Goal: Transaction & Acquisition: Subscribe to service/newsletter

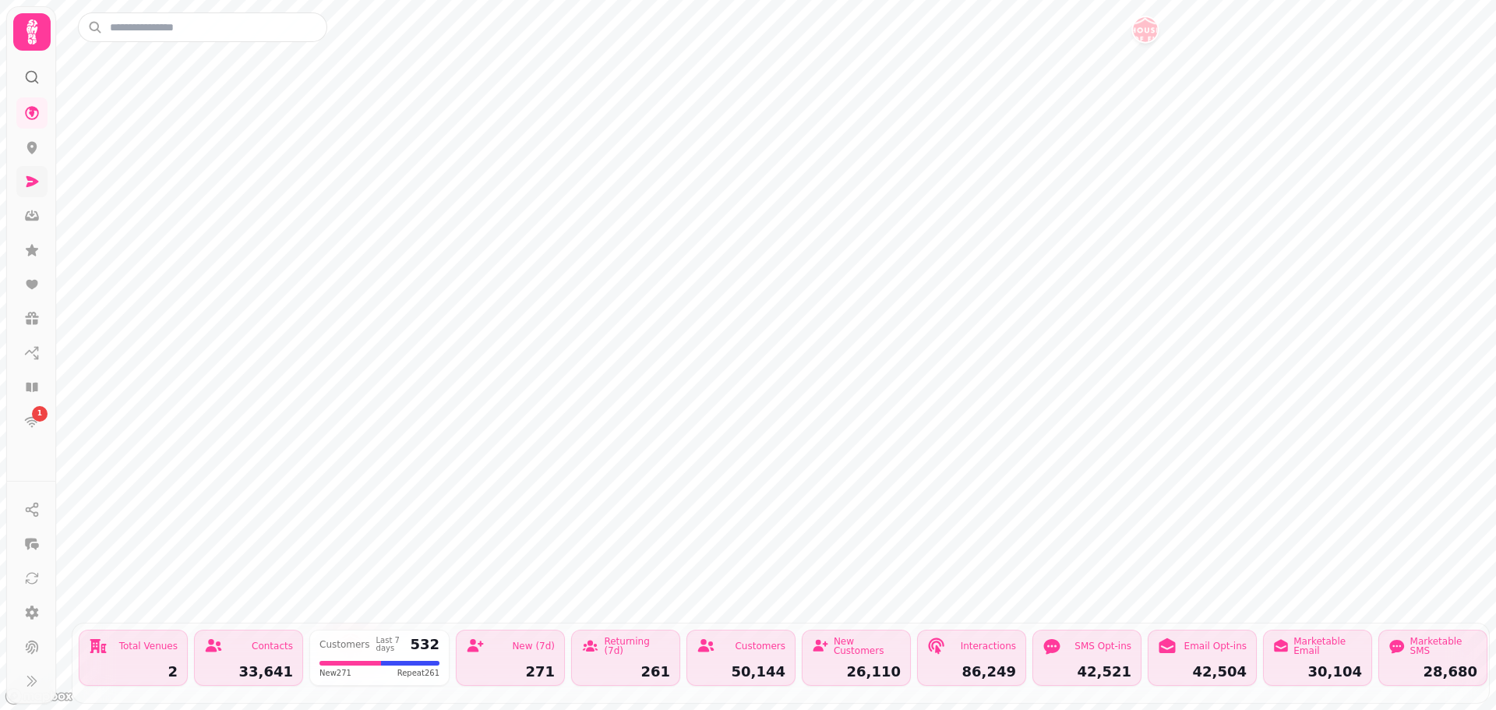
click at [30, 183] on icon at bounding box center [32, 181] width 12 height 11
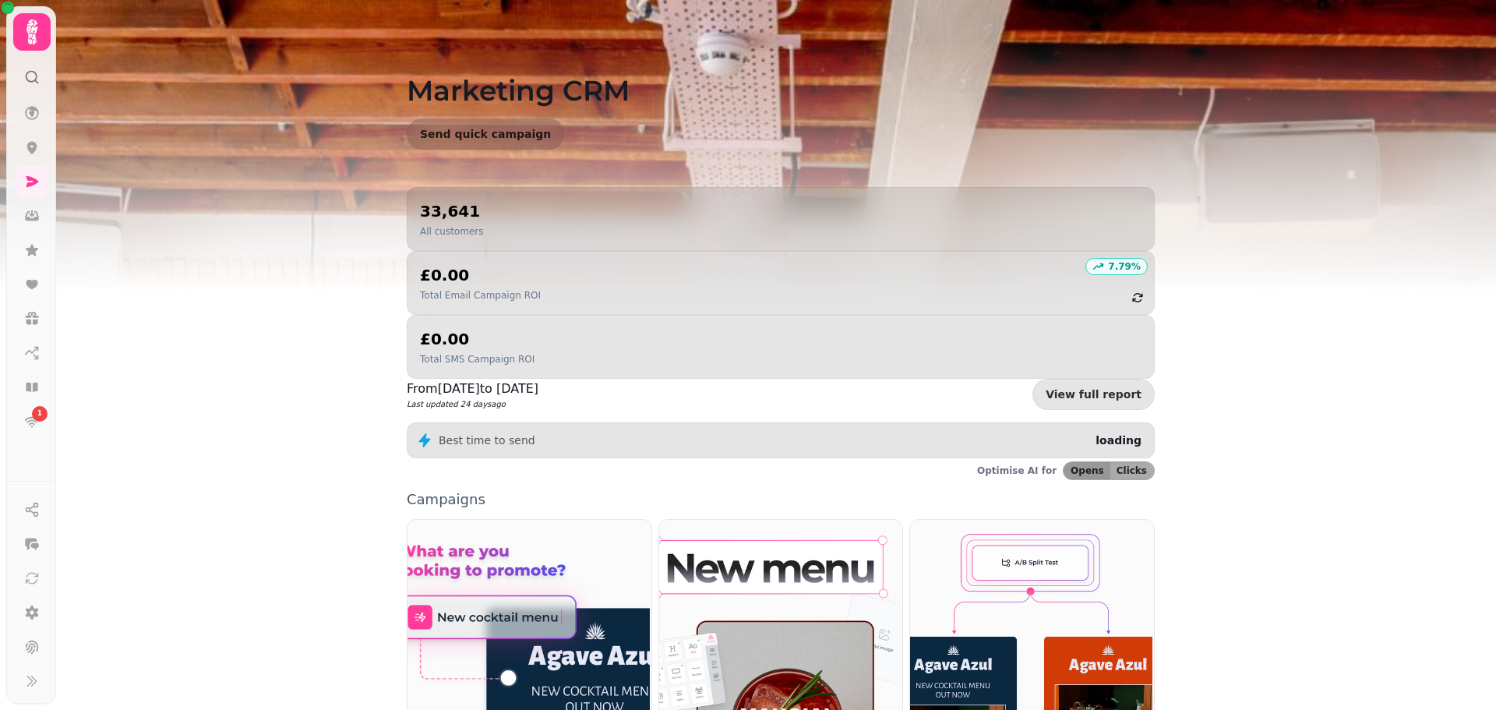
click at [456, 223] on div "33,641 All customers" at bounding box center [451, 218] width 63 height 37
click at [439, 228] on p "All customers" at bounding box center [451, 231] width 63 height 12
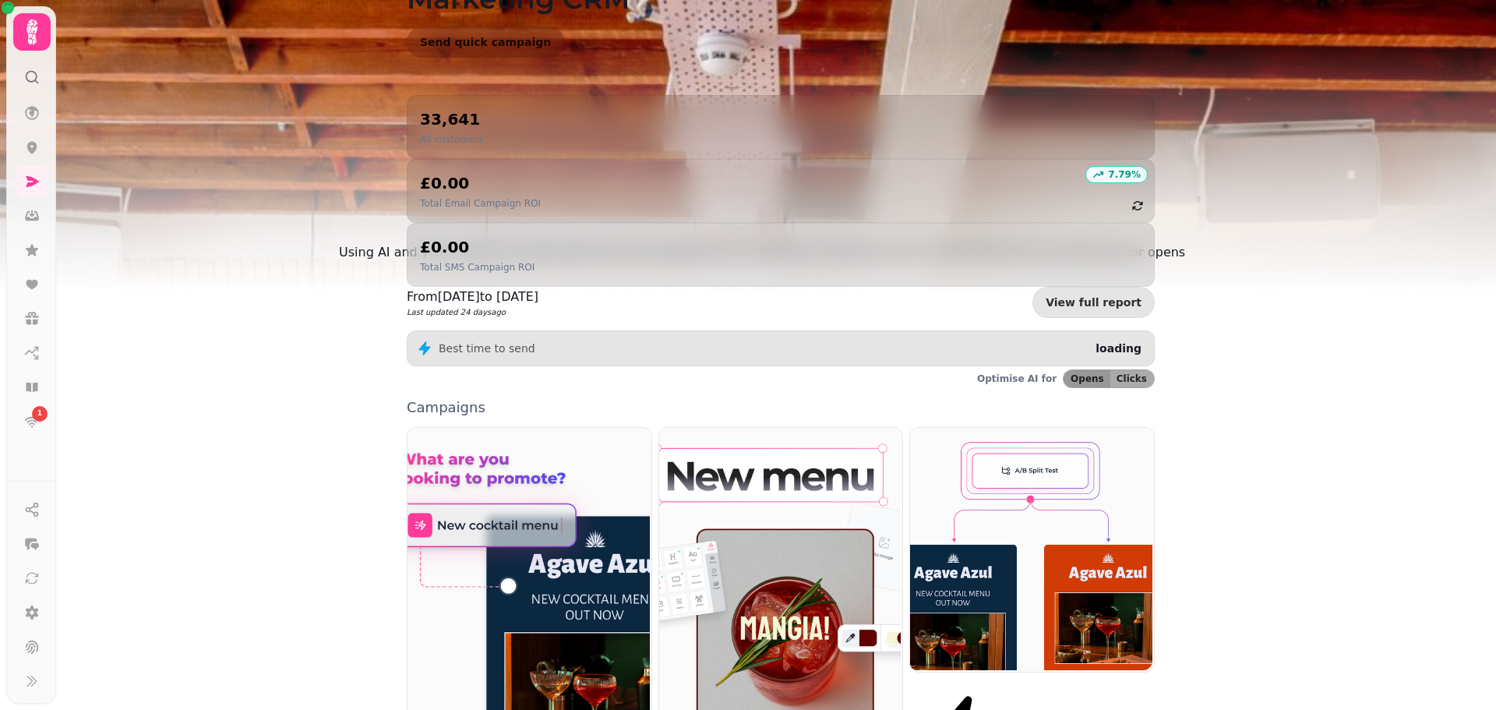
scroll to position [93, 0]
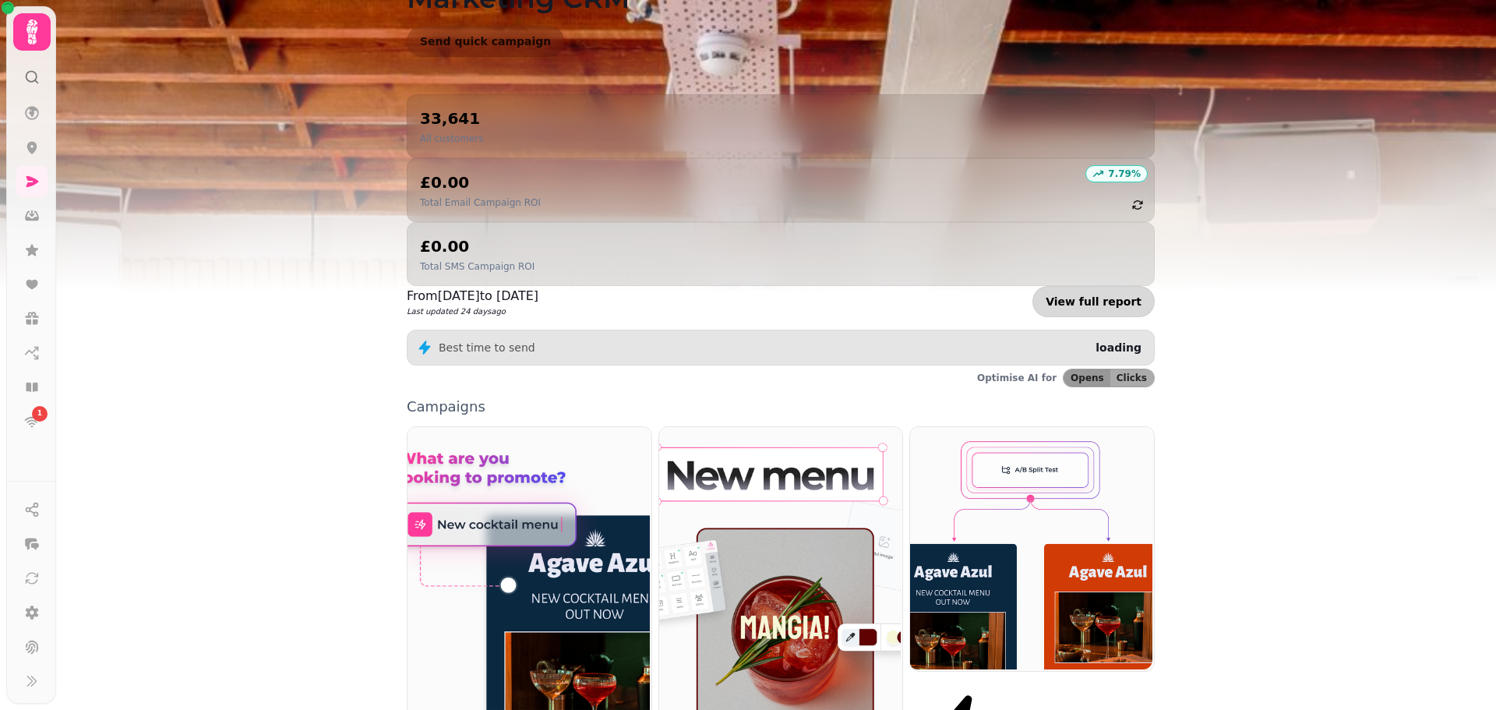
click at [1090, 286] on link "View full report" at bounding box center [1093, 301] width 122 height 31
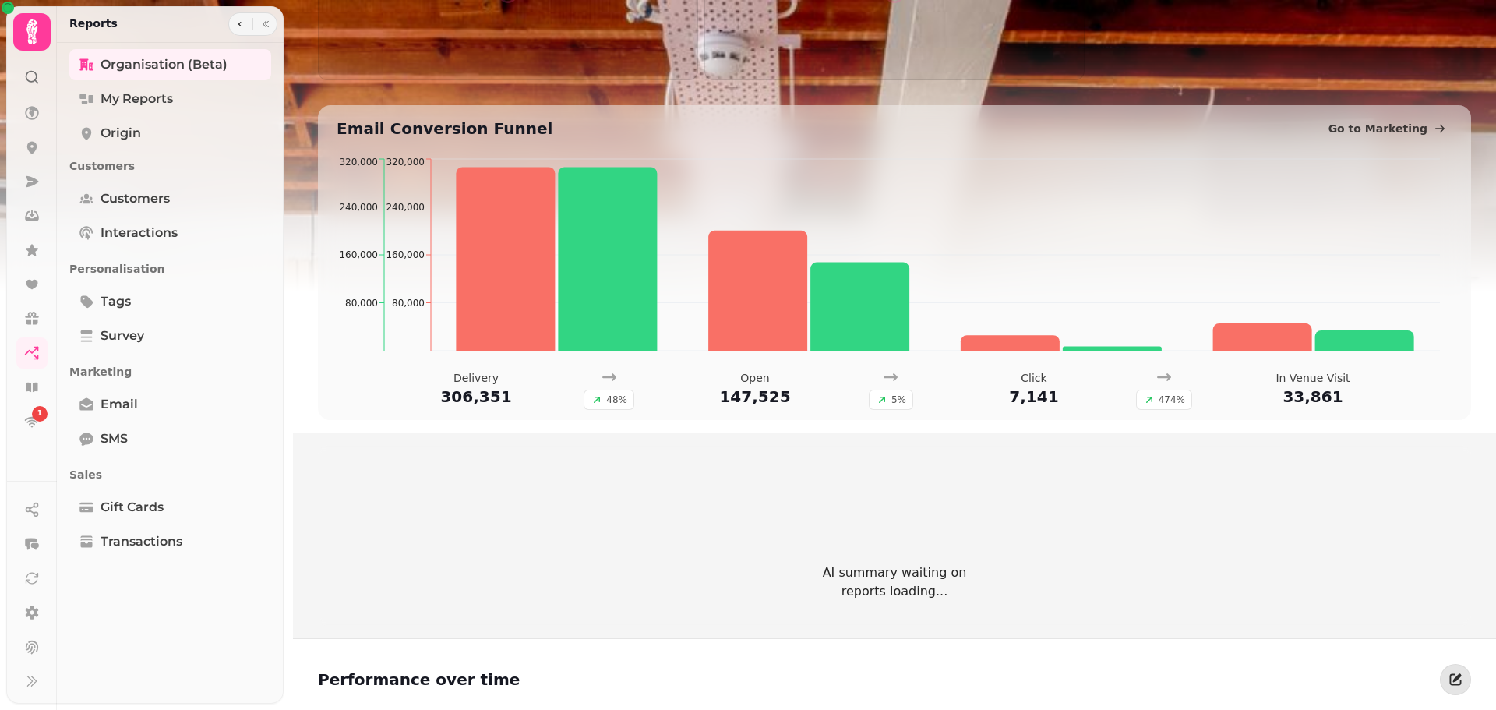
scroll to position [611, 0]
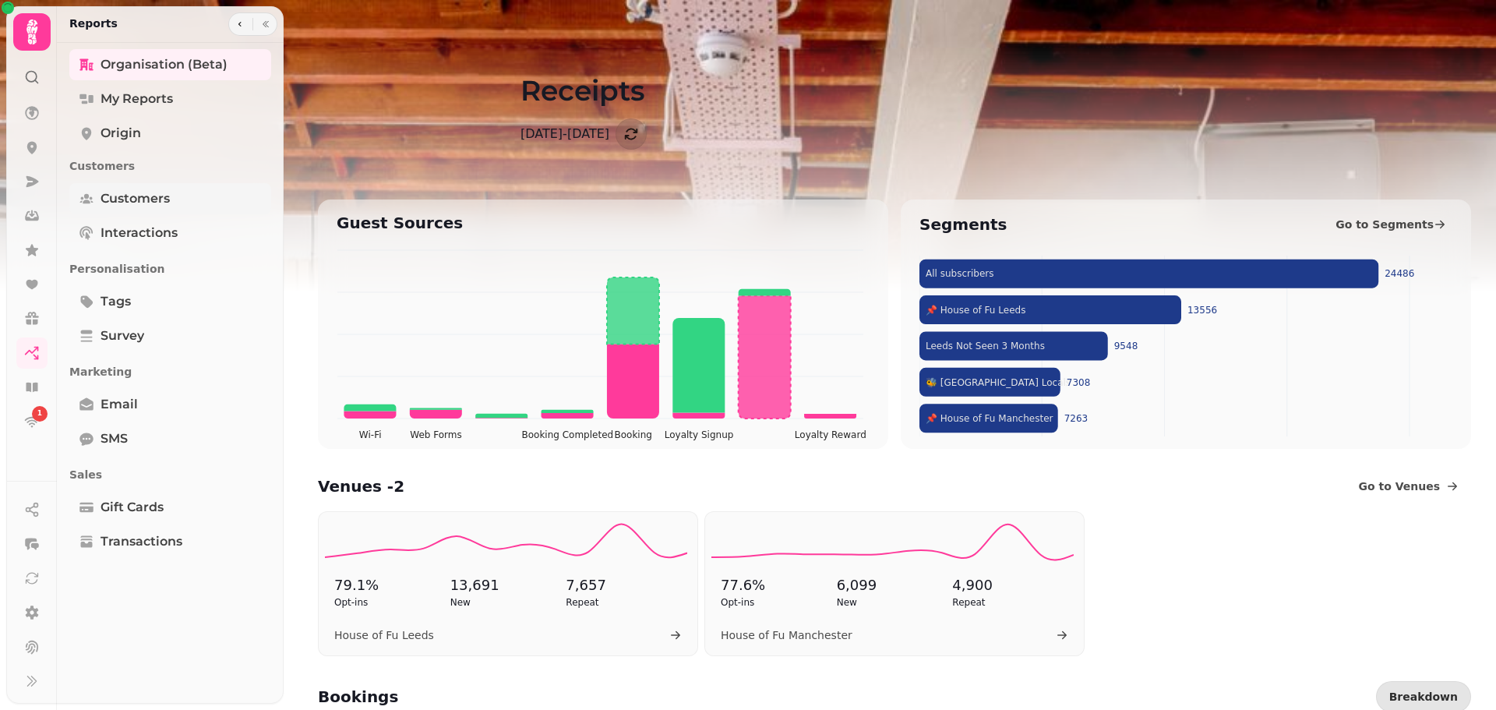
click at [139, 199] on span "Customers" at bounding box center [135, 198] width 69 height 19
select select "**"
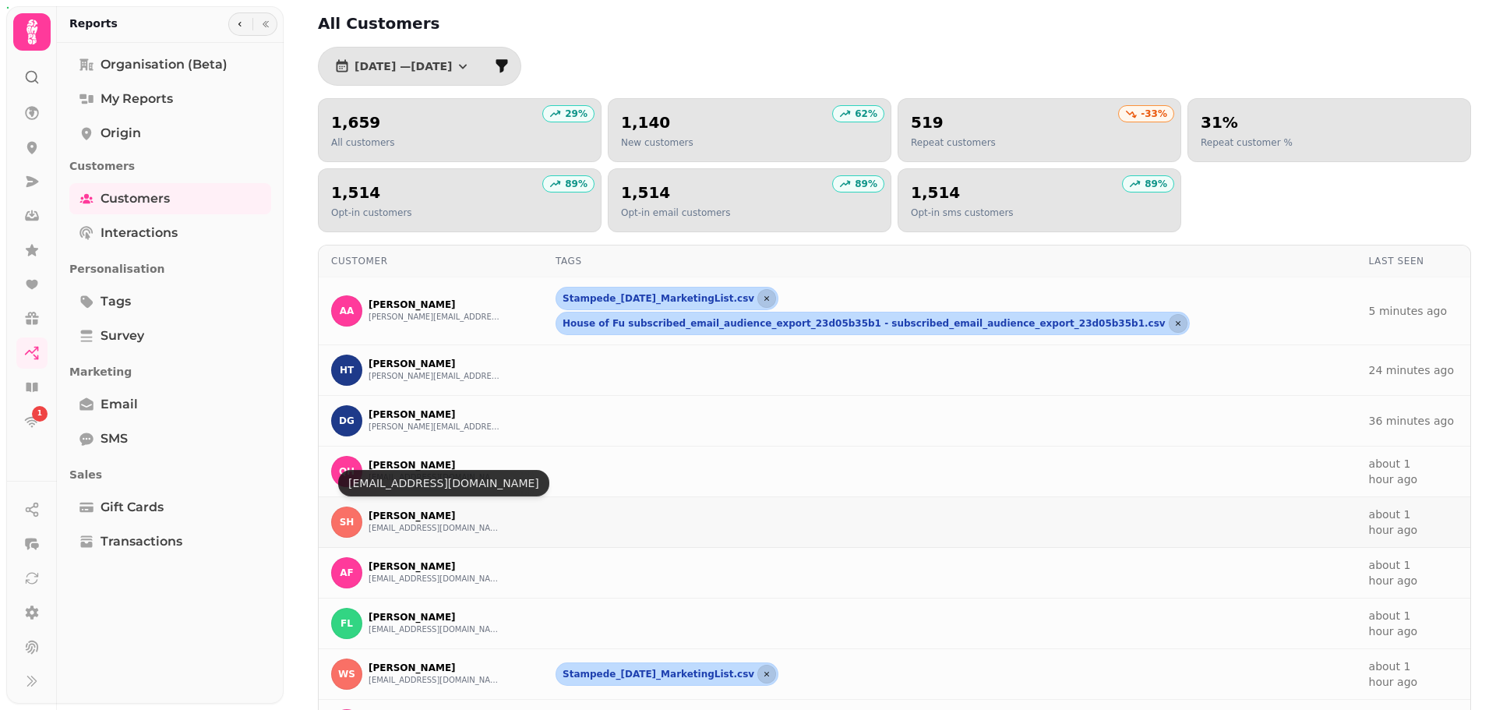
scroll to position [136, 0]
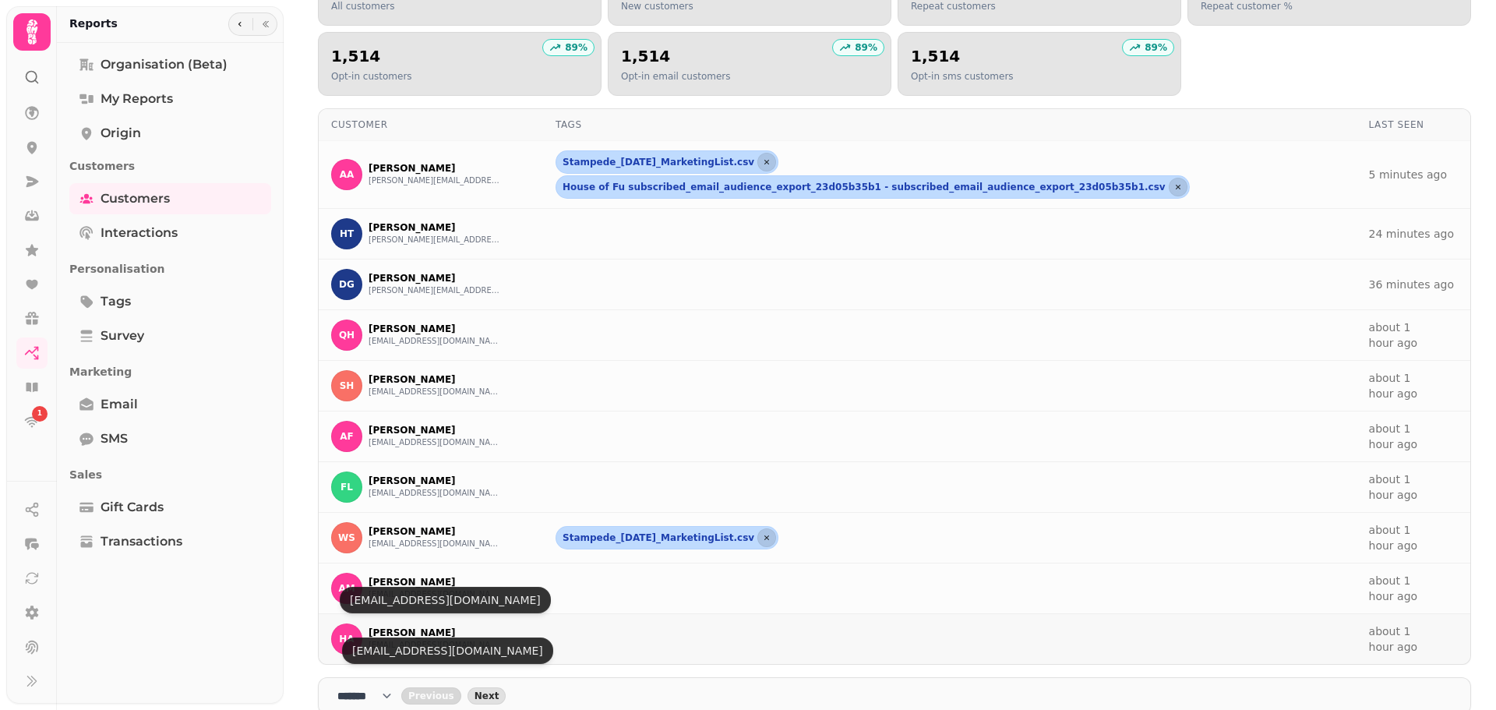
click at [408, 639] on button "atkinson03@hotmail.com" at bounding box center [435, 645] width 132 height 12
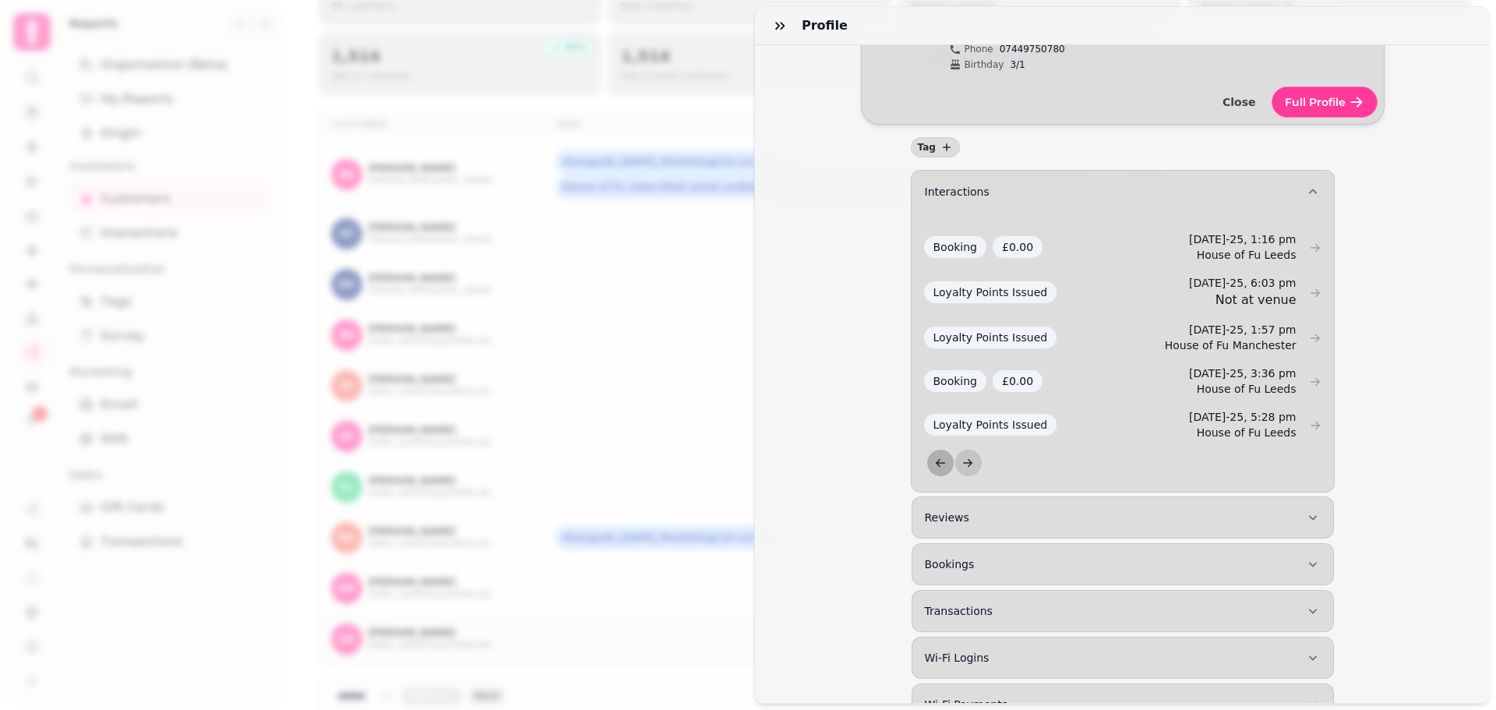
scroll to position [111, 0]
click at [1344, 97] on button "Full Profile" at bounding box center [1325, 105] width 106 height 31
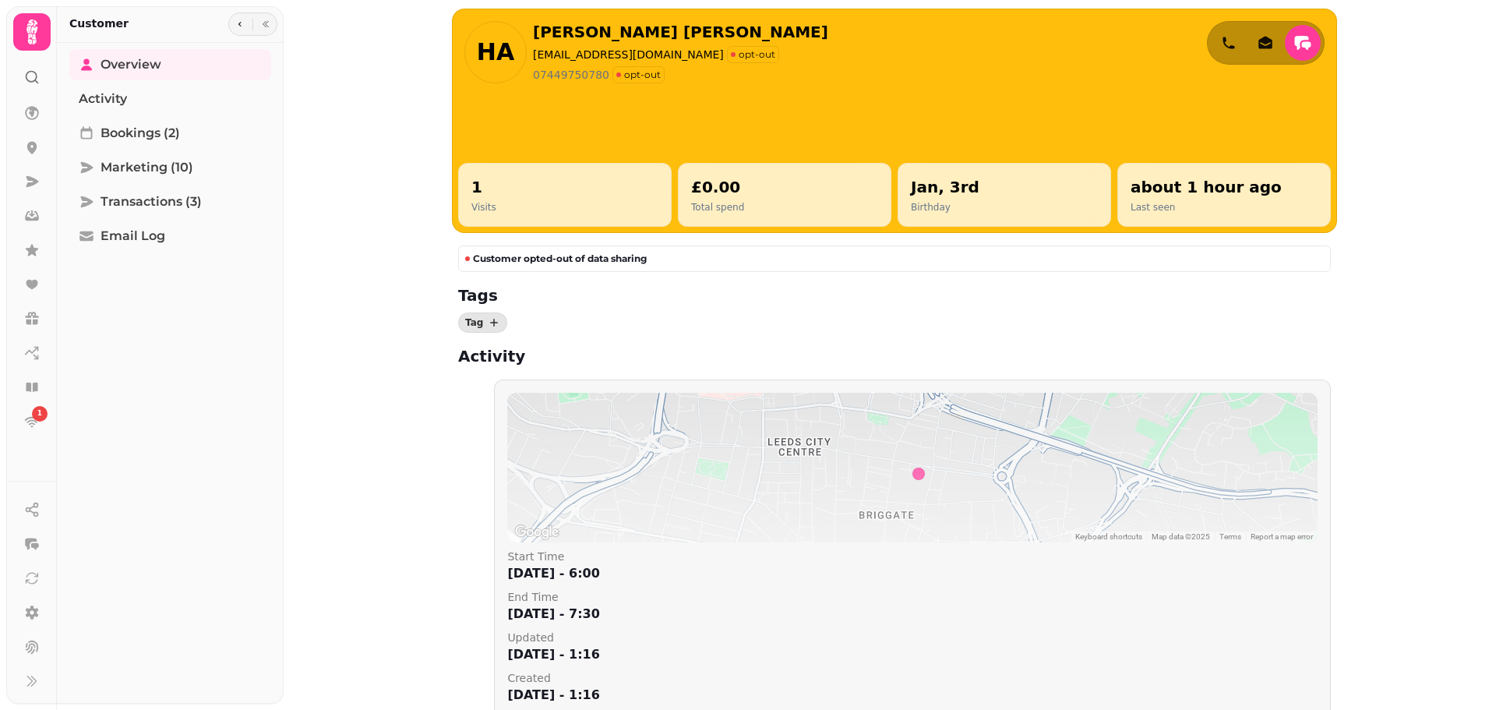
scroll to position [5, 0]
click at [237, 26] on icon "button" at bounding box center [239, 23] width 9 height 9
select select "**"
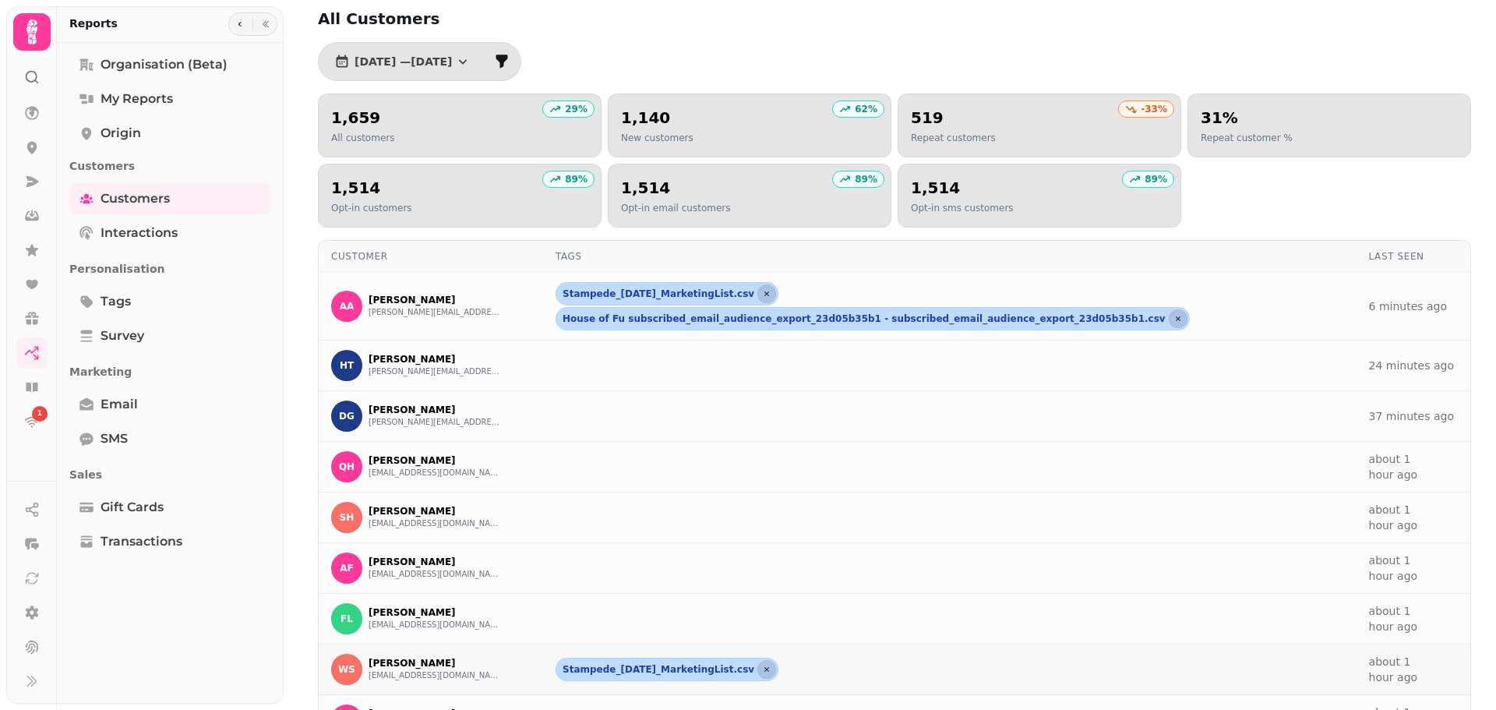
scroll to position [136, 0]
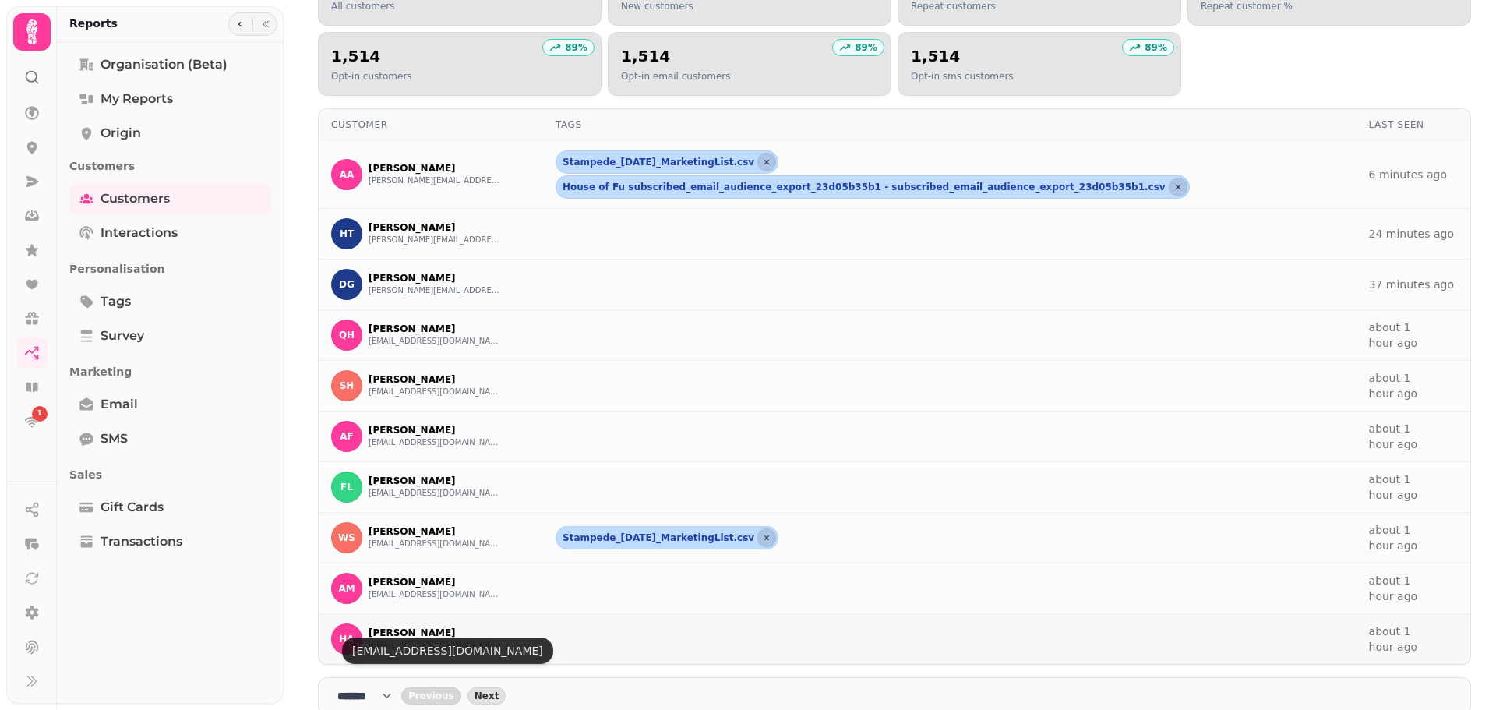
click at [410, 626] on p "Hannah Atkinson" at bounding box center [435, 632] width 132 height 12
click at [408, 639] on button "atkinson03@hotmail.com" at bounding box center [435, 645] width 132 height 12
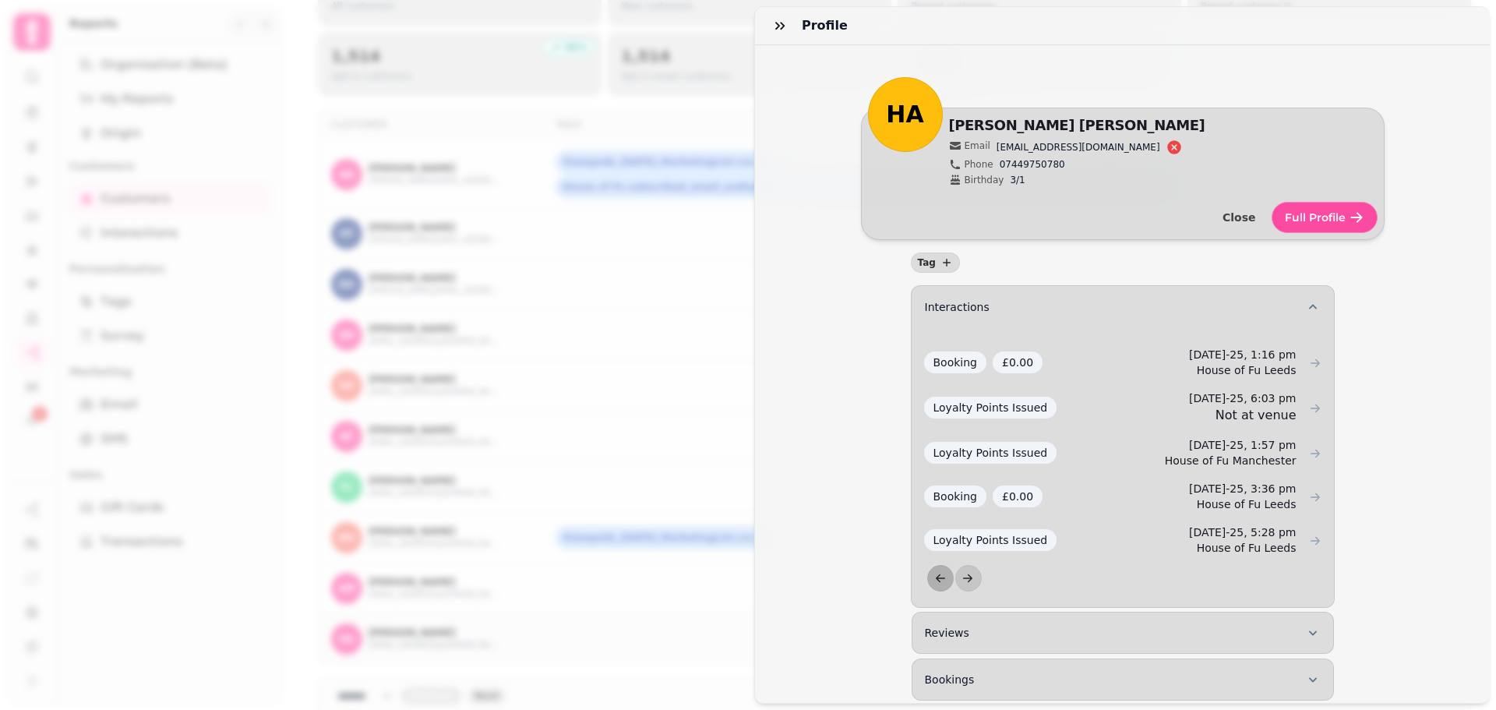
click at [1309, 217] on span "Full Profile" at bounding box center [1315, 217] width 61 height 11
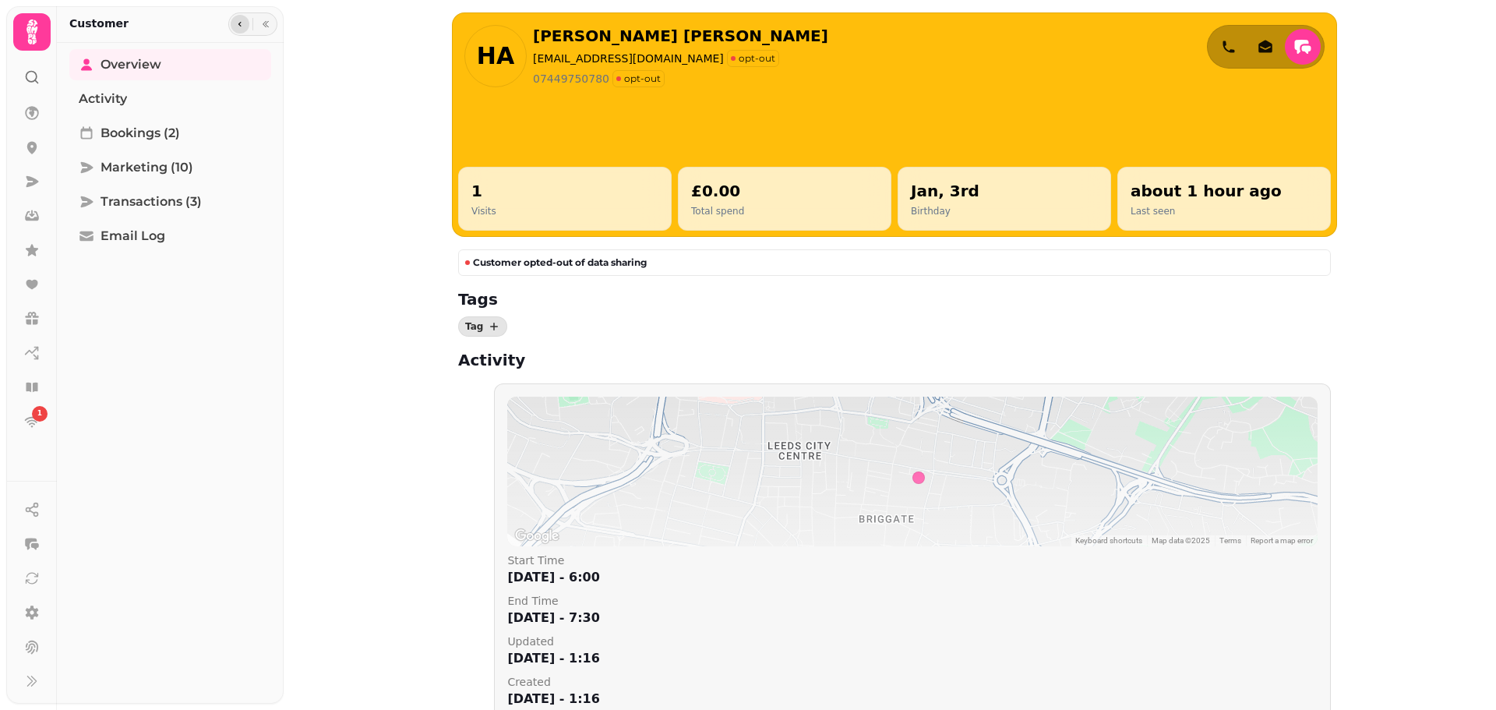
click at [232, 23] on button "button" at bounding box center [240, 24] width 19 height 19
select select "**"
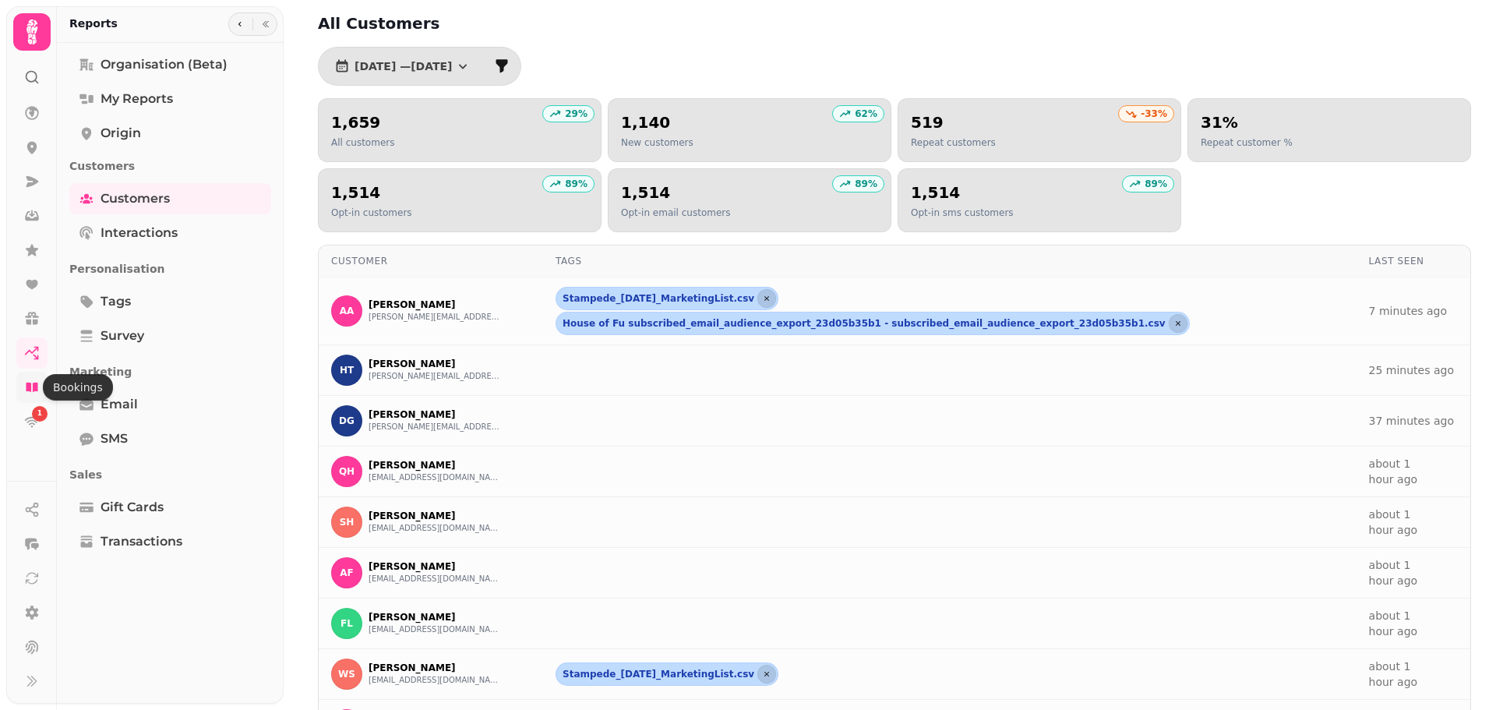
click at [30, 389] on icon at bounding box center [32, 387] width 12 height 9
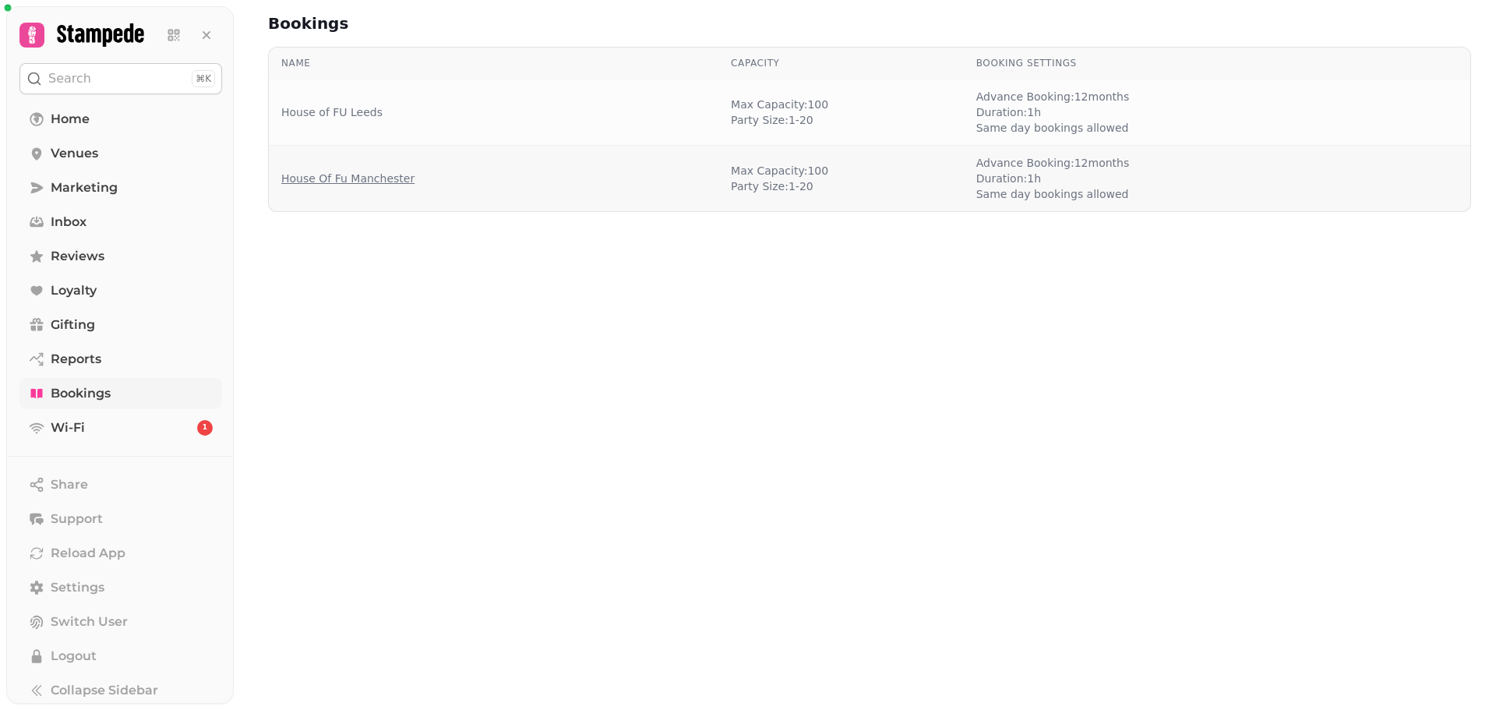
click at [370, 175] on link "House Of Fu Manchester" at bounding box center [347, 179] width 133 height 16
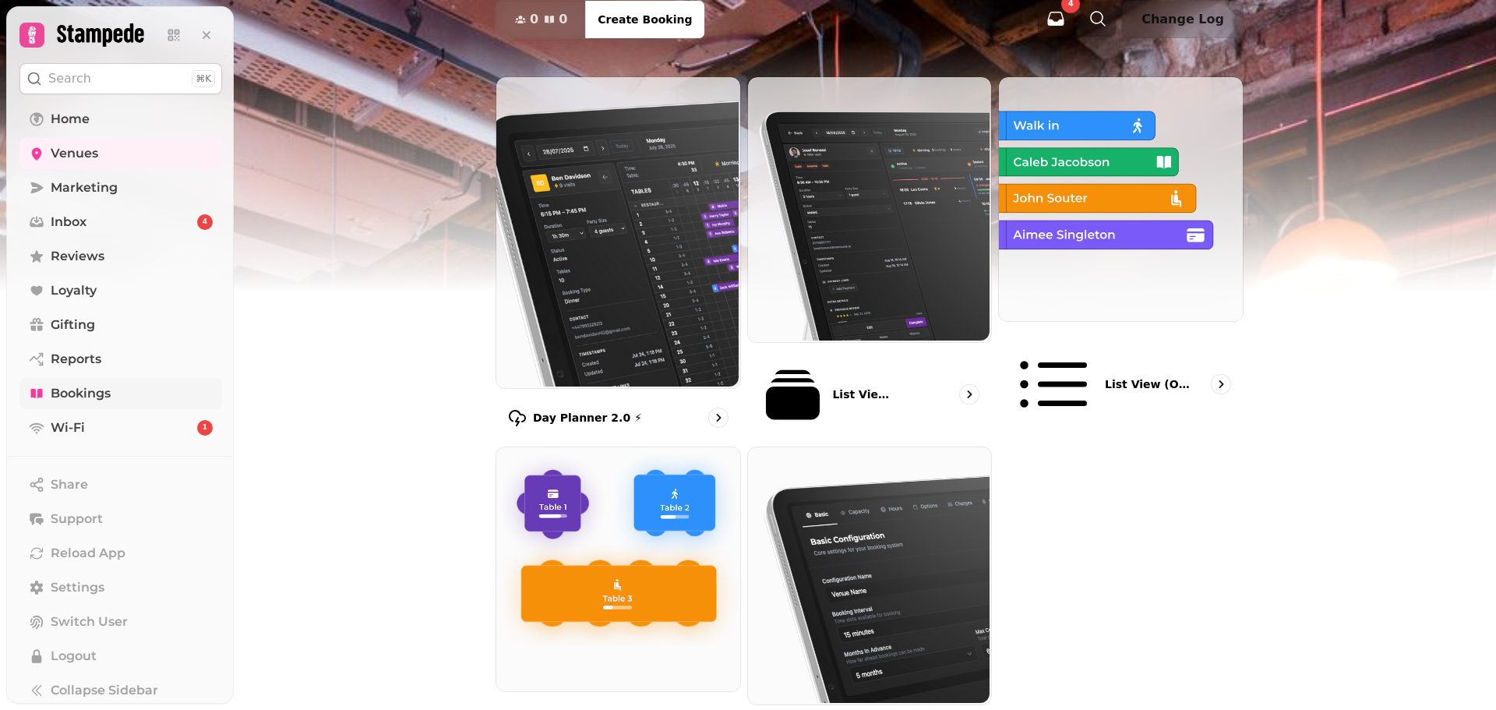
scroll to position [125, 0]
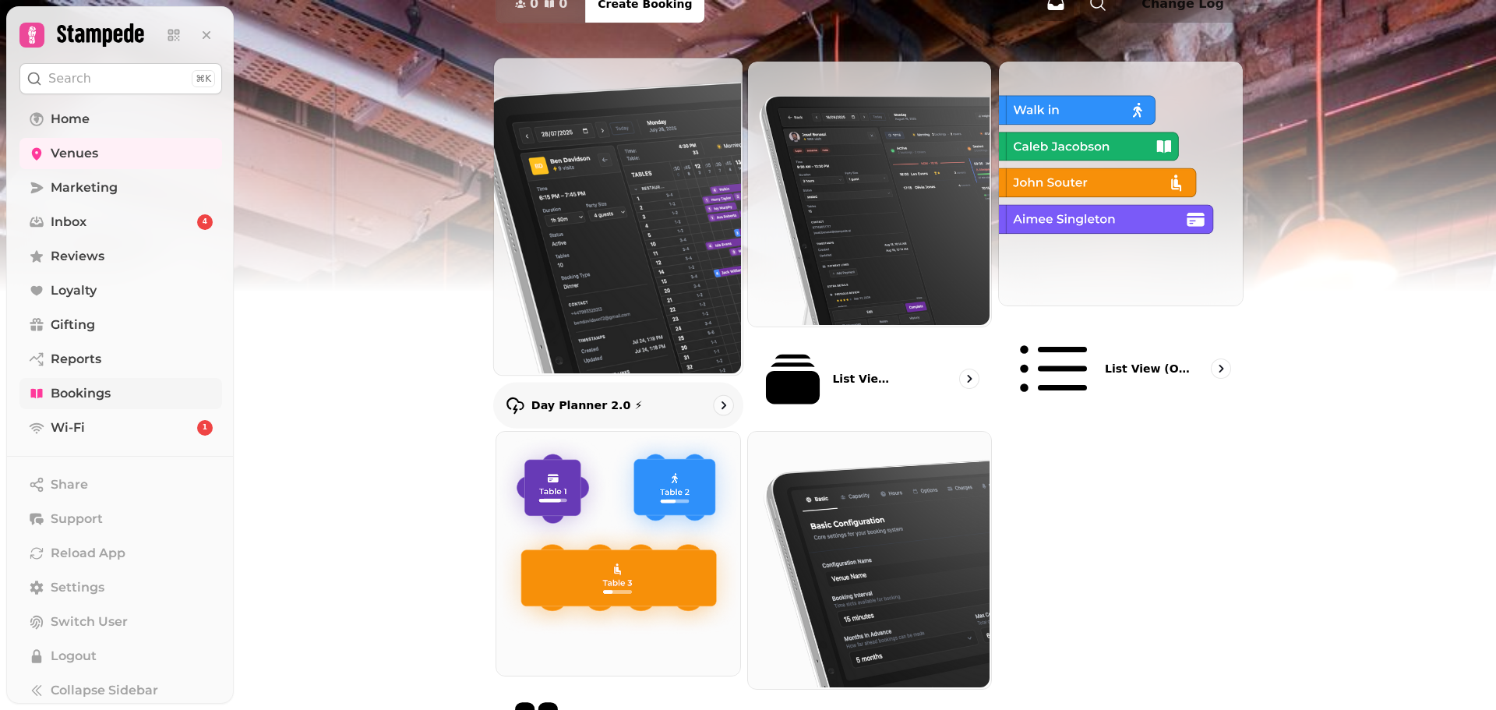
click at [649, 230] on img at bounding box center [616, 214] width 249 height 317
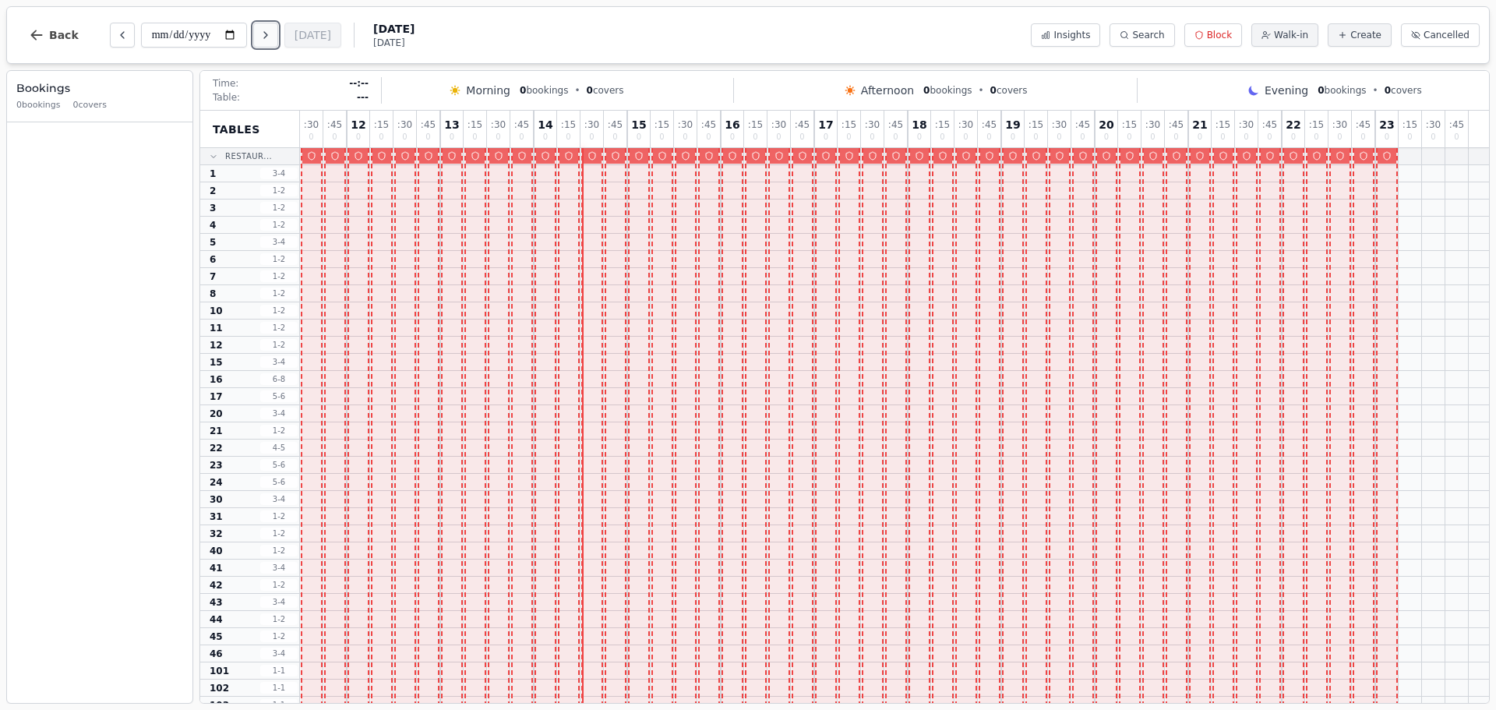
click at [263, 36] on icon "Next day" at bounding box center [265, 35] width 12 height 12
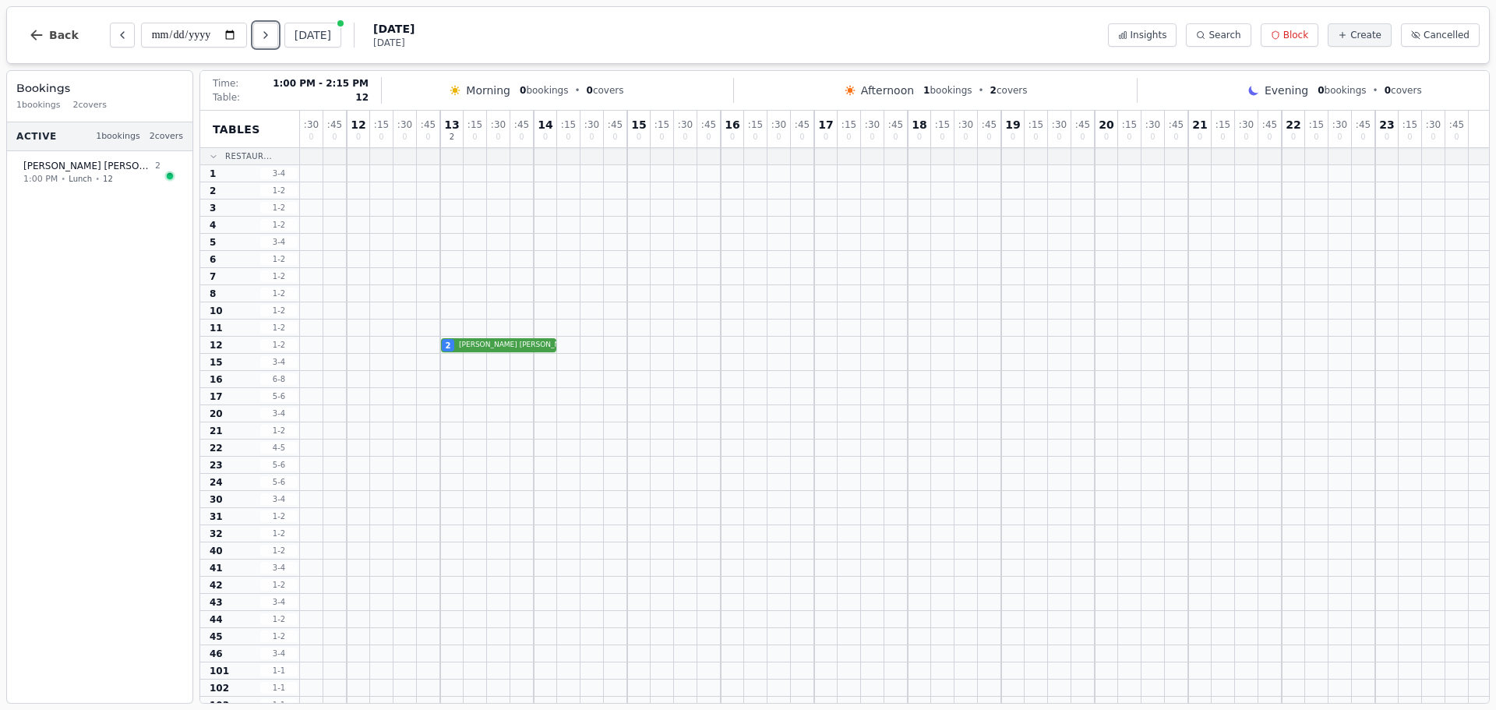
click at [503, 344] on div "2 Ken Doyle" at bounding box center [894, 345] width 1189 height 17
select select "****"
select select "*"
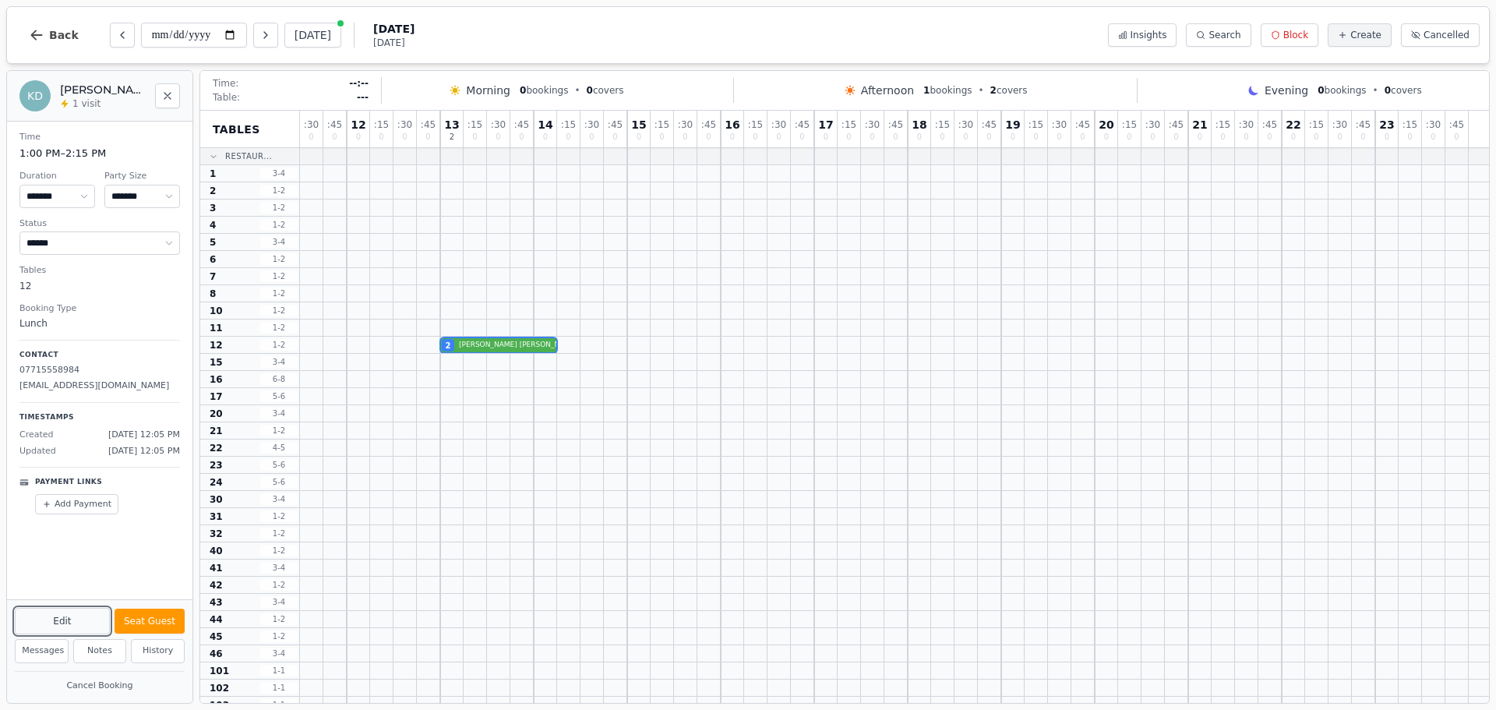
click at [79, 612] on button "Edit" at bounding box center [62, 621] width 95 height 26
select select "*"
select select "****"
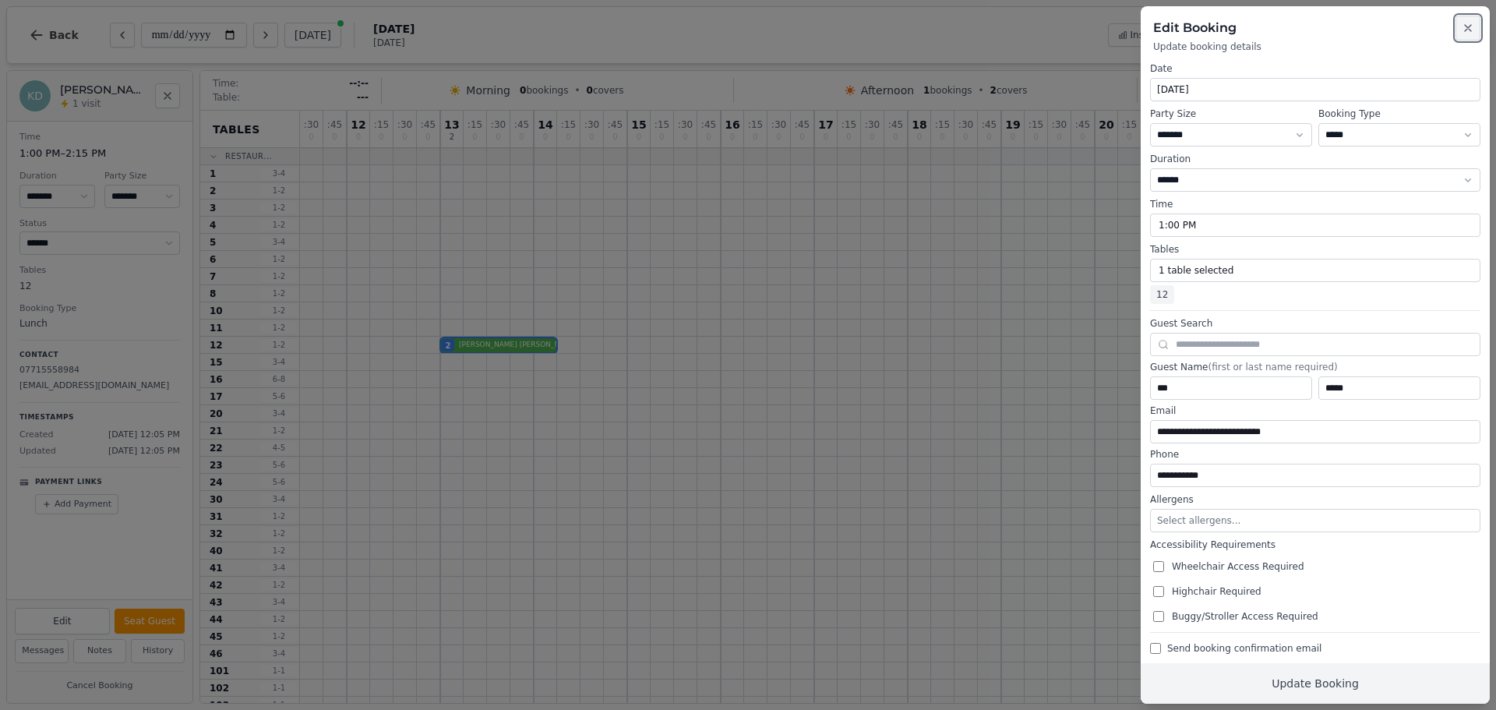
click at [1466, 29] on icon "button" at bounding box center [1468, 28] width 12 height 12
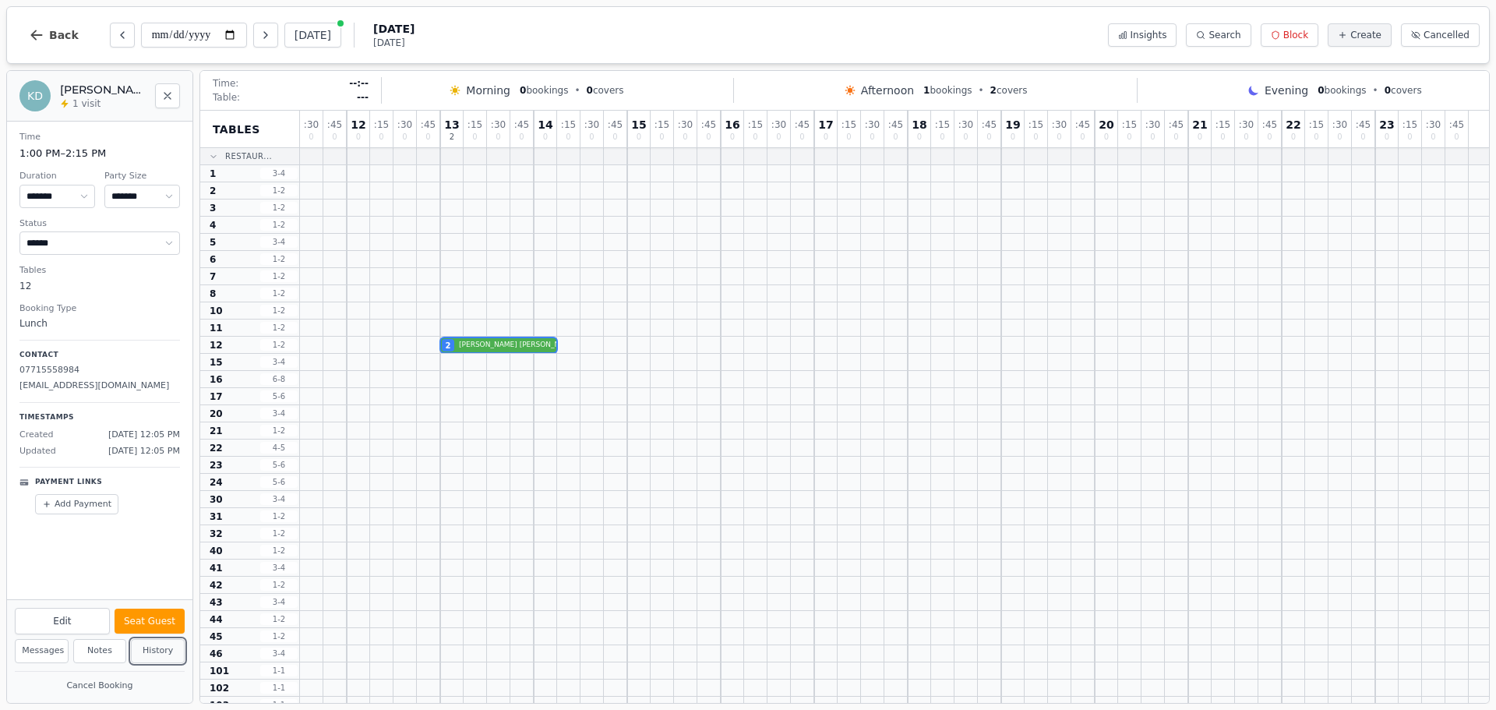
click at [158, 656] on button "History" at bounding box center [158, 651] width 54 height 24
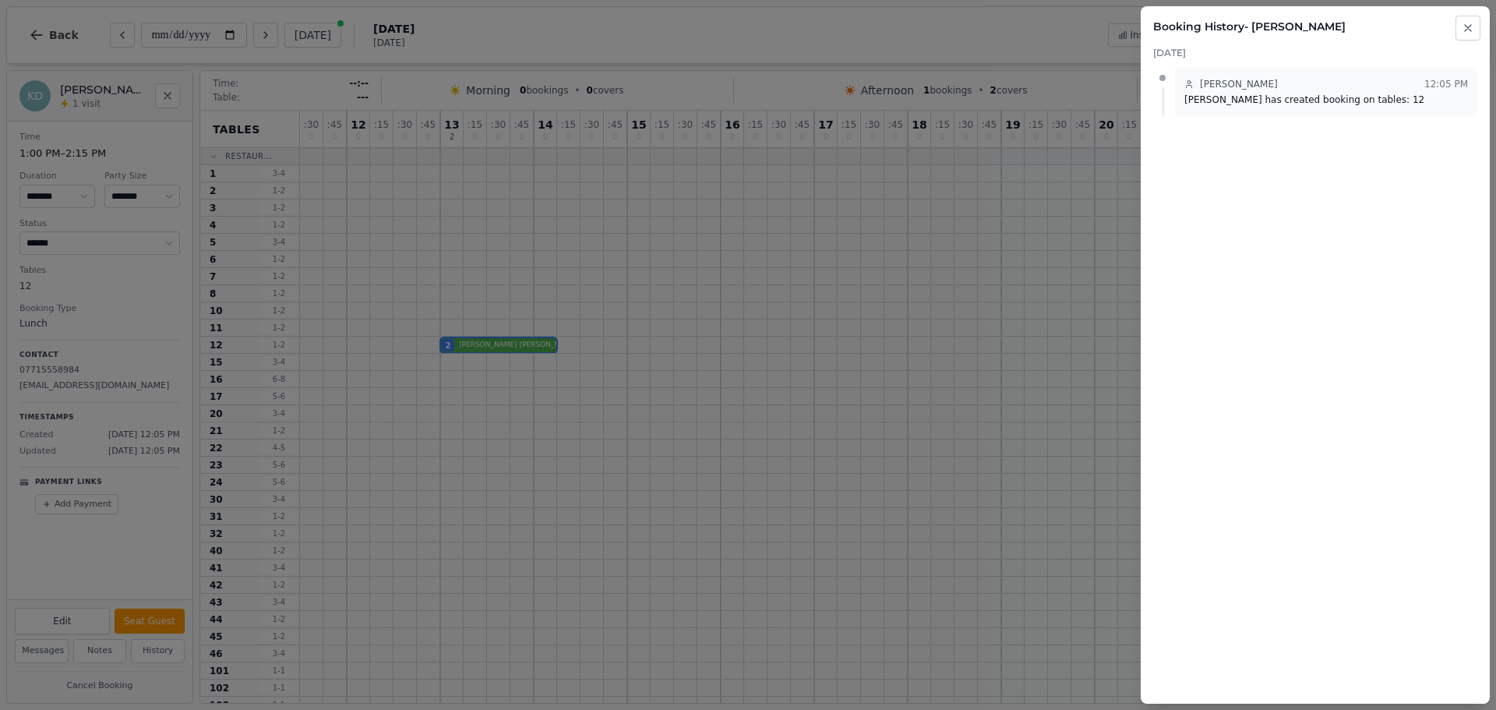
click at [1213, 83] on span "Ken Doyle" at bounding box center [1239, 84] width 78 height 12
click at [1276, 26] on h2 "Booking History - Ken Doyle" at bounding box center [1315, 27] width 324 height 16
click at [1469, 17] on button "Close" at bounding box center [1467, 28] width 25 height 25
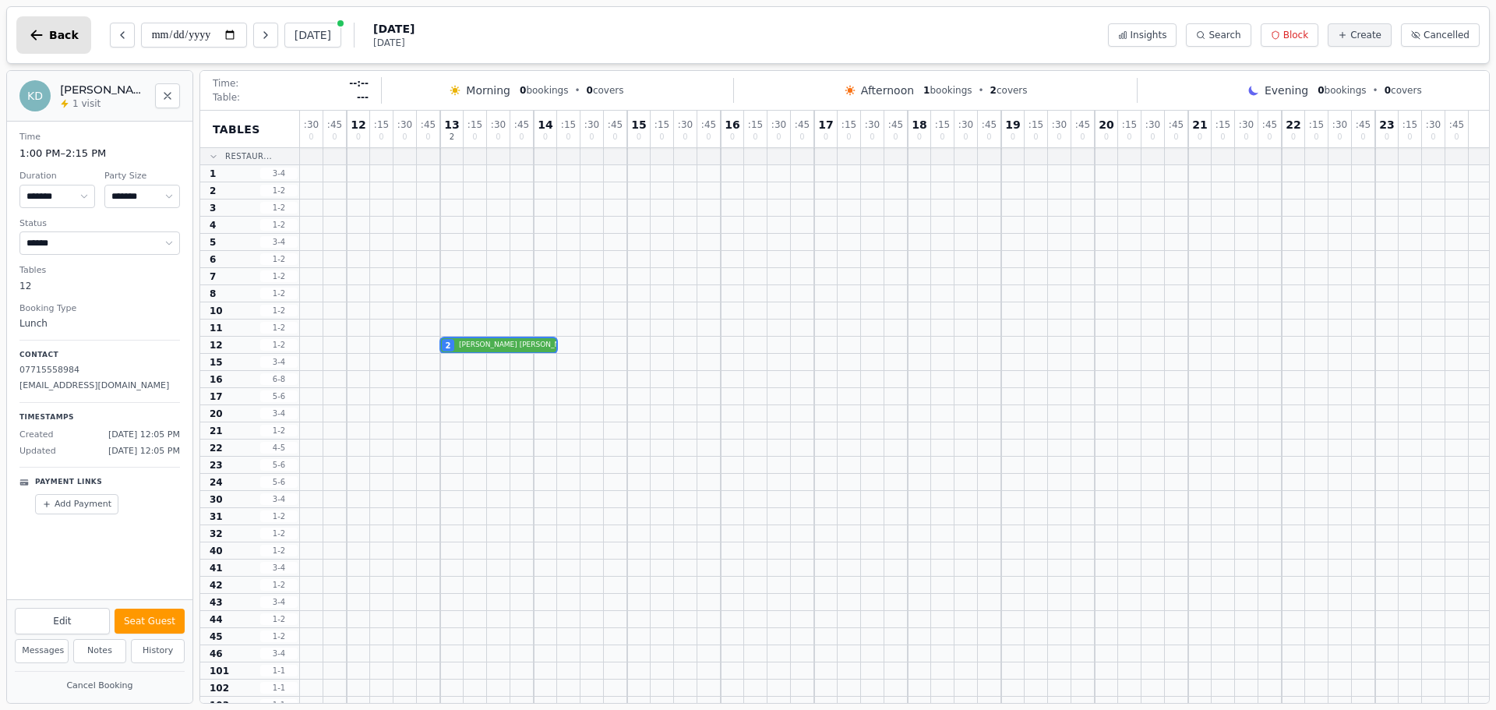
click at [59, 35] on span "Back" at bounding box center [64, 35] width 30 height 11
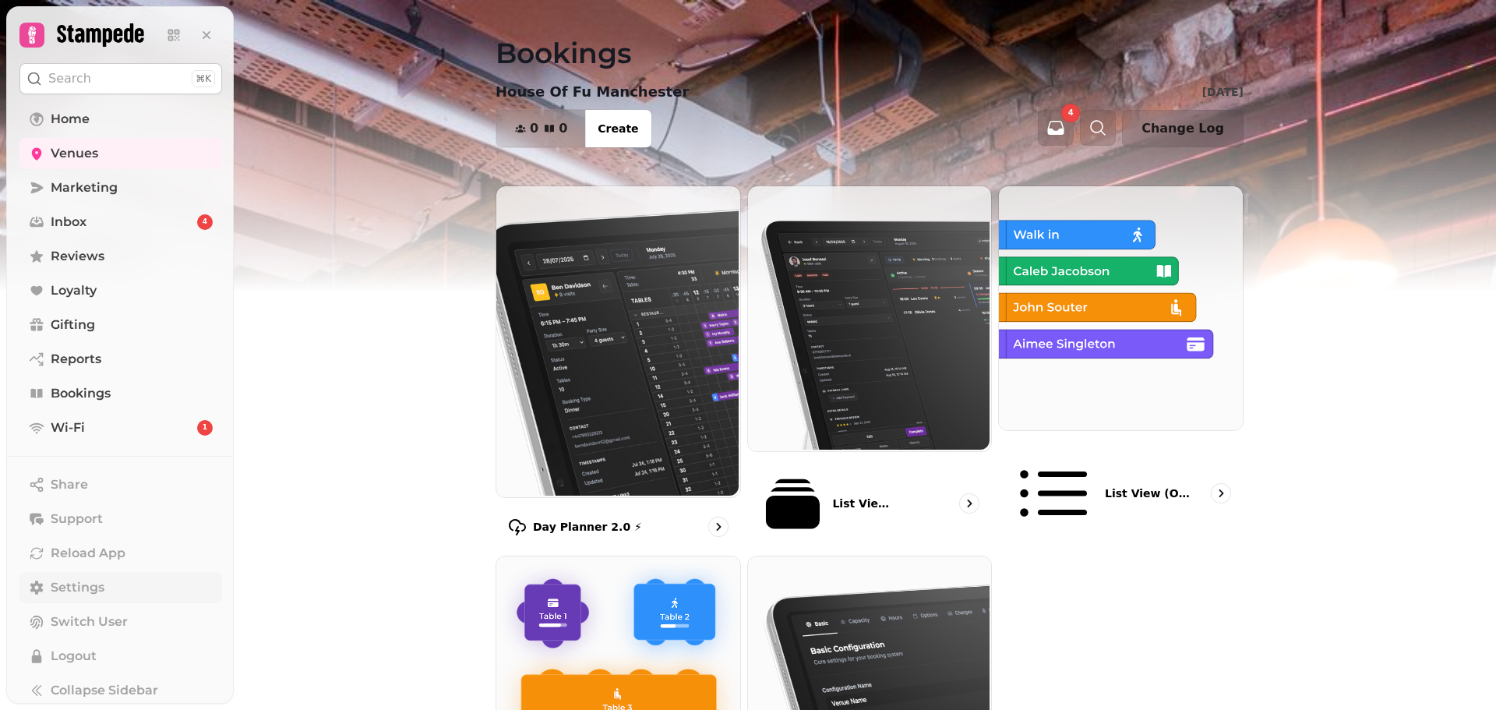
click at [92, 588] on span "Settings" at bounding box center [78, 587] width 54 height 19
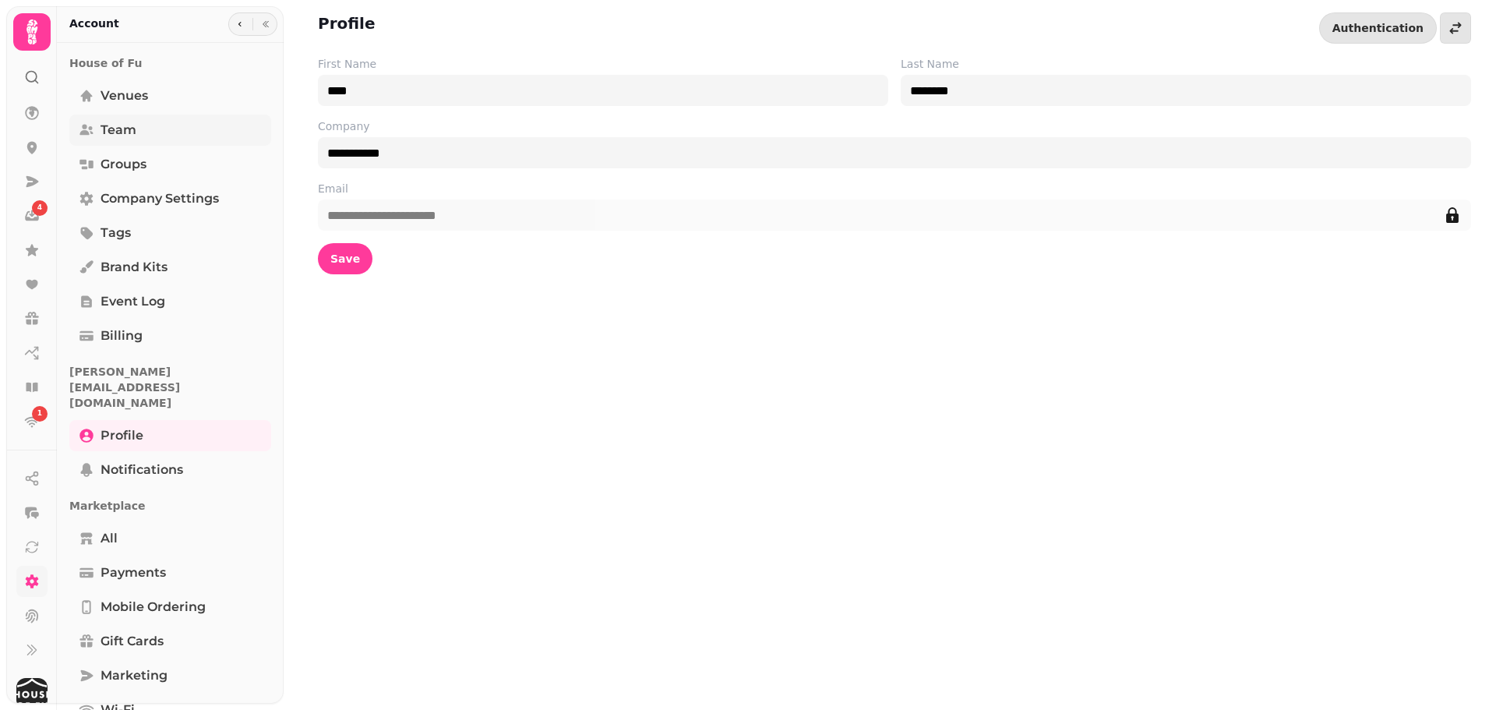
click at [153, 129] on link "Team" at bounding box center [170, 130] width 202 height 31
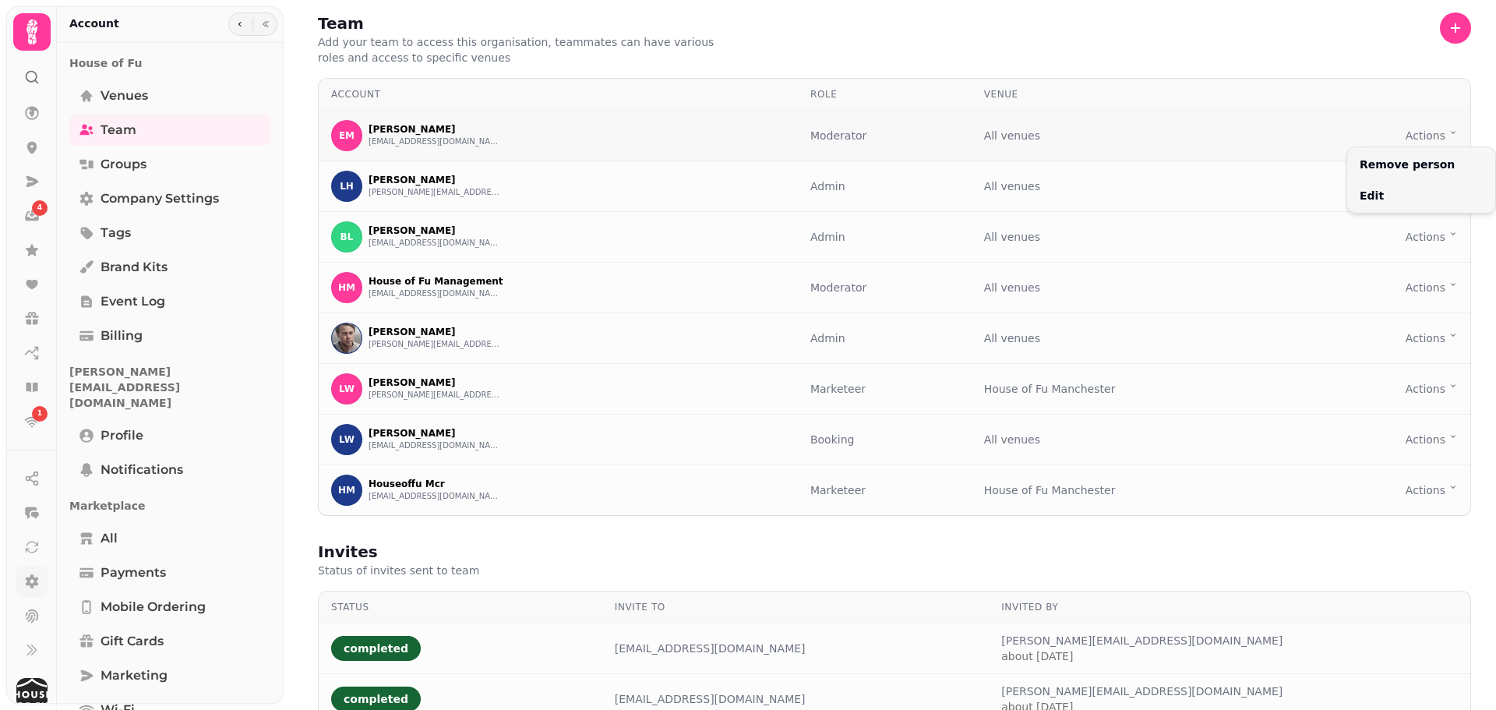
click at [1427, 136] on html "4 1 Team Add your team to access this organisation, teammates can have various …" at bounding box center [748, 355] width 1496 height 710
click at [1383, 192] on button "Edit" at bounding box center [1421, 196] width 142 height 28
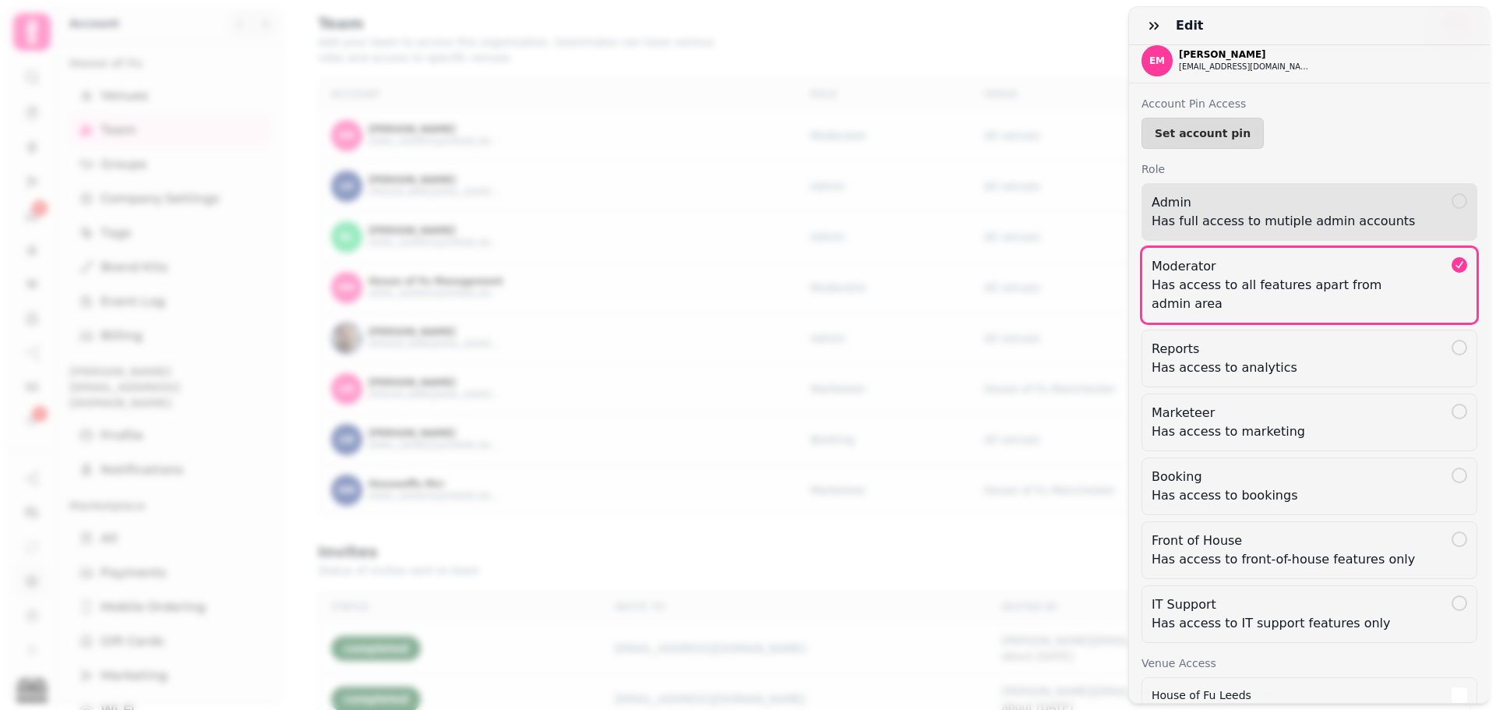
click at [1452, 203] on div at bounding box center [1460, 201] width 16 height 16
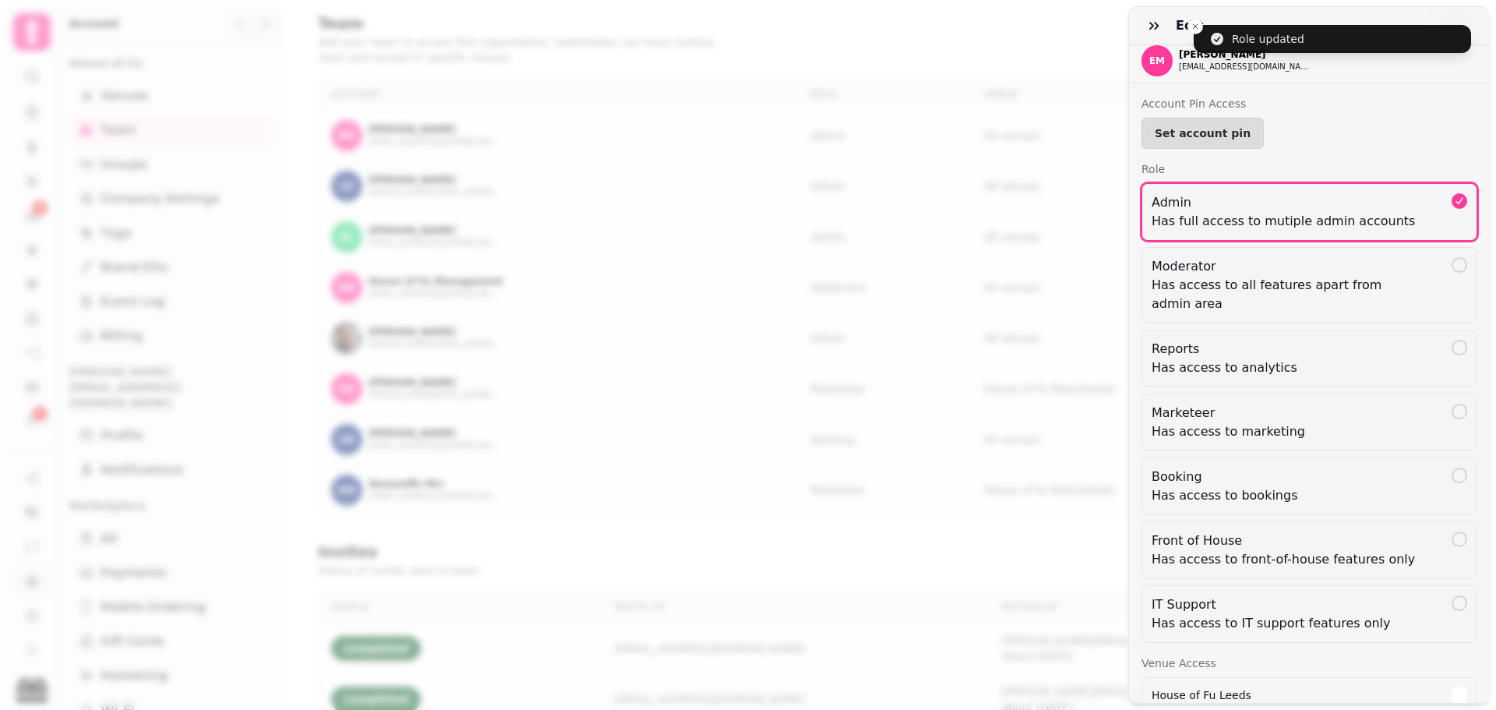
click at [1199, 31] on h3 "Edit" at bounding box center [1193, 25] width 34 height 19
click at [1198, 30] on h3 "Edit" at bounding box center [1193, 25] width 34 height 19
click at [1151, 23] on icon "button" at bounding box center [1153, 26] width 9 height 8
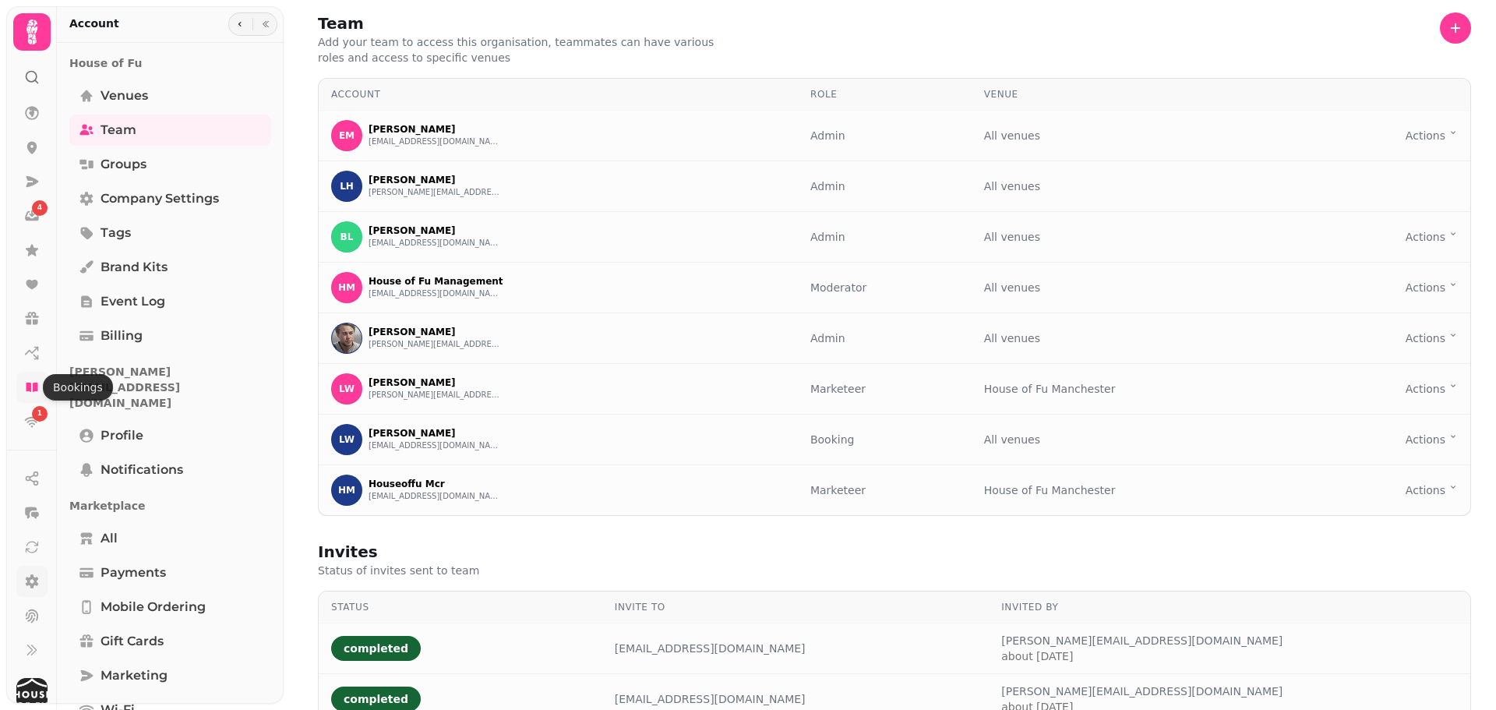
click at [37, 390] on icon at bounding box center [32, 387] width 12 height 9
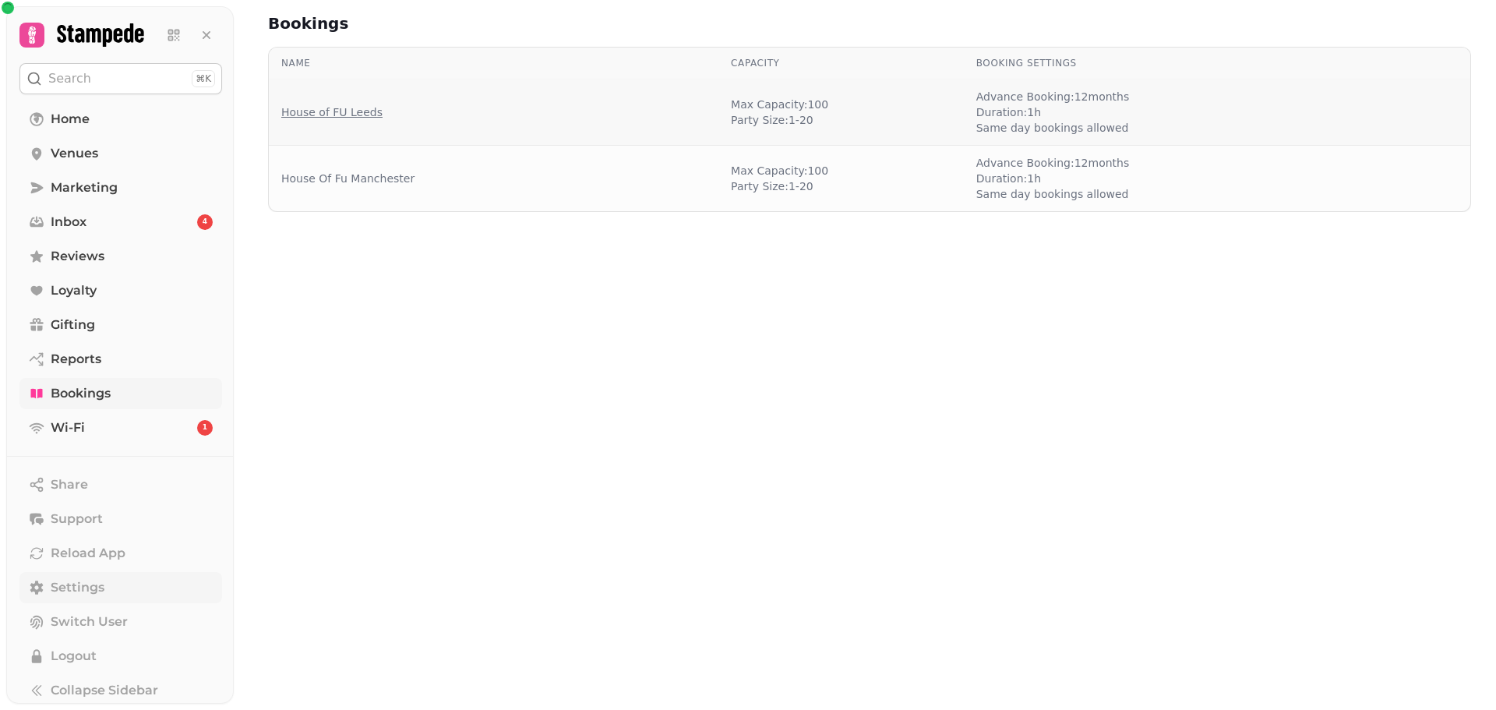
click at [352, 111] on link "House of FU Leeds" at bounding box center [331, 112] width 101 height 16
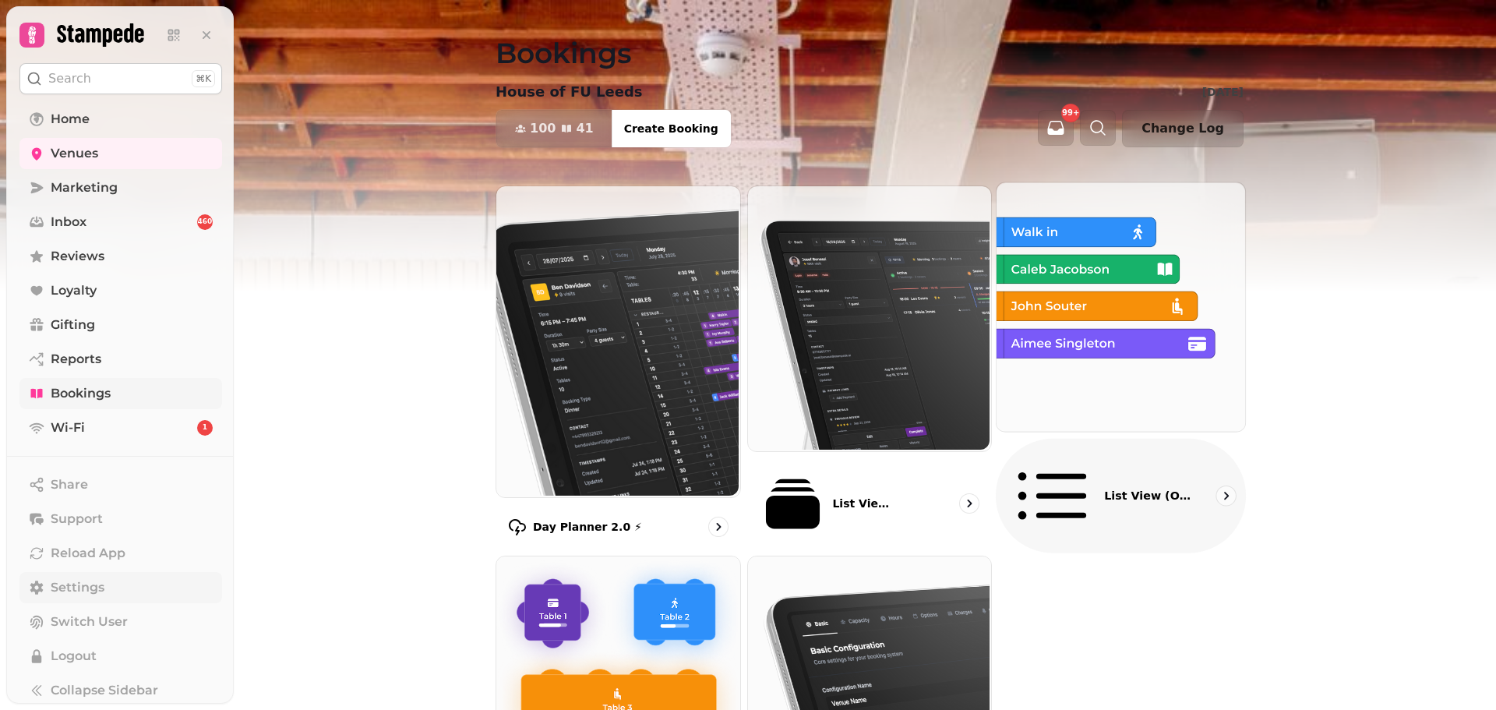
click at [1071, 336] on img at bounding box center [1119, 305] width 249 height 249
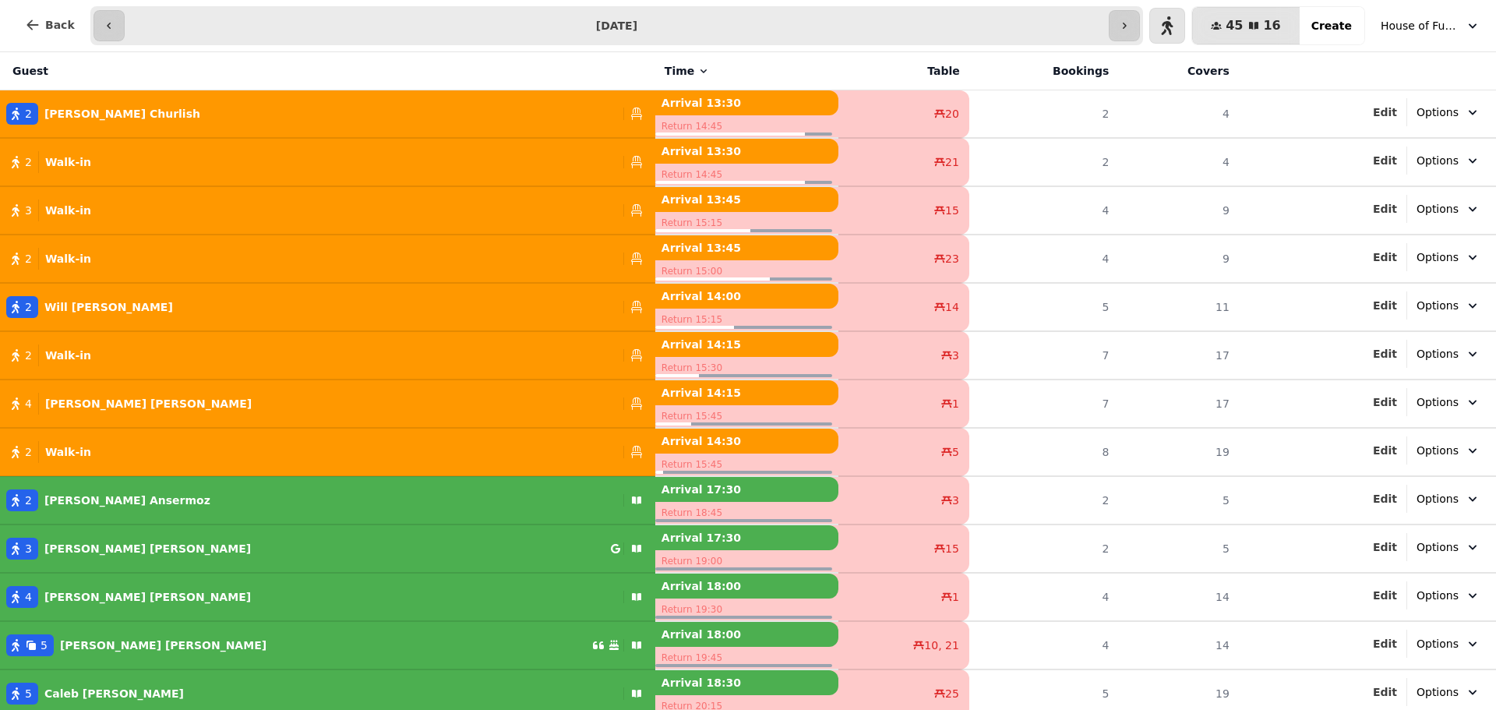
click at [1448, 105] on button "Options" at bounding box center [1448, 112] width 83 height 28
click at [99, 108] on table "Guest Time Table Bookings Covers 2 Sarah Churlish Arrival 13:30 Return 14:45 20…" at bounding box center [748, 457] width 1496 height 810
click at [89, 115] on p "Sarah Churlish" at bounding box center [122, 114] width 156 height 16
select select "**********"
select select "*"
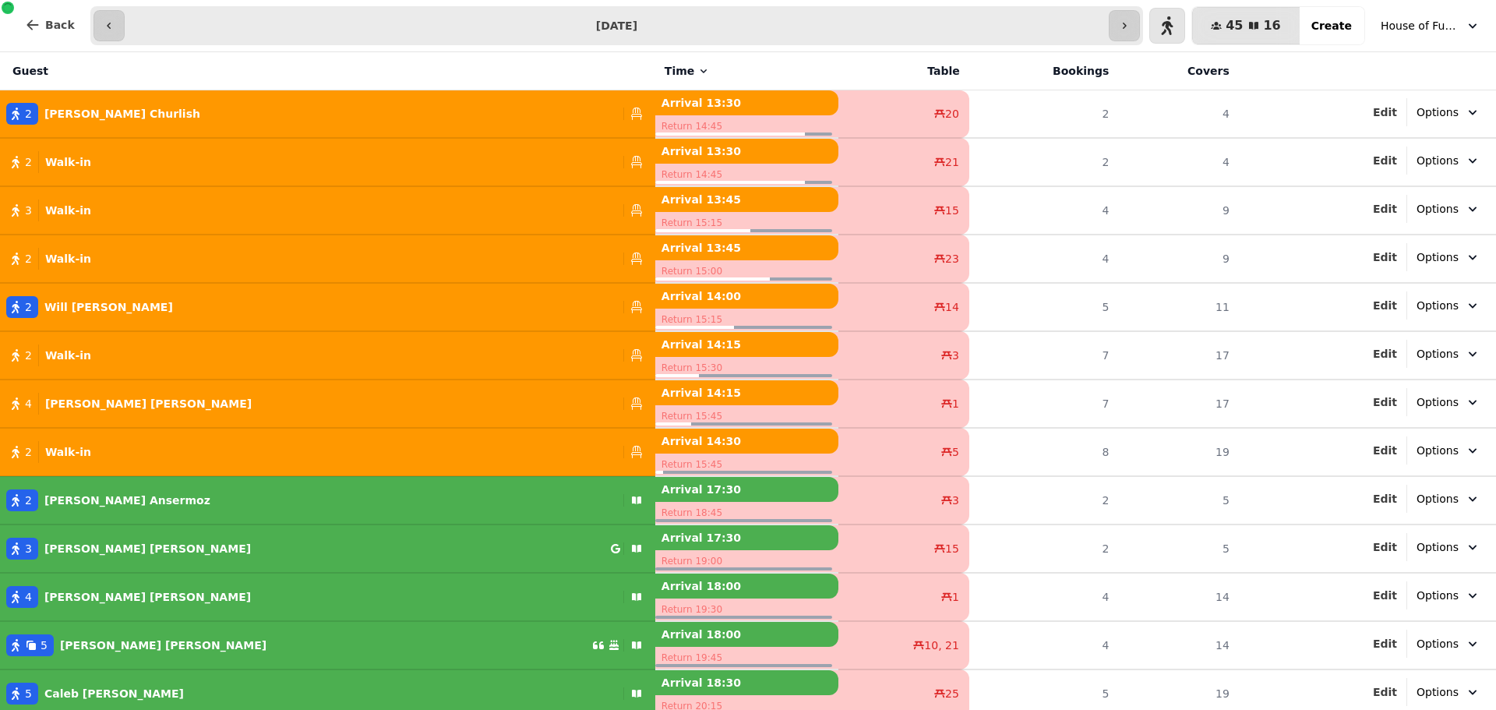
select select "****"
select select "******"
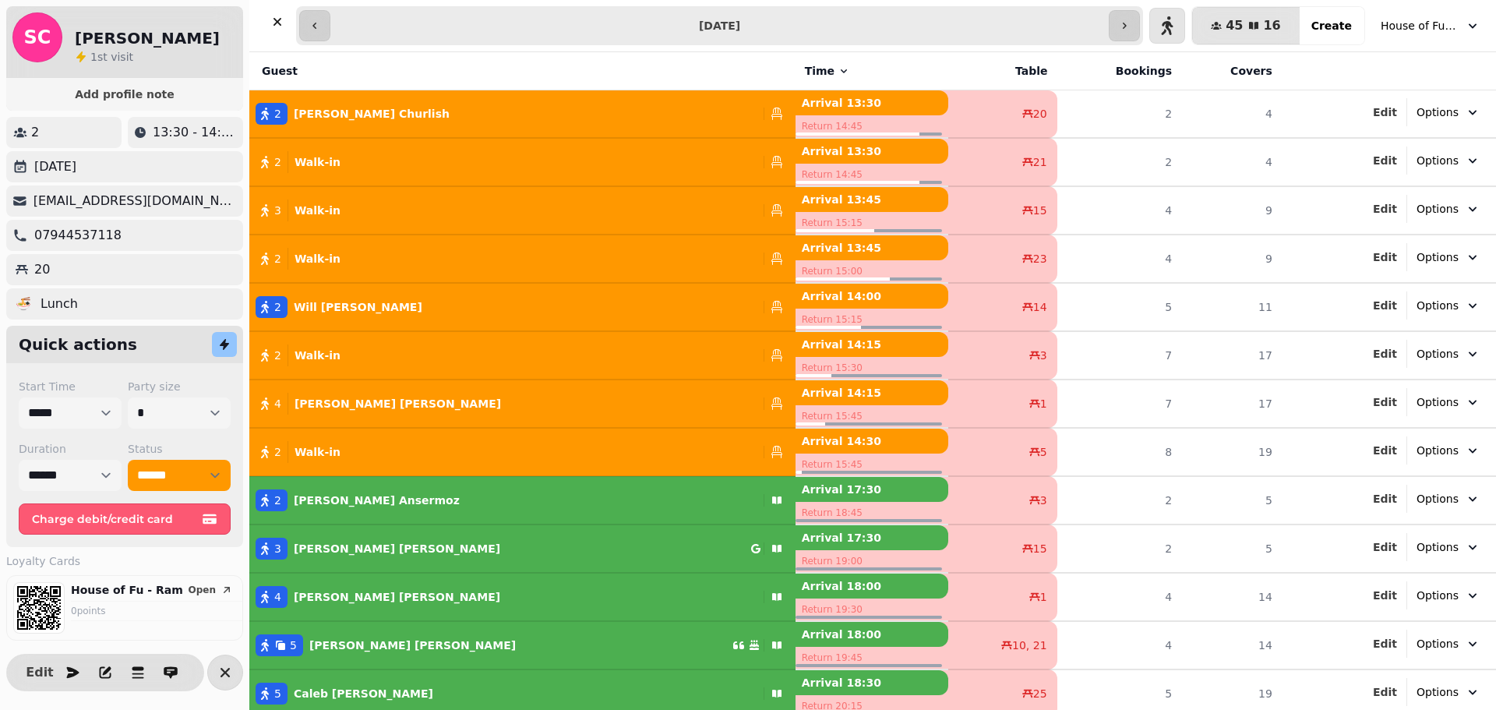
click at [136, 36] on h2 "Sarah Churlish" at bounding box center [147, 38] width 145 height 22
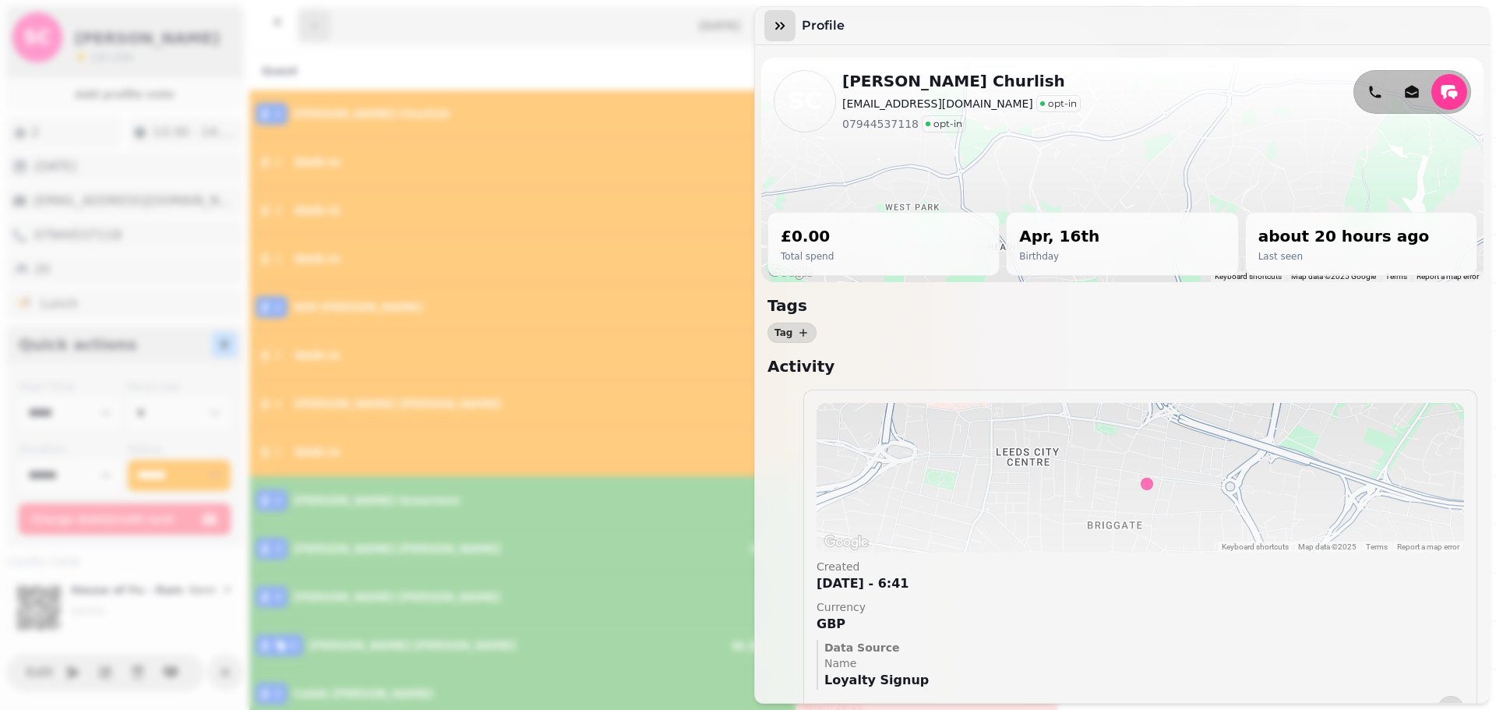
click at [777, 22] on icon "button" at bounding box center [780, 26] width 16 height 16
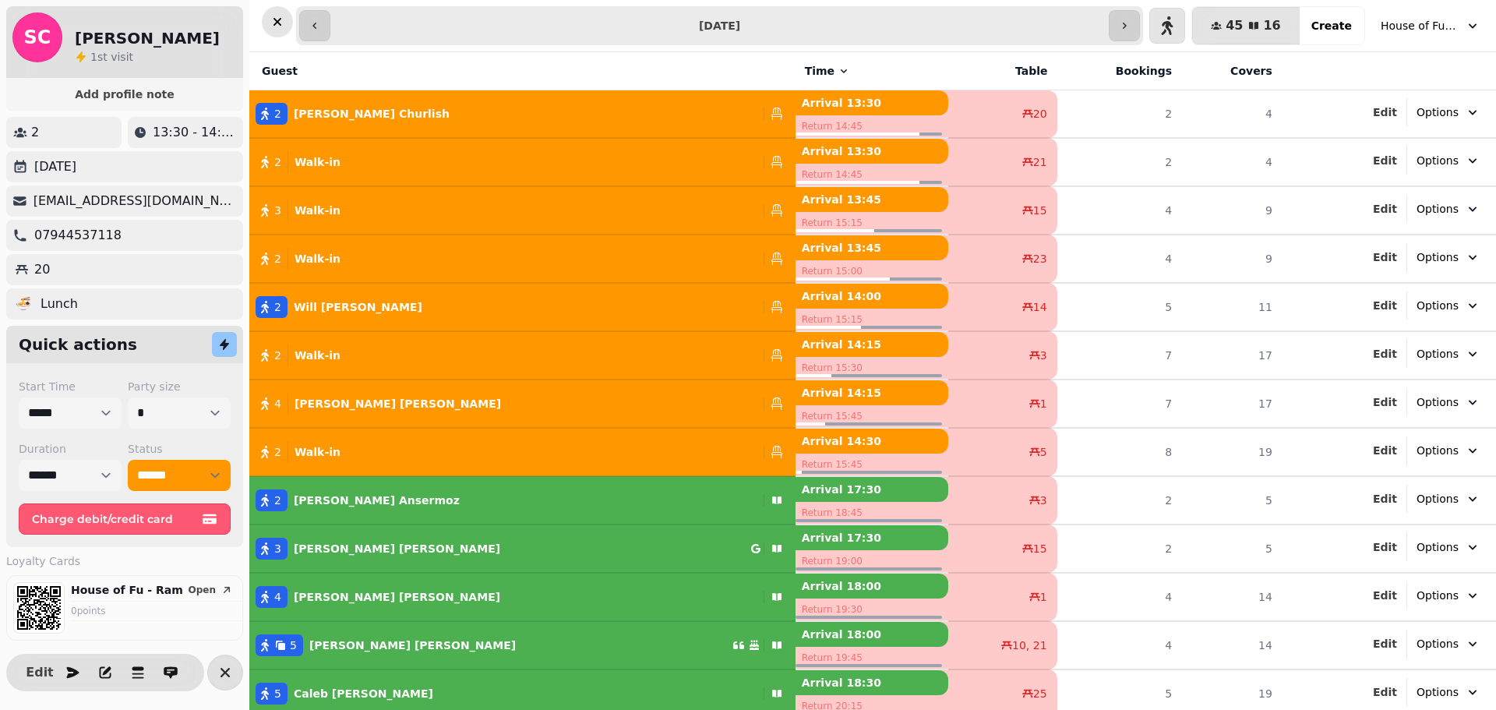
click at [280, 18] on icon "button" at bounding box center [278, 22] width 16 height 16
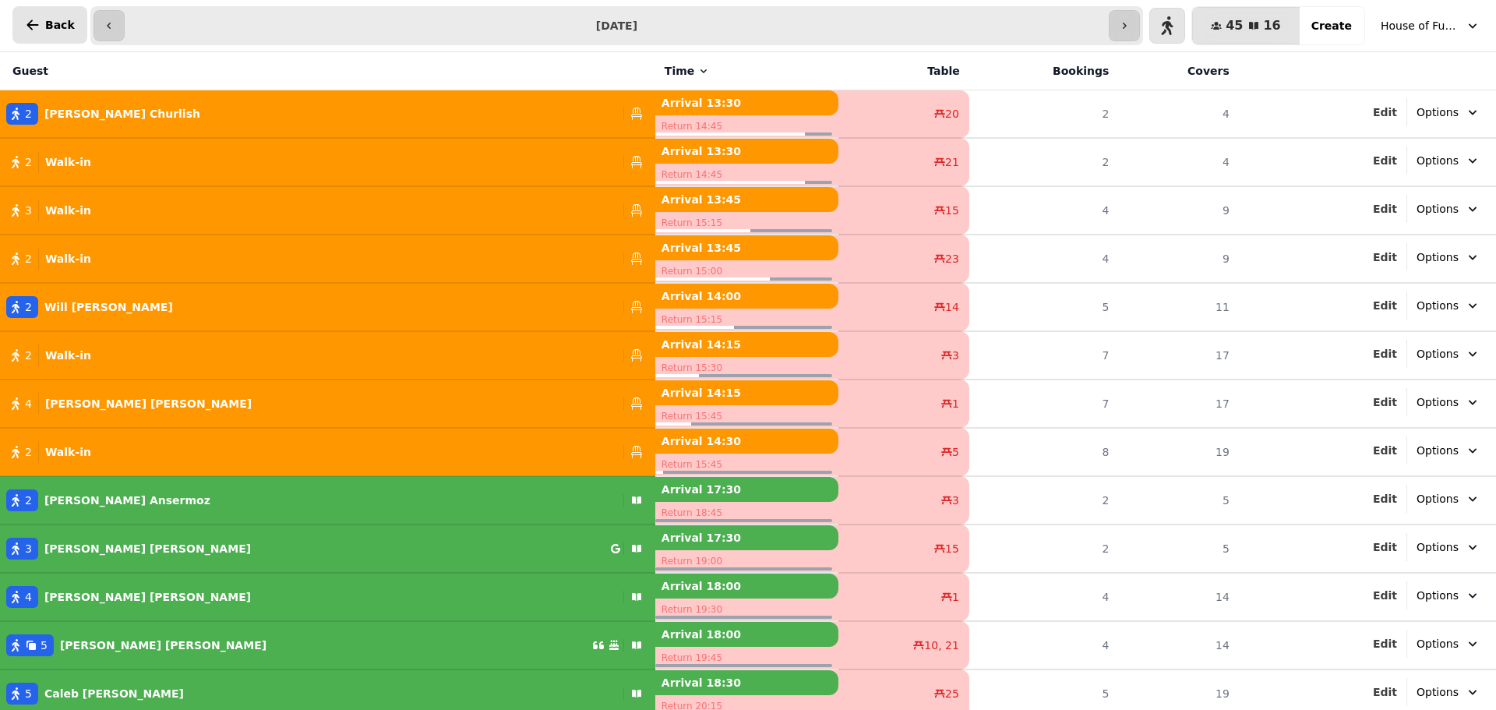
click at [44, 24] on button "Back" at bounding box center [49, 24] width 75 height 37
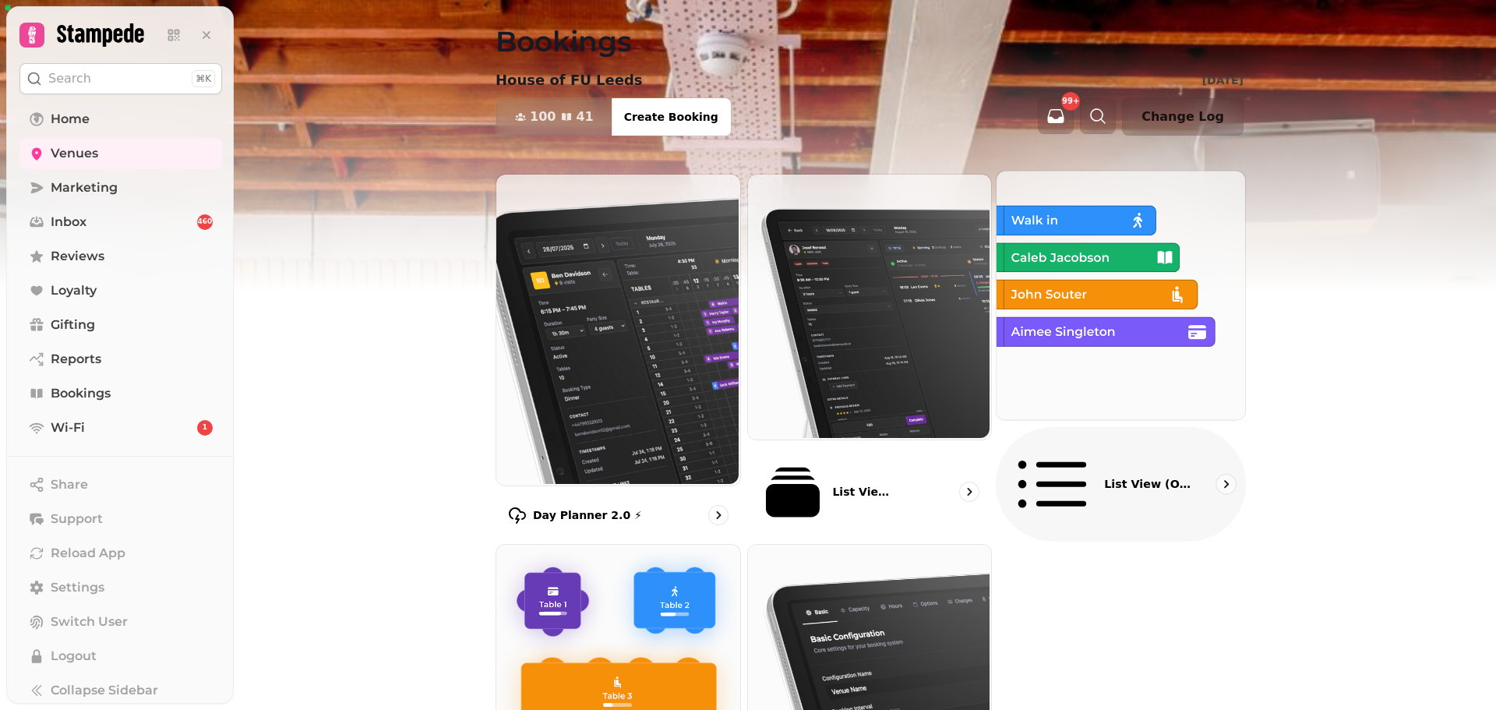
scroll to position [12, 0]
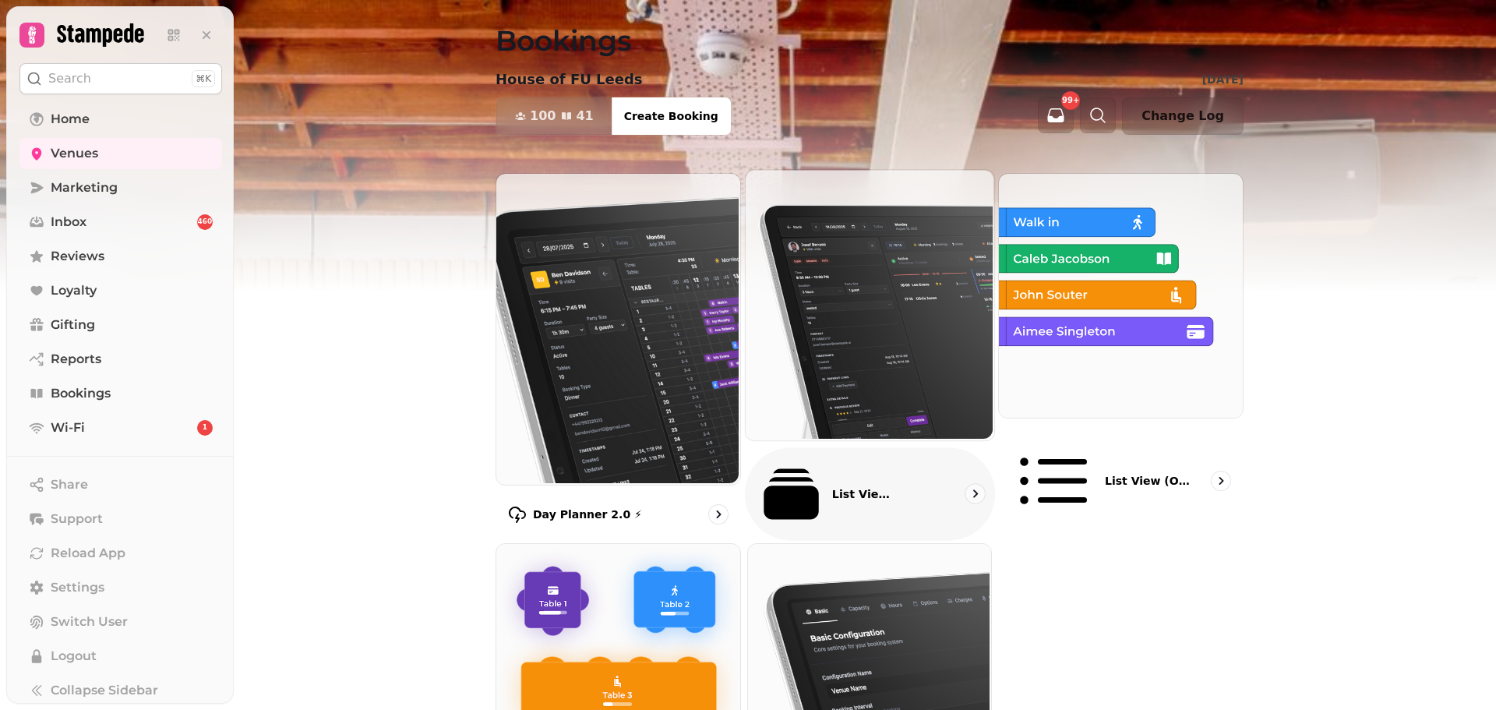
click at [908, 315] on img at bounding box center [867, 303] width 249 height 270
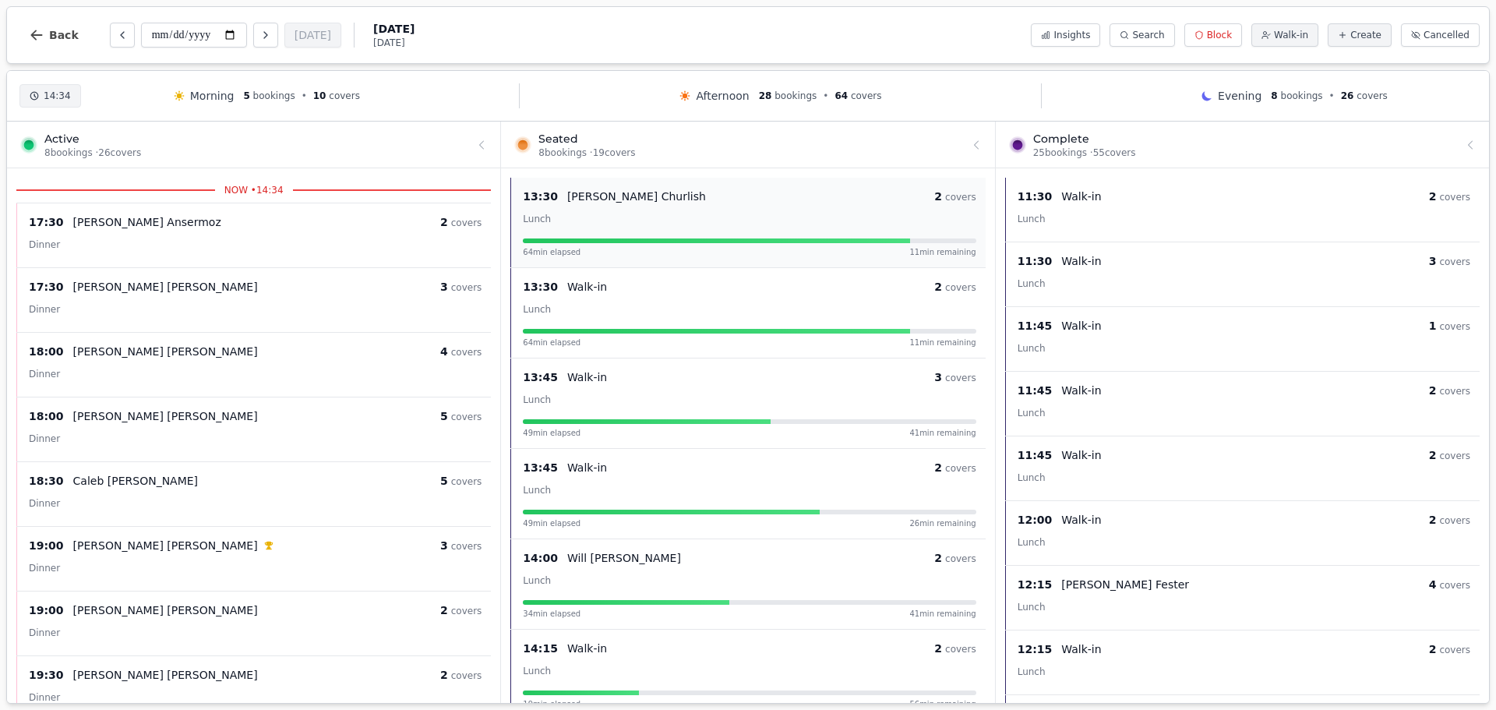
click at [621, 192] on p "Sarah Churlish" at bounding box center [636, 197] width 139 height 16
select select "****"
select select "*"
select select "******"
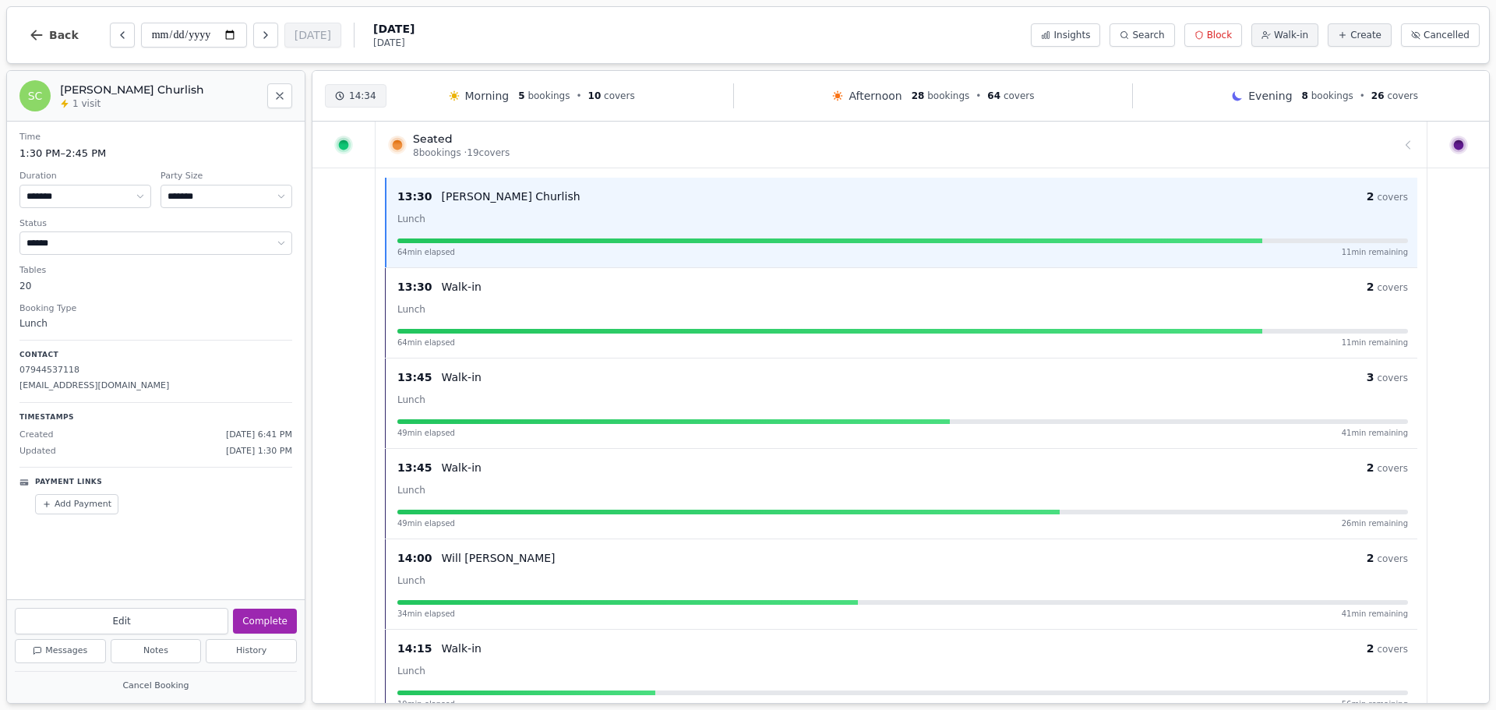
click at [482, 203] on p "Sarah Churlish" at bounding box center [511, 197] width 139 height 16
click at [288, 89] on button "Close" at bounding box center [279, 95] width 25 height 25
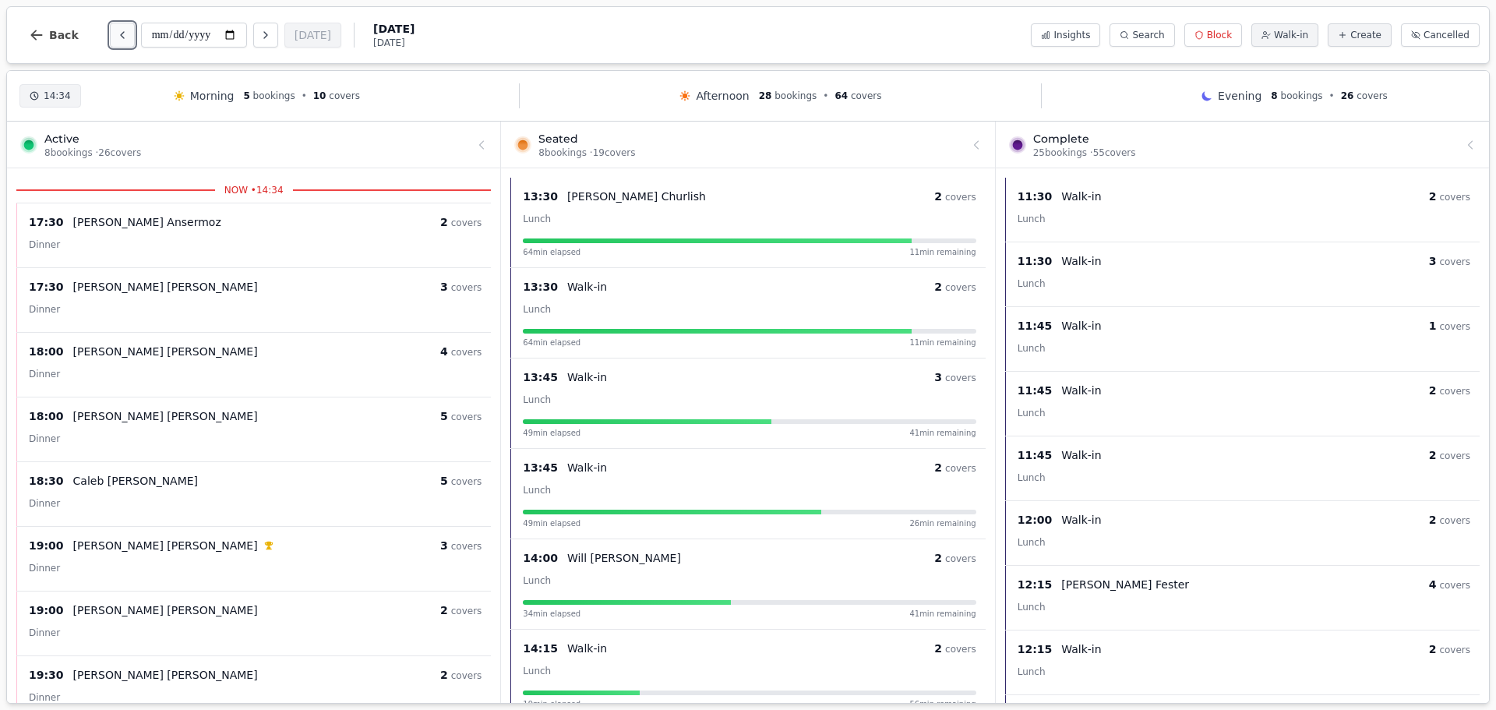
click at [121, 40] on icon "Previous day" at bounding box center [122, 35] width 12 height 12
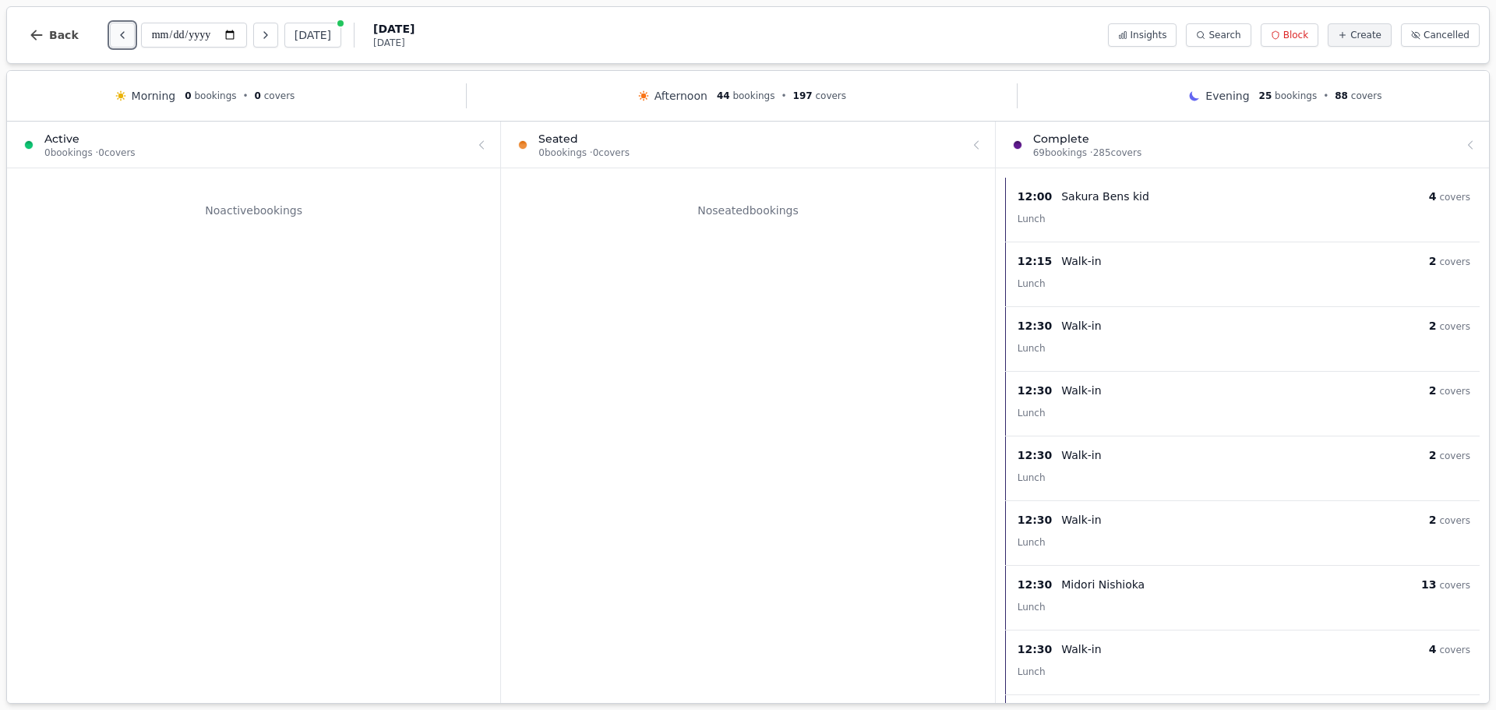
click at [121, 40] on icon "Previous day" at bounding box center [122, 35] width 12 height 12
click at [1089, 648] on p "Emma Roxby" at bounding box center [1124, 649] width 127 height 16
select select "****"
select select "*"
select select "********"
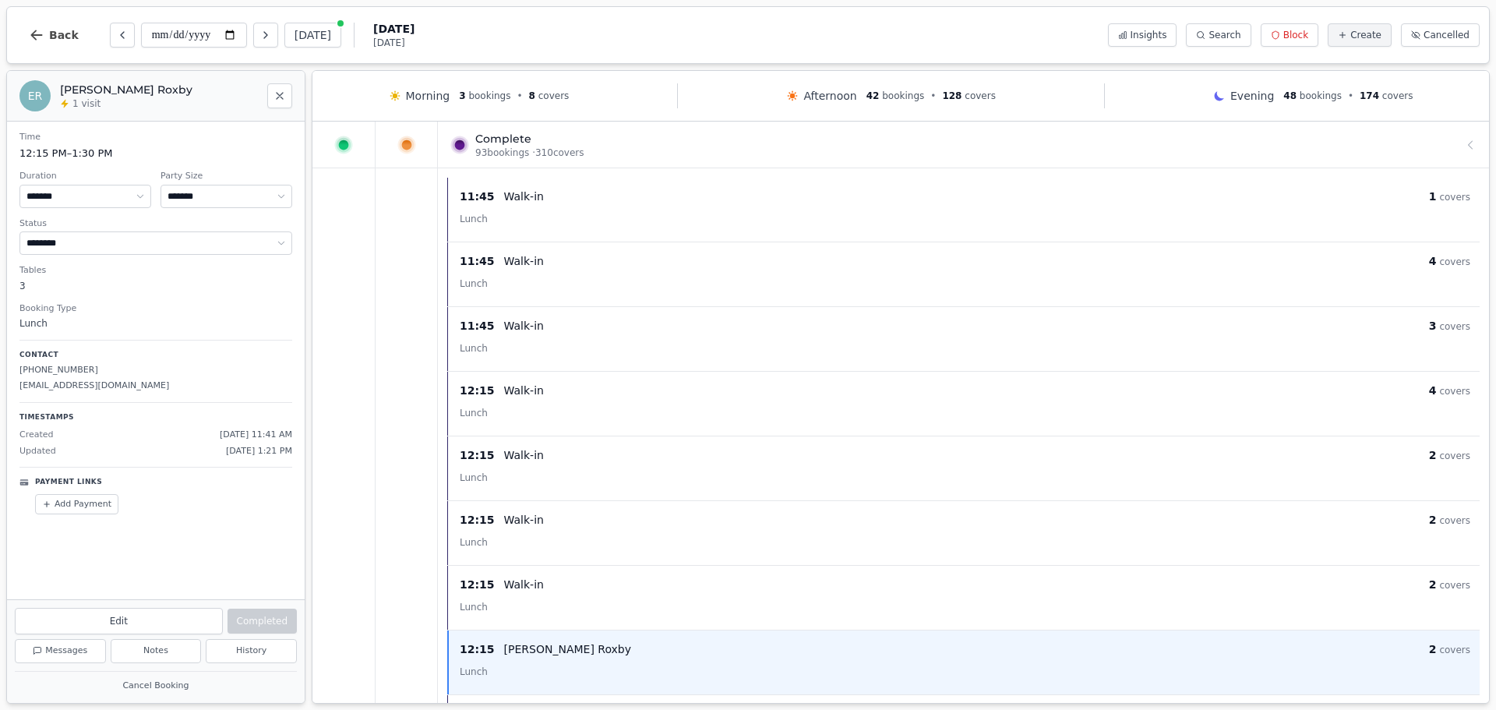
click at [346, 144] on icon at bounding box center [344, 145] width 10 height 10
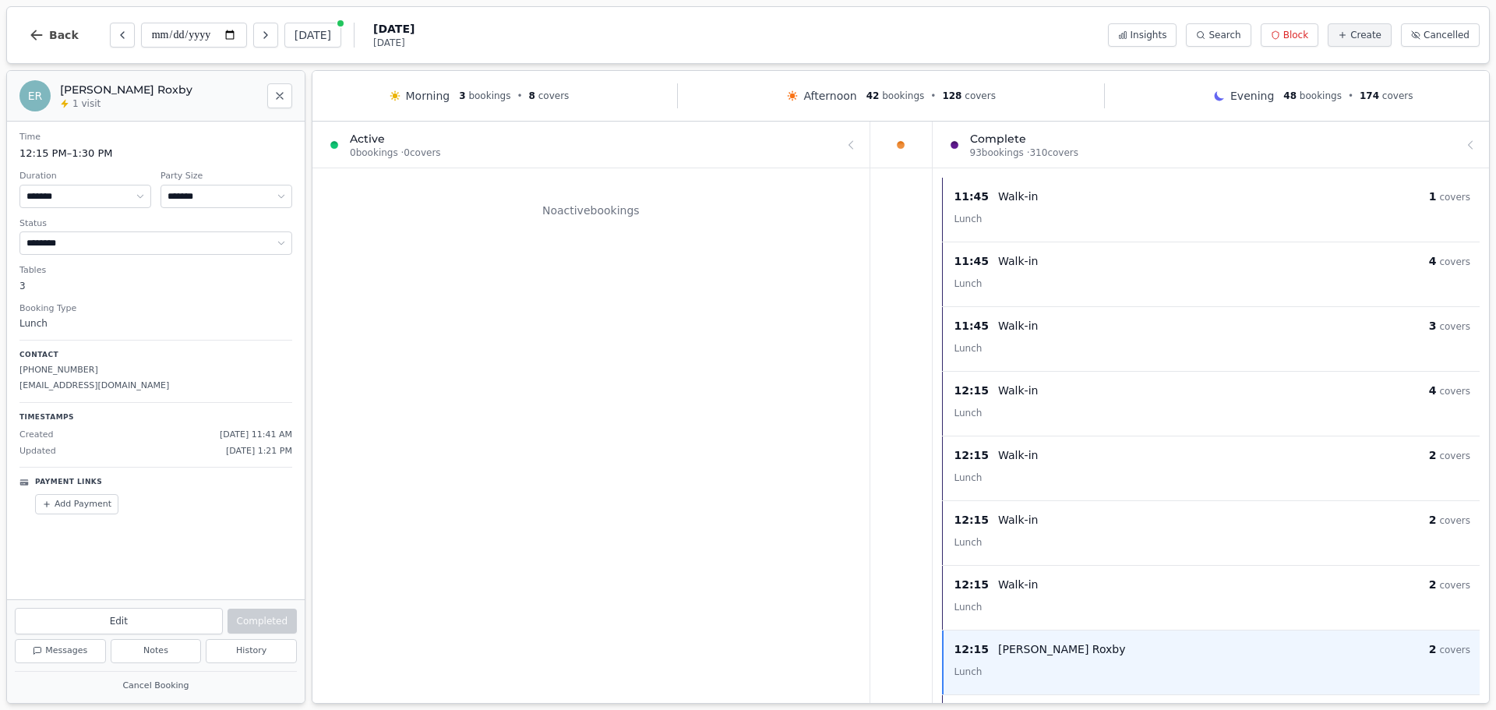
click at [346, 144] on div at bounding box center [590, 144] width 529 height 44
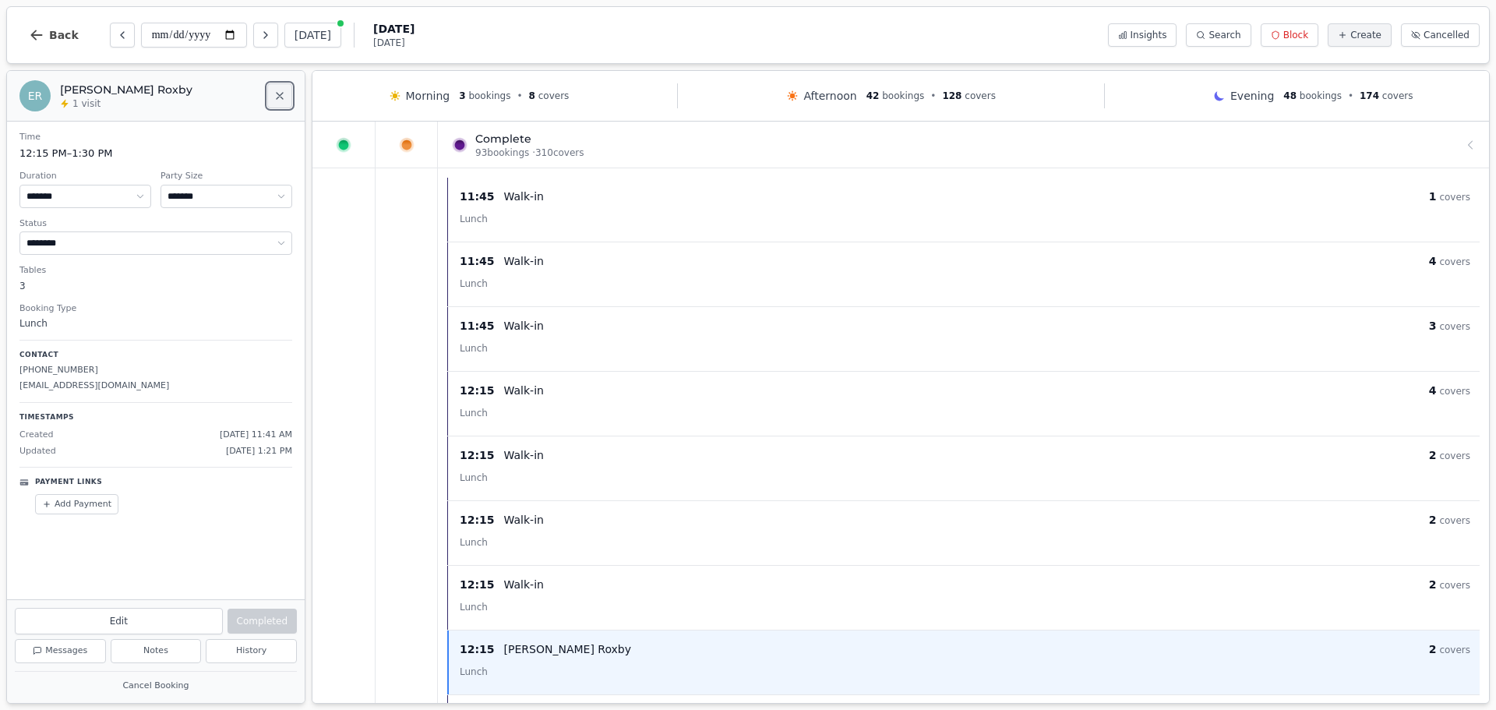
click at [282, 100] on icon "Close" at bounding box center [279, 96] width 12 height 12
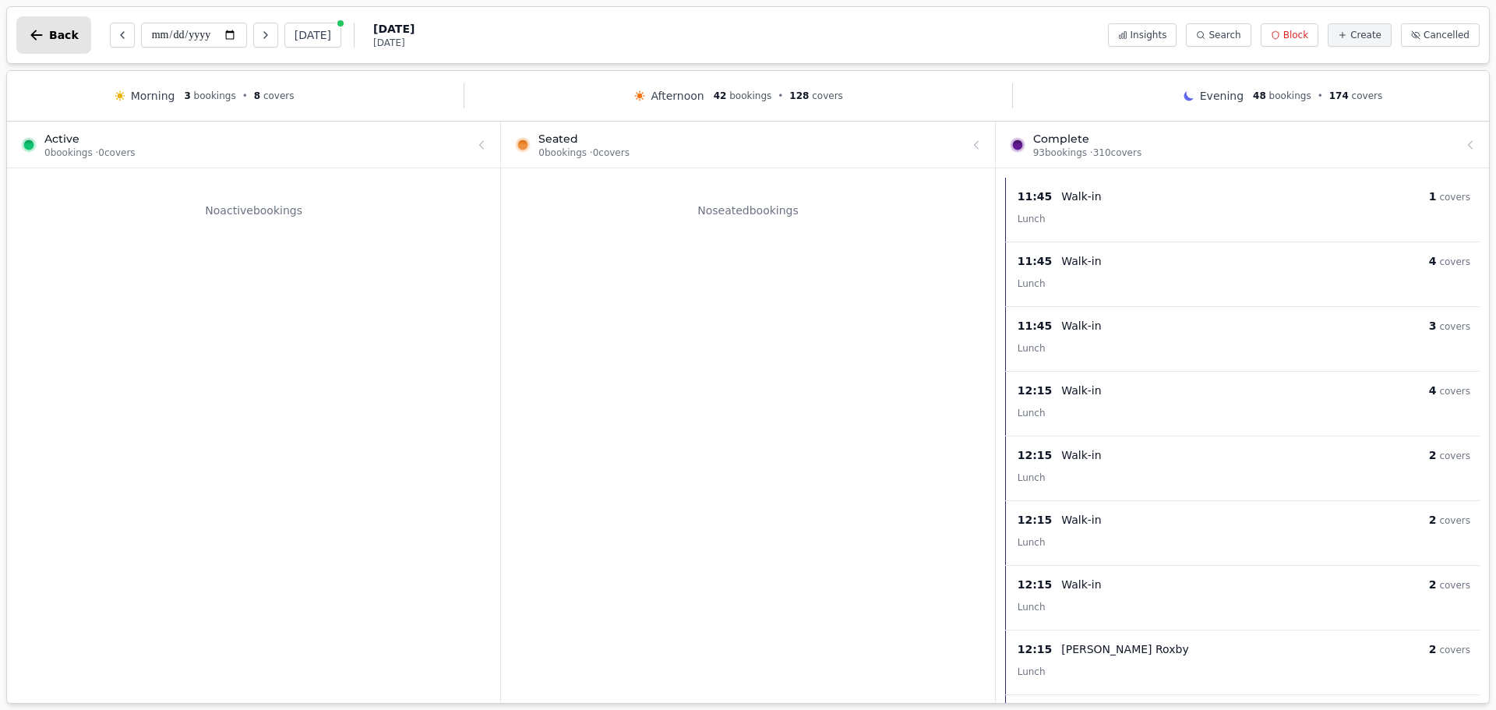
click at [59, 30] on span "Back" at bounding box center [64, 35] width 30 height 11
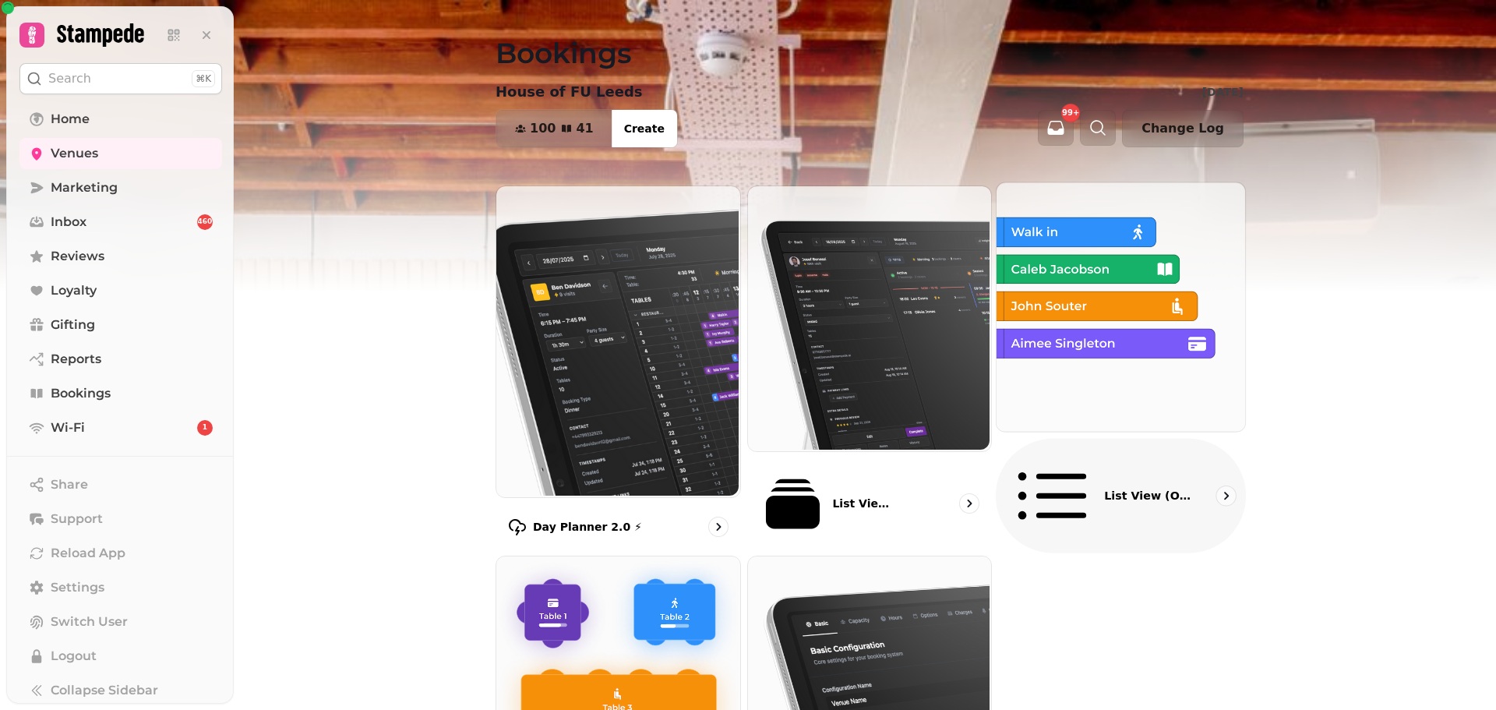
click at [1096, 371] on img at bounding box center [1119, 305] width 249 height 249
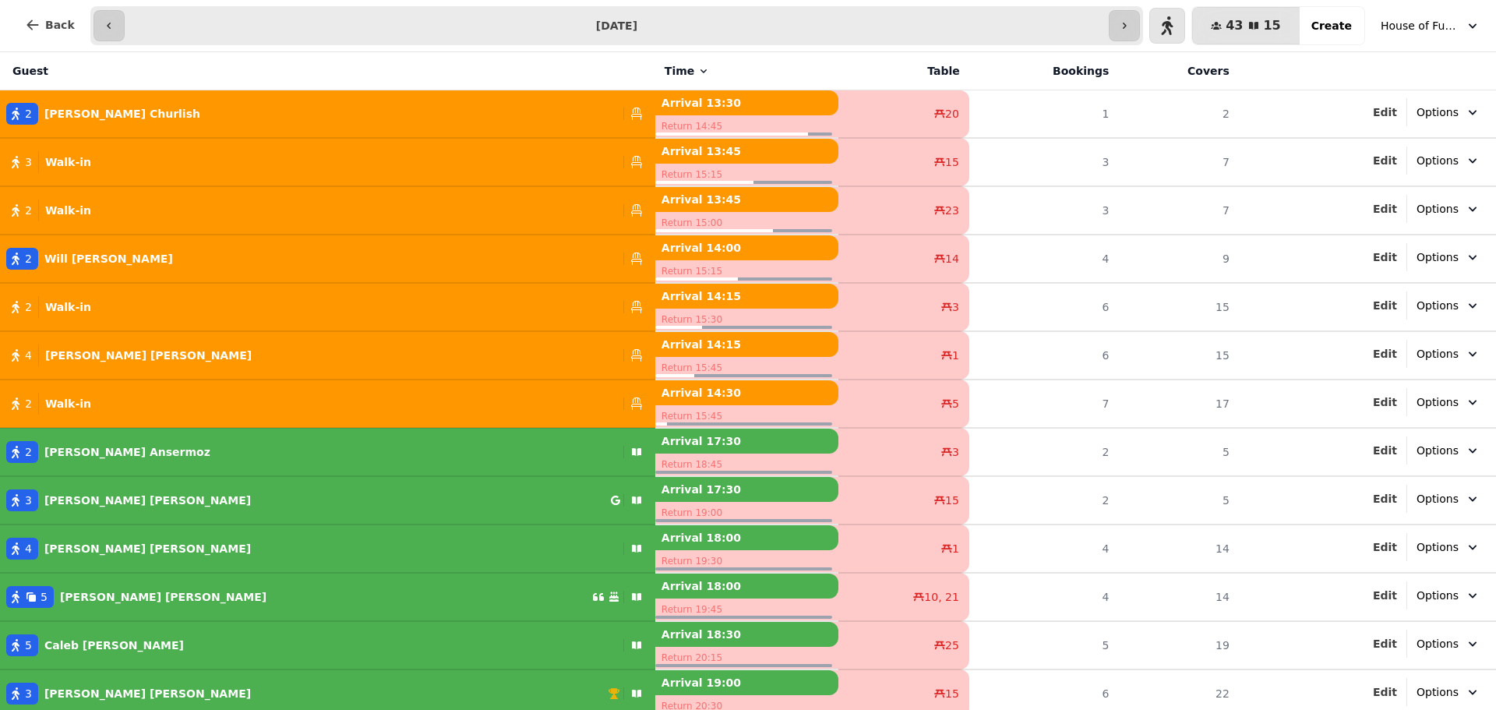
click at [76, 106] on p "Sarah Churlish" at bounding box center [122, 114] width 156 height 16
select select "**********"
select select "*"
select select "****"
select select "******"
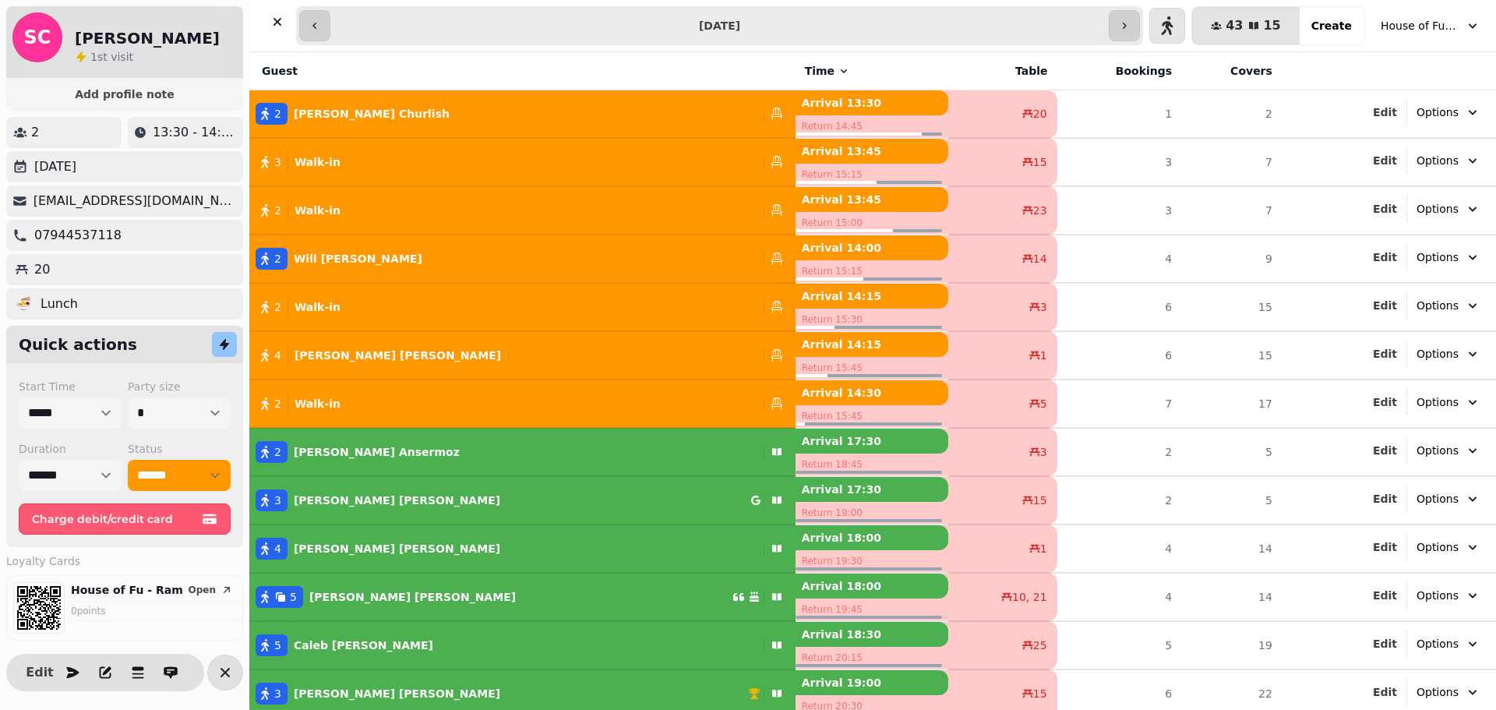
click at [134, 32] on h2 "Sarah Churlish" at bounding box center [147, 38] width 145 height 22
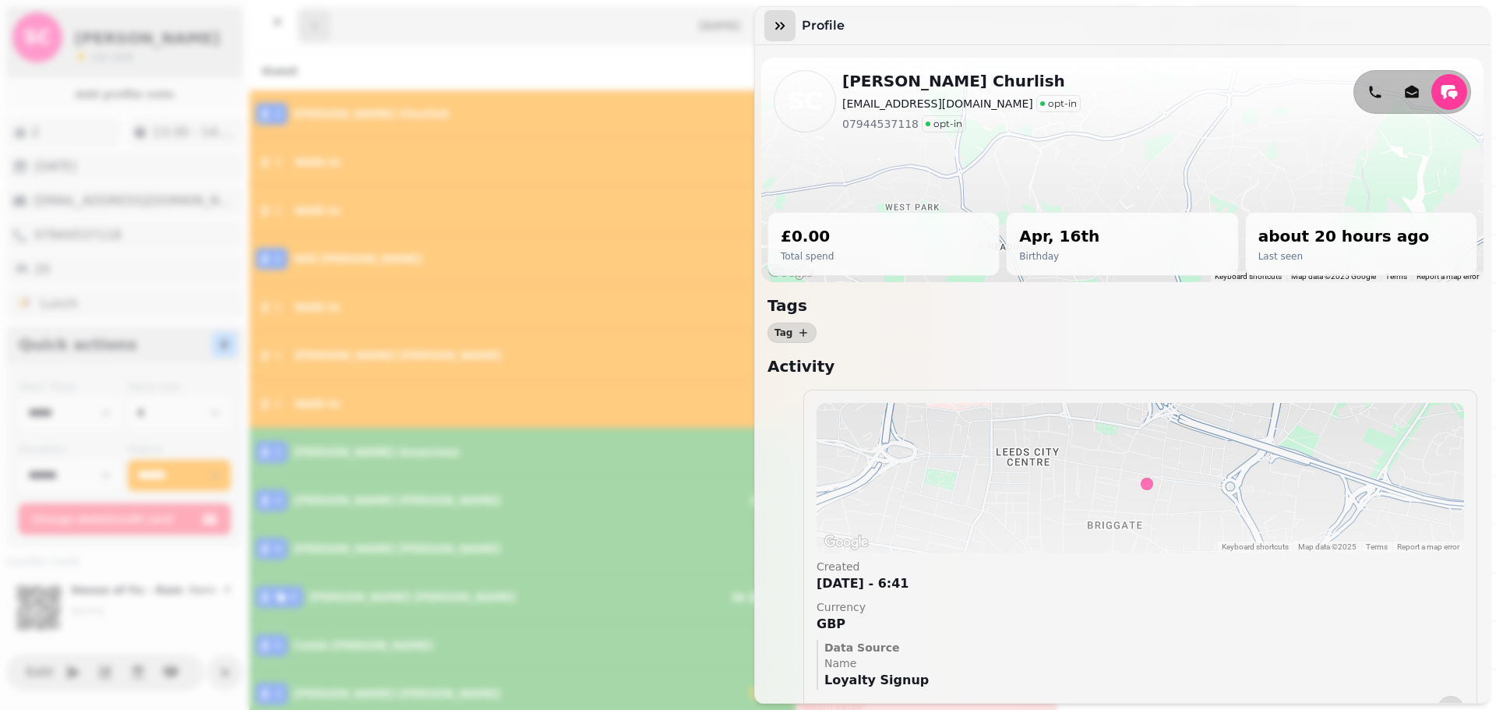
click at [776, 27] on icon "button" at bounding box center [780, 26] width 16 height 16
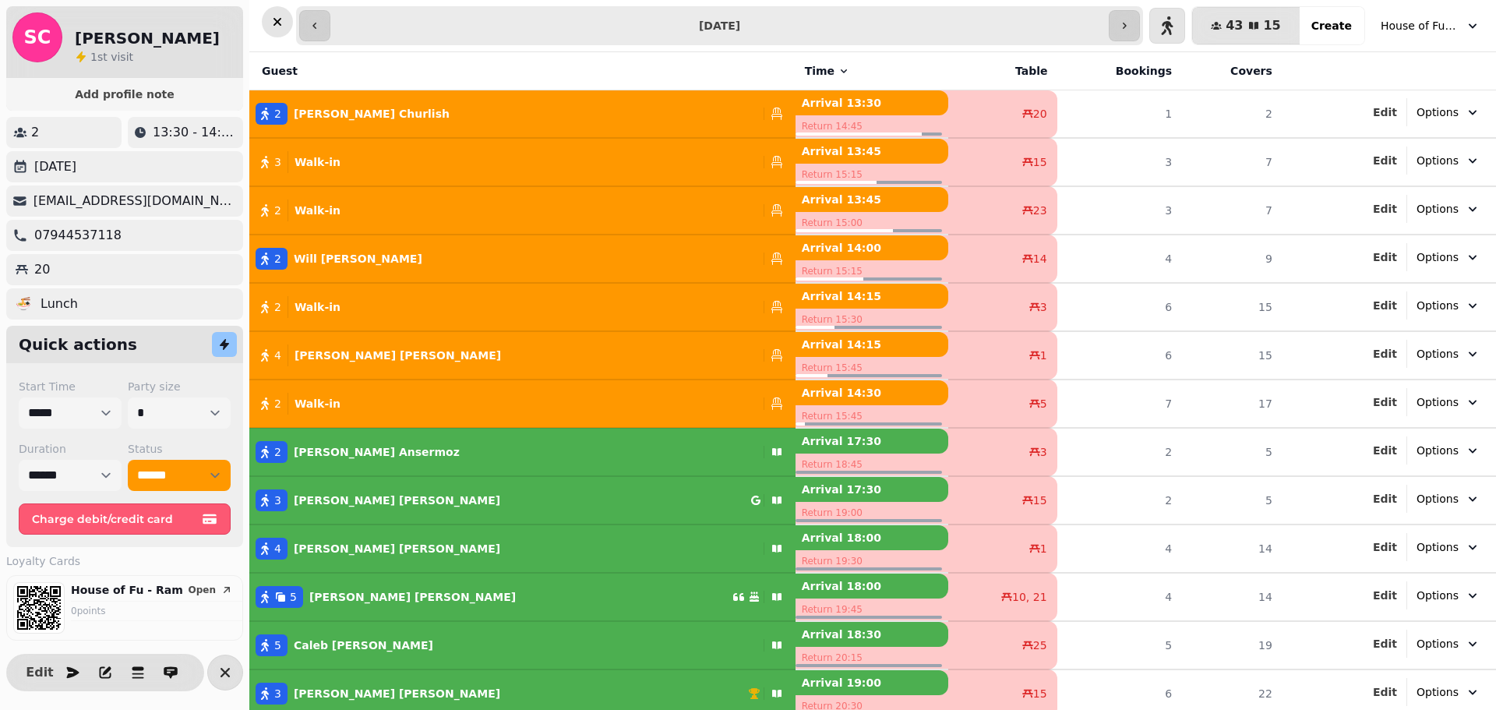
click at [278, 24] on icon "button" at bounding box center [278, 22] width 16 height 16
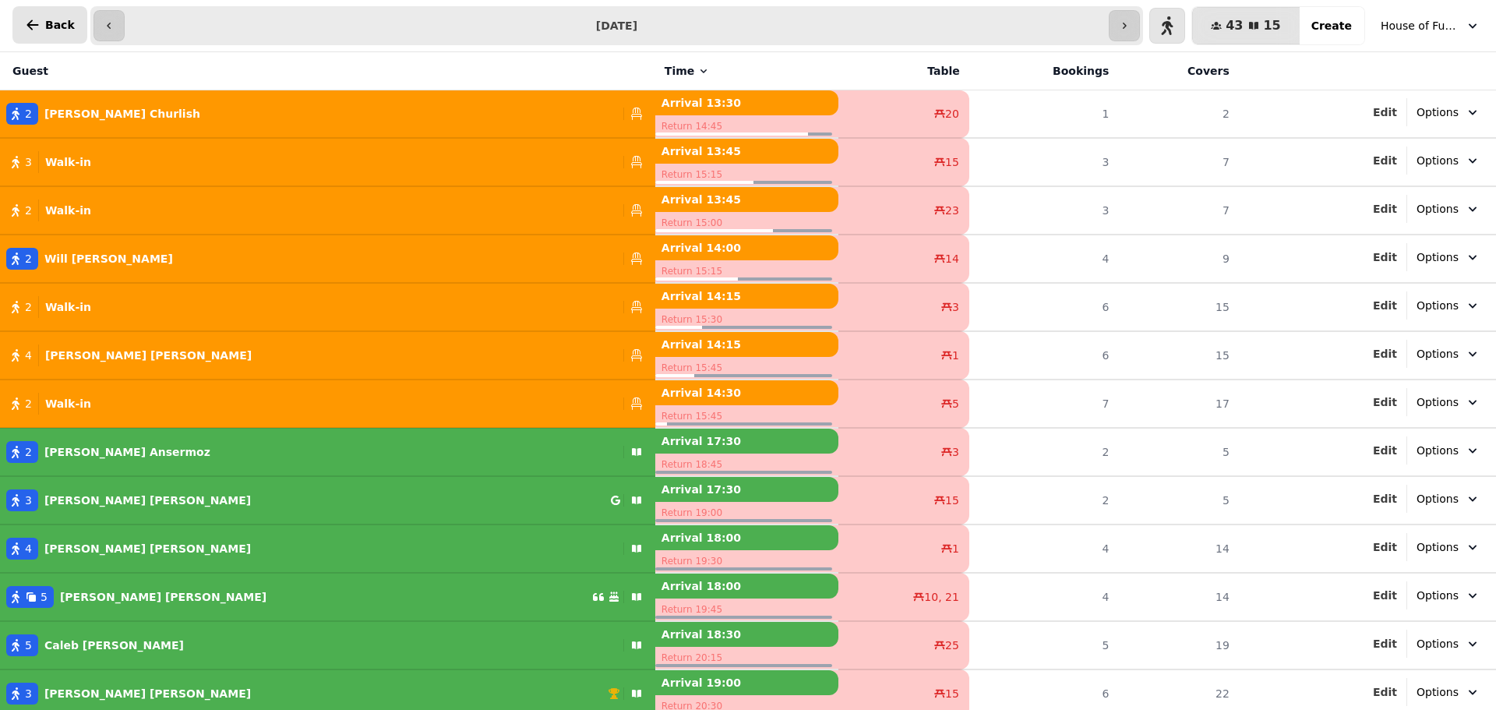
click at [56, 23] on span "Back" at bounding box center [60, 24] width 30 height 11
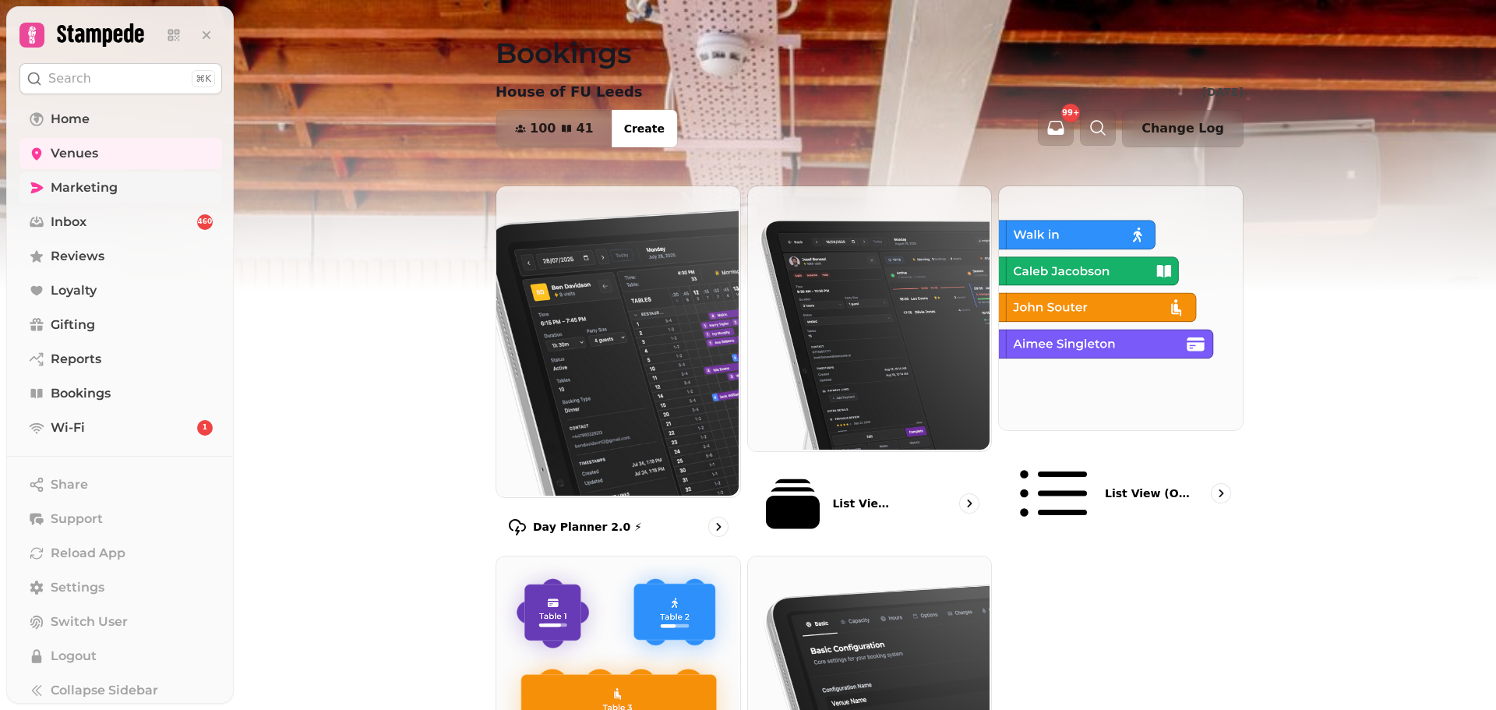
click at [104, 188] on span "Marketing" at bounding box center [84, 187] width 67 height 19
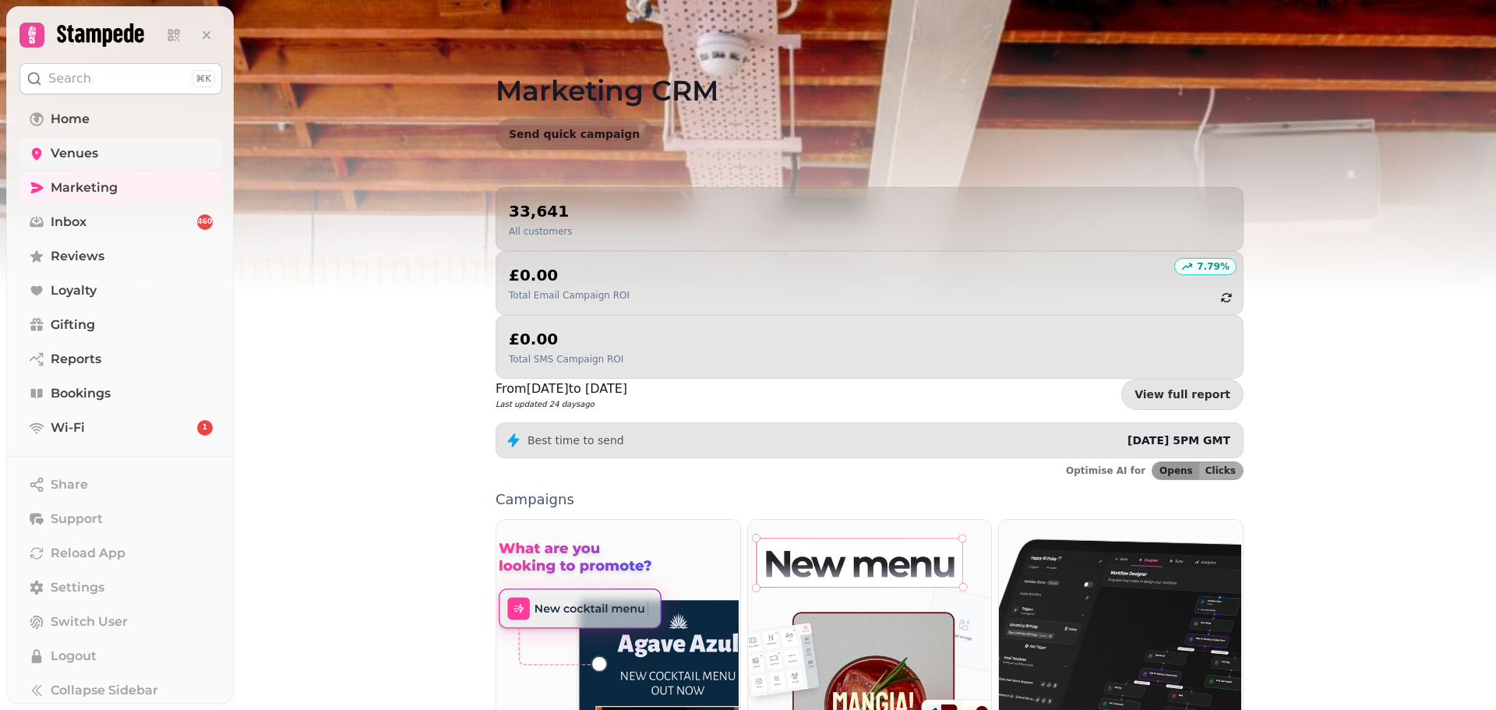
click at [80, 149] on span "Venues" at bounding box center [75, 153] width 48 height 19
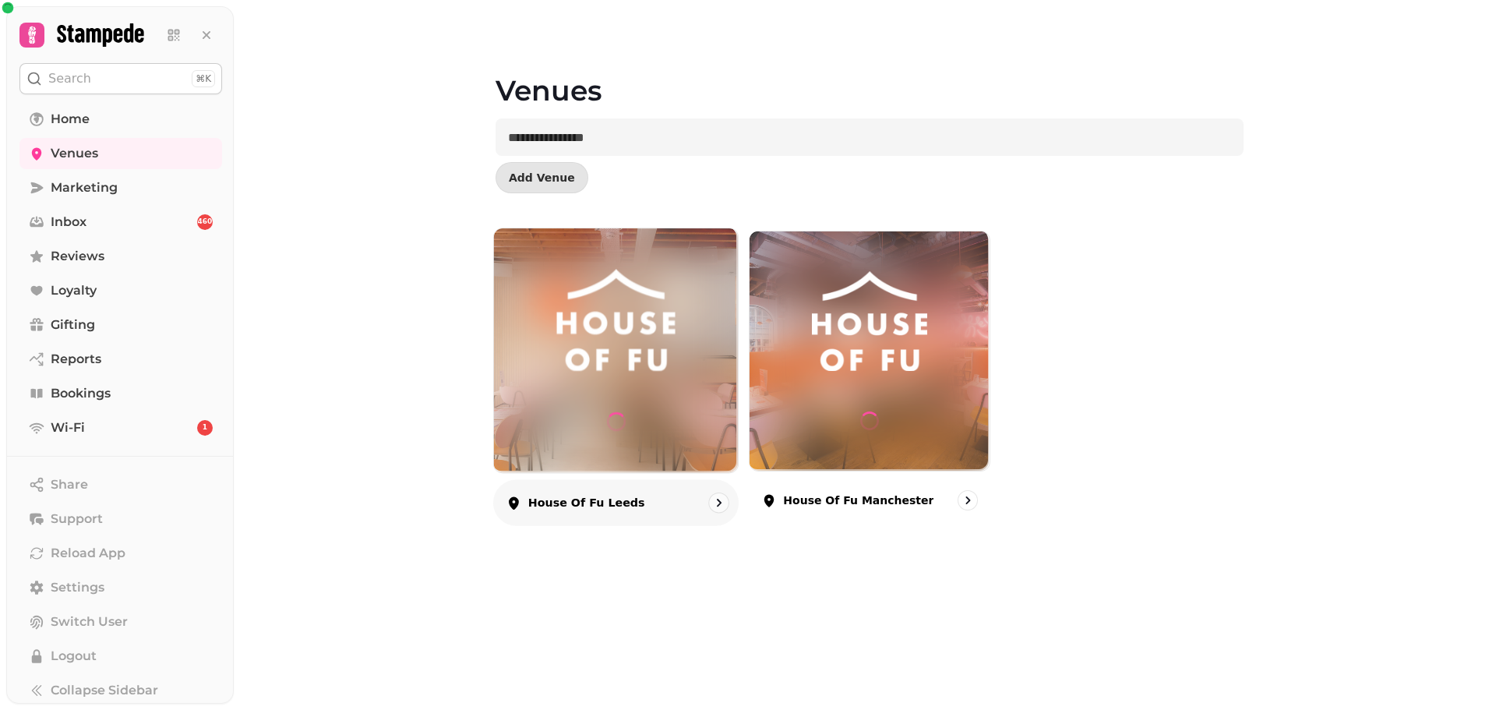
click at [655, 375] on div at bounding box center [616, 350] width 244 height 244
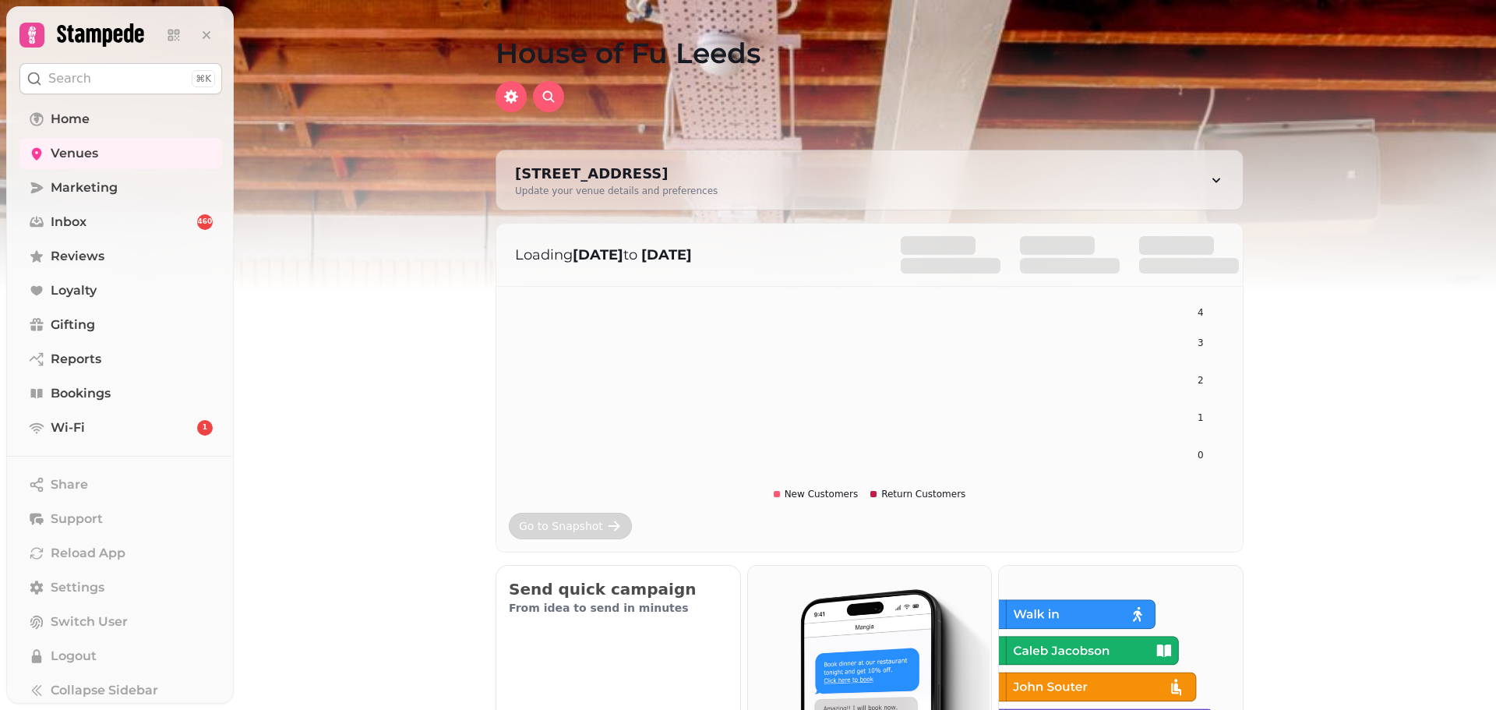
click at [568, 521] on div "Go to Snapshot" at bounding box center [561, 526] width 84 height 16
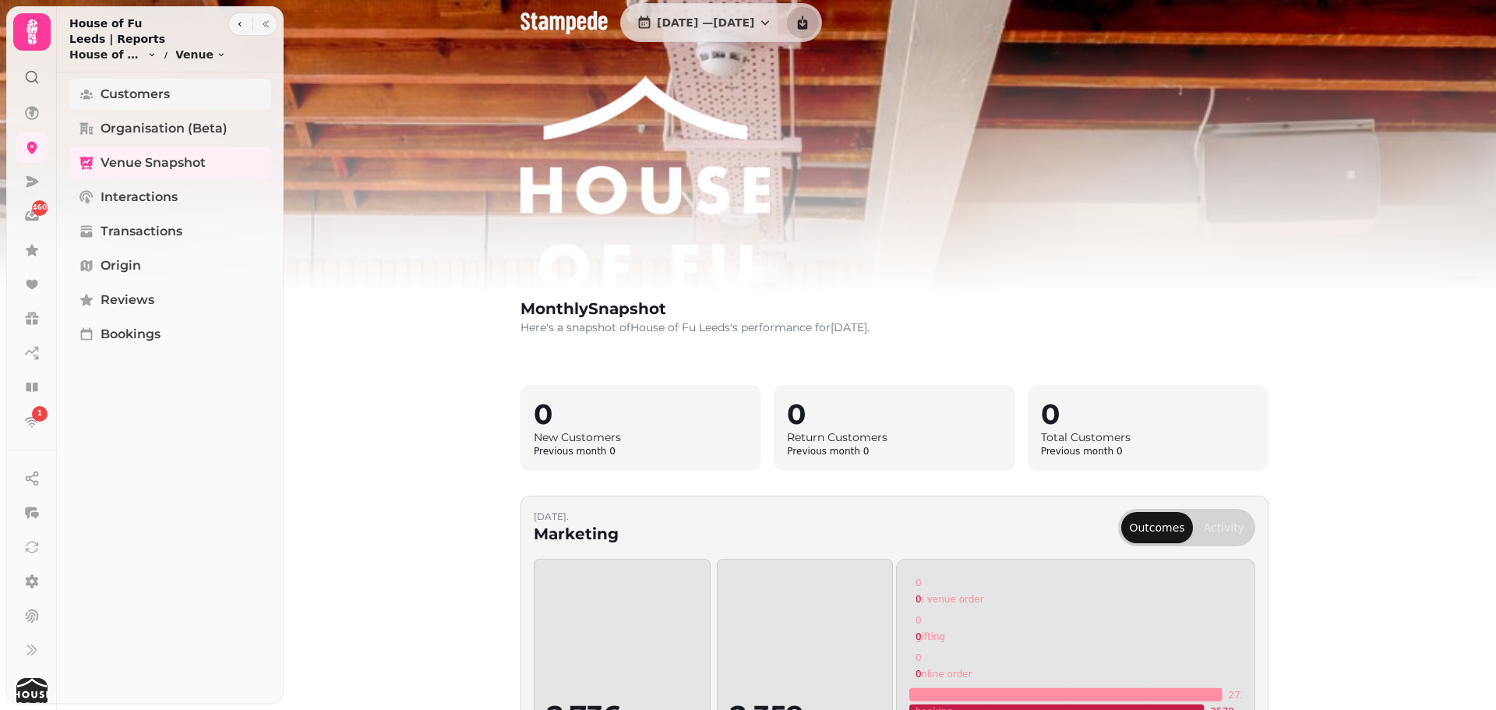
click at [227, 83] on link "Customers" at bounding box center [170, 94] width 202 height 31
select select "**"
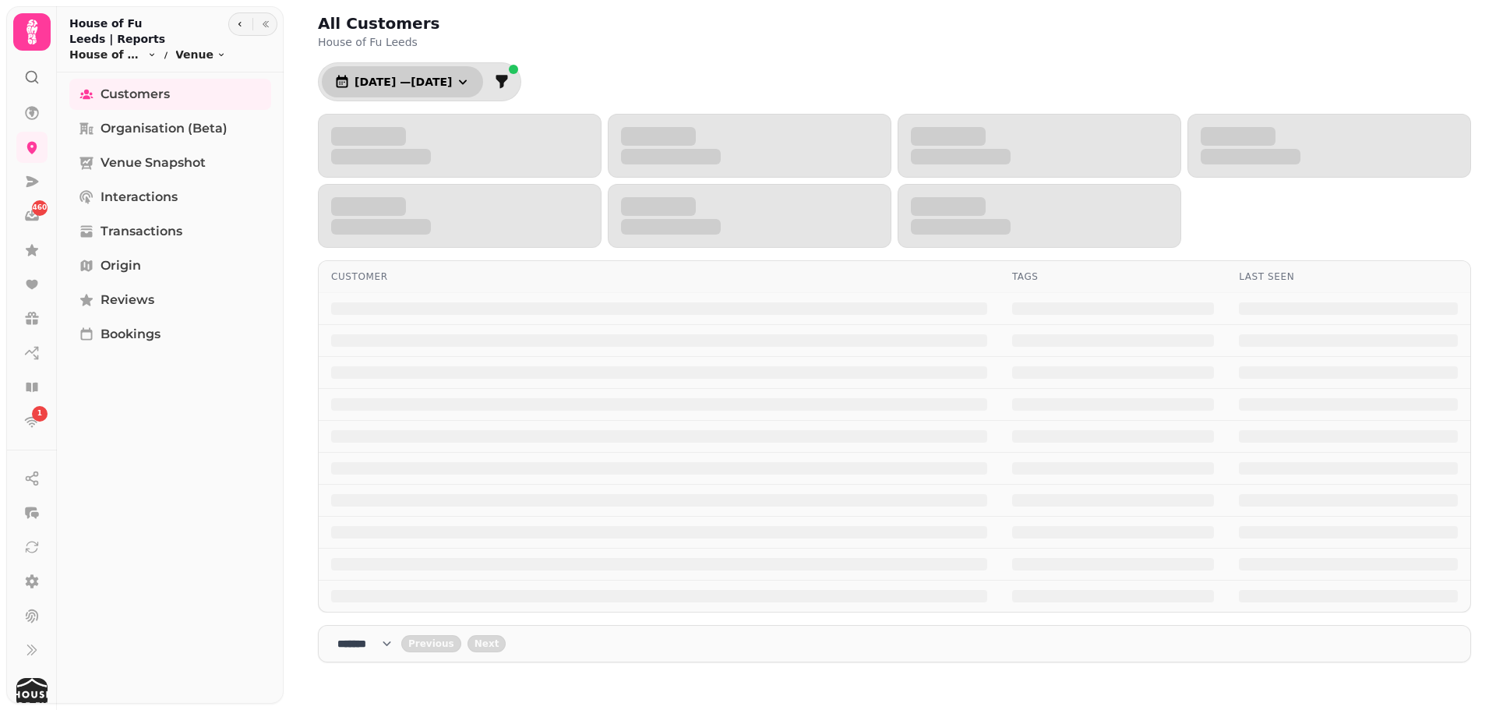
click at [411, 95] on button "1 Jul, 2025 — 31 Jul, 2025" at bounding box center [402, 81] width 161 height 31
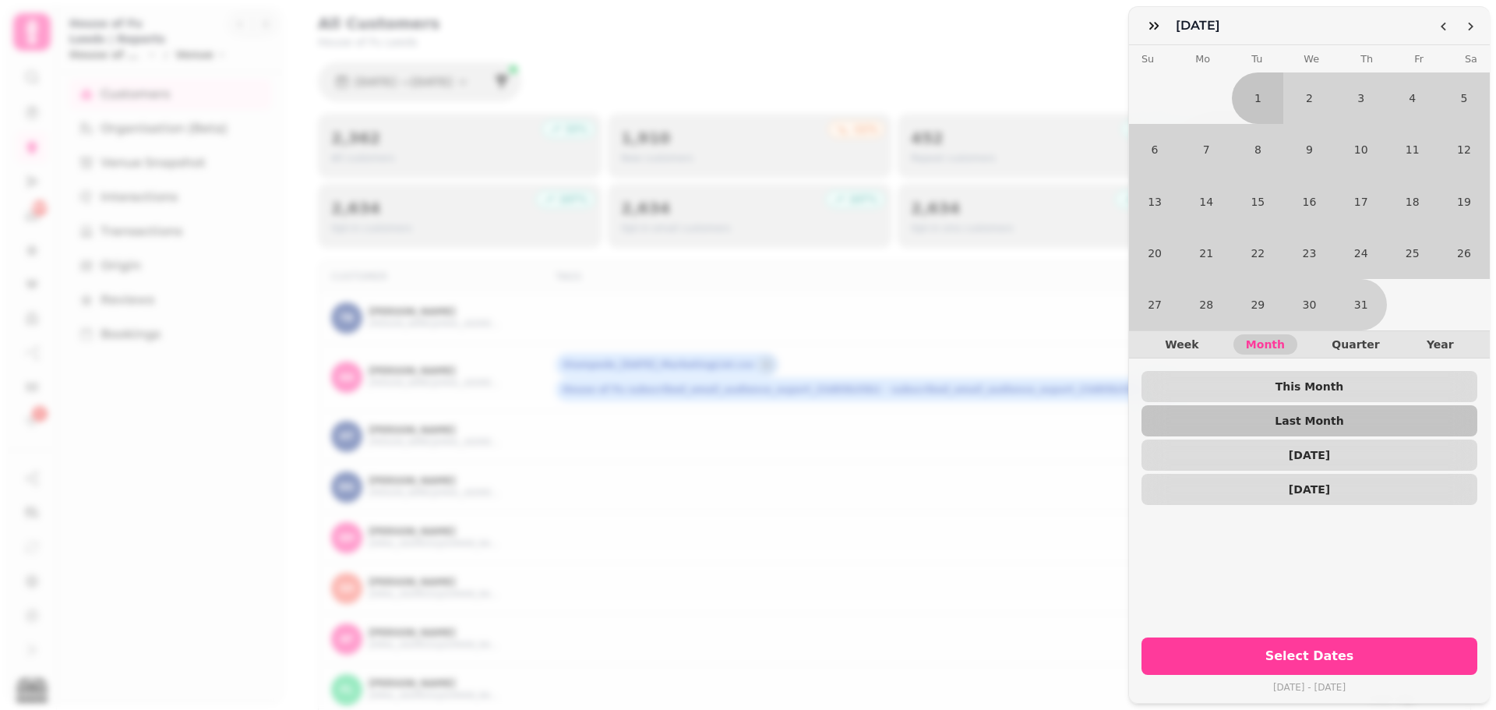
click at [1070, 92] on div "July 25 July 2025 Su Mo Tu We Th Fr Sa 1 2 3 4 5 6 7 8 9 10 11 12 13 14 15 16 1…" at bounding box center [748, 367] width 1496 height 685
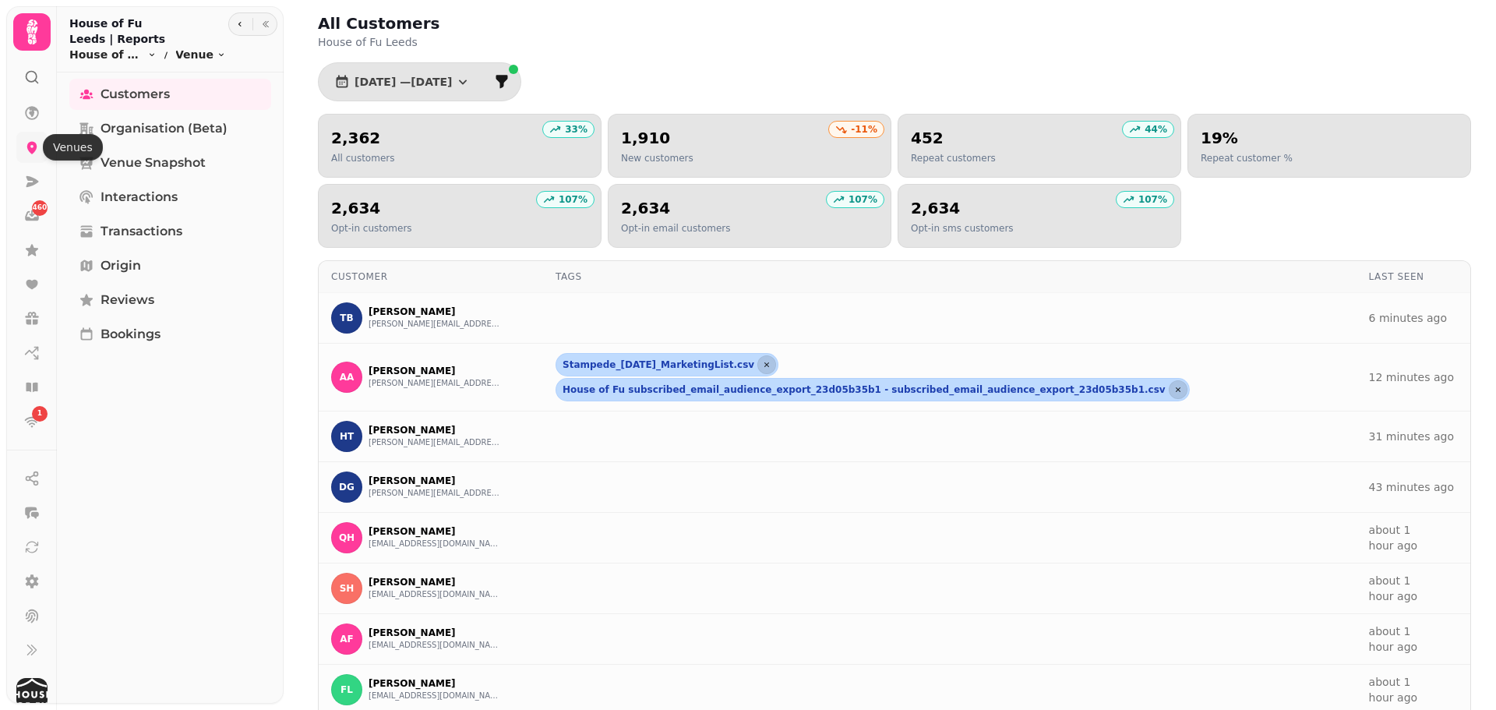
click at [32, 146] on icon at bounding box center [32, 147] width 16 height 16
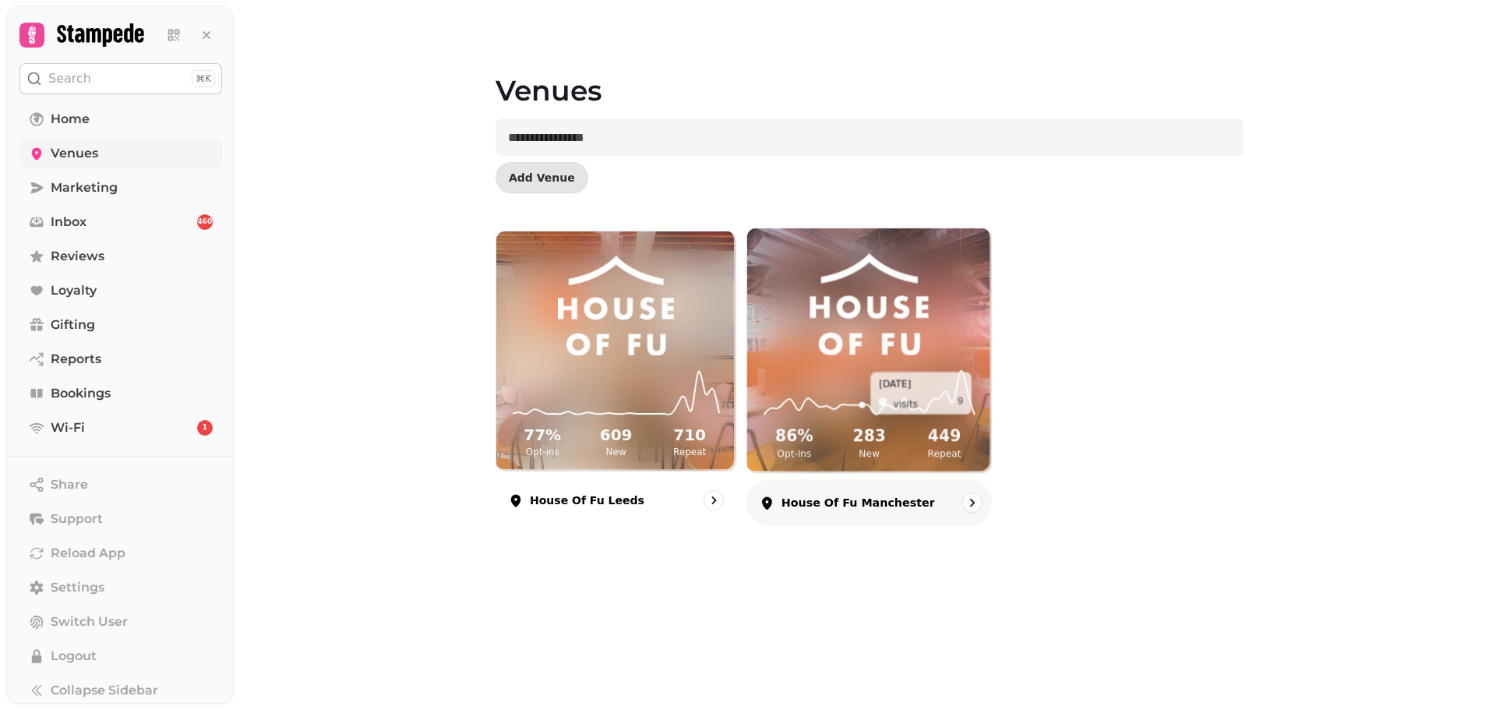
click at [865, 393] on icon at bounding box center [869, 393] width 219 height 51
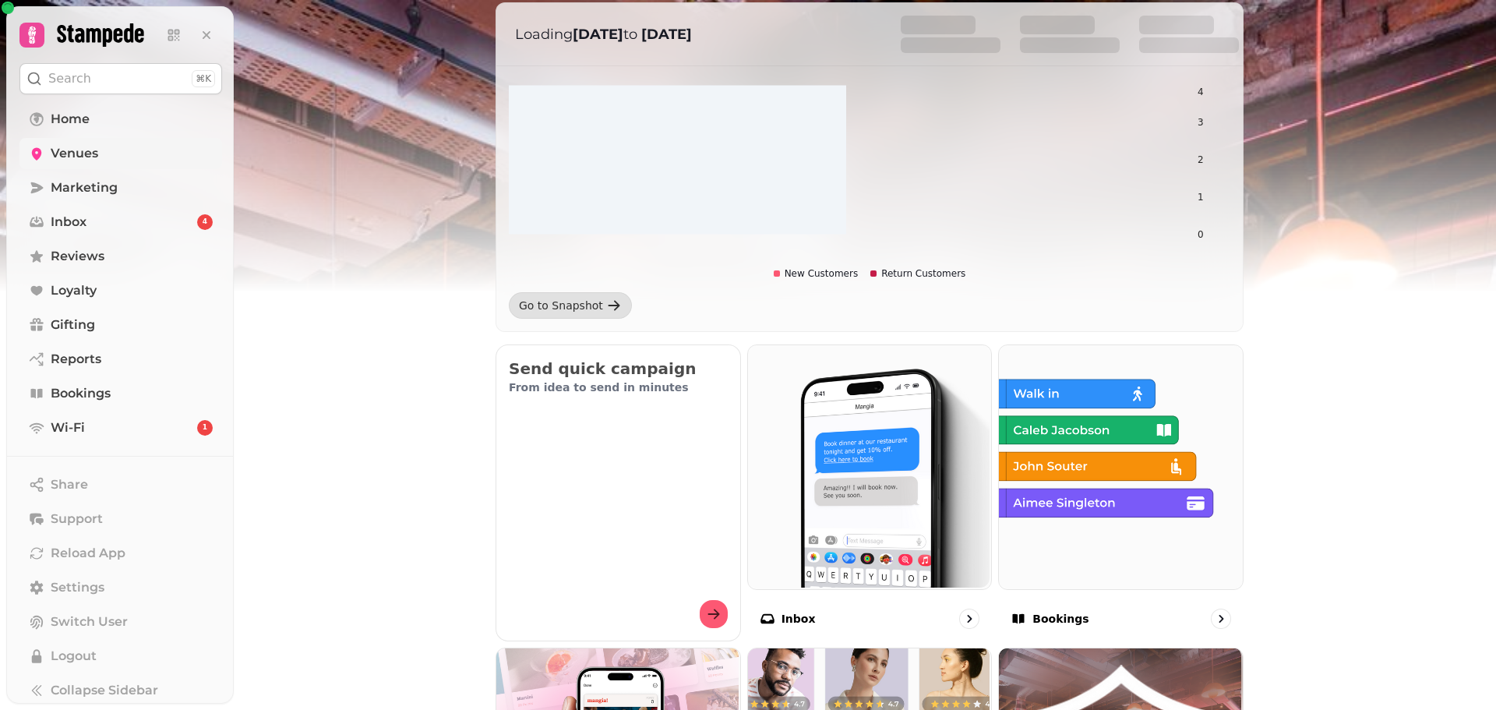
scroll to position [221, 0]
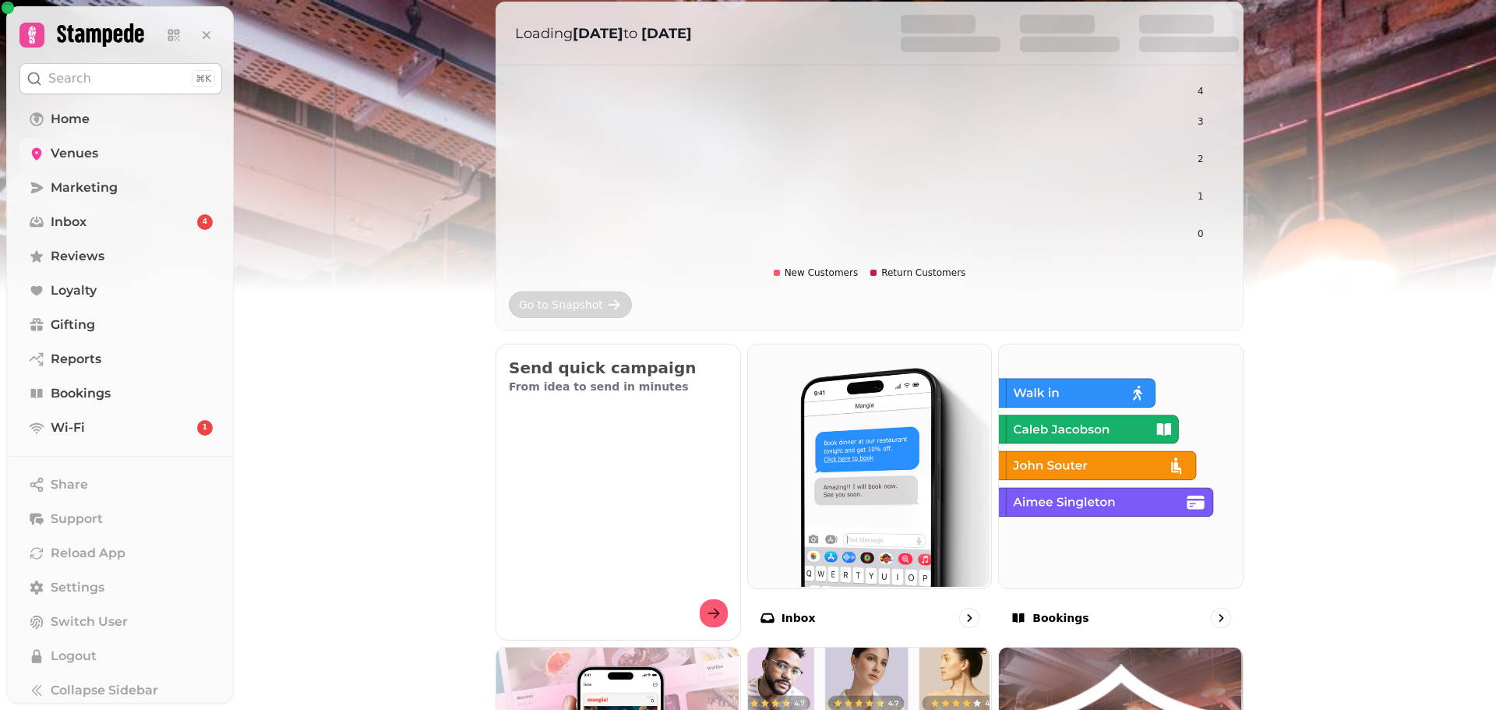
click at [589, 308] on div "Go to Snapshot" at bounding box center [561, 305] width 84 height 16
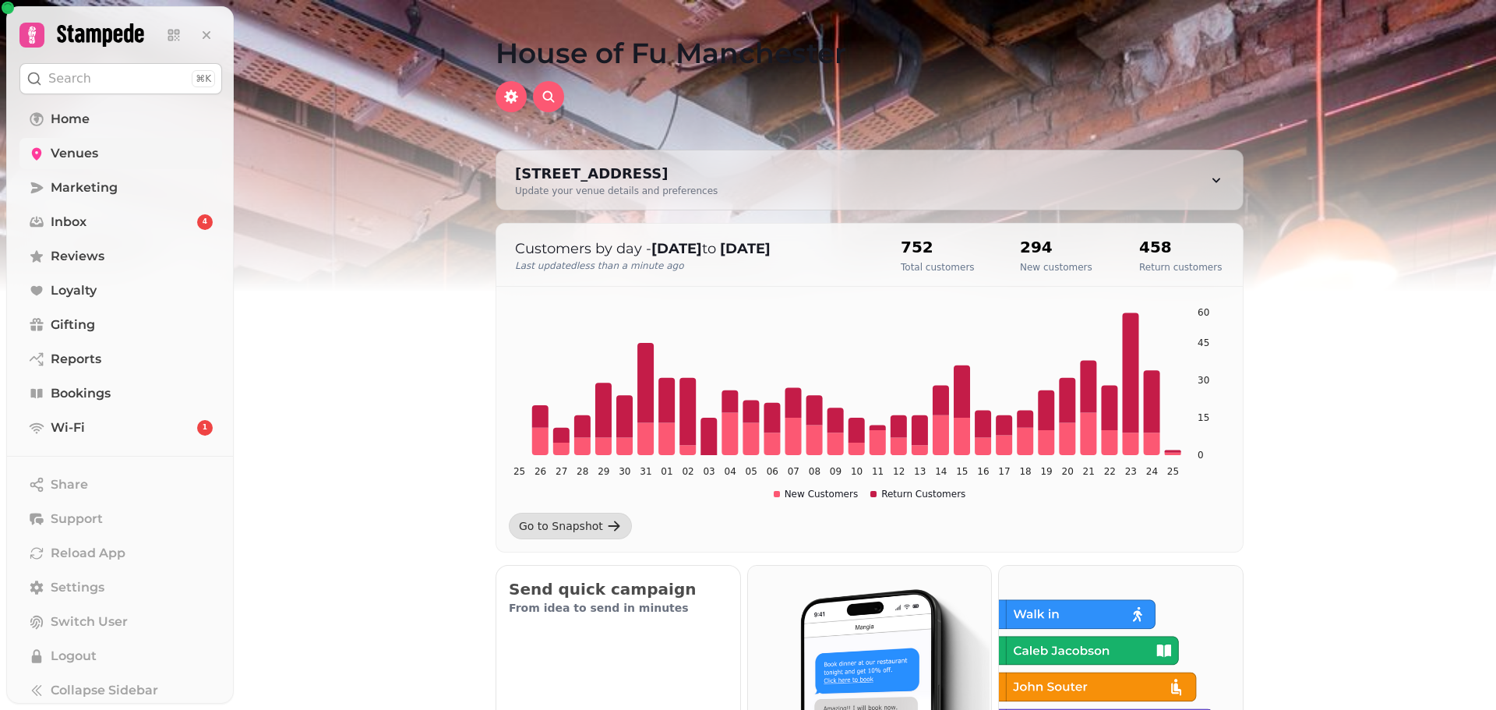
click at [141, 159] on link "Venues" at bounding box center [120, 153] width 203 height 31
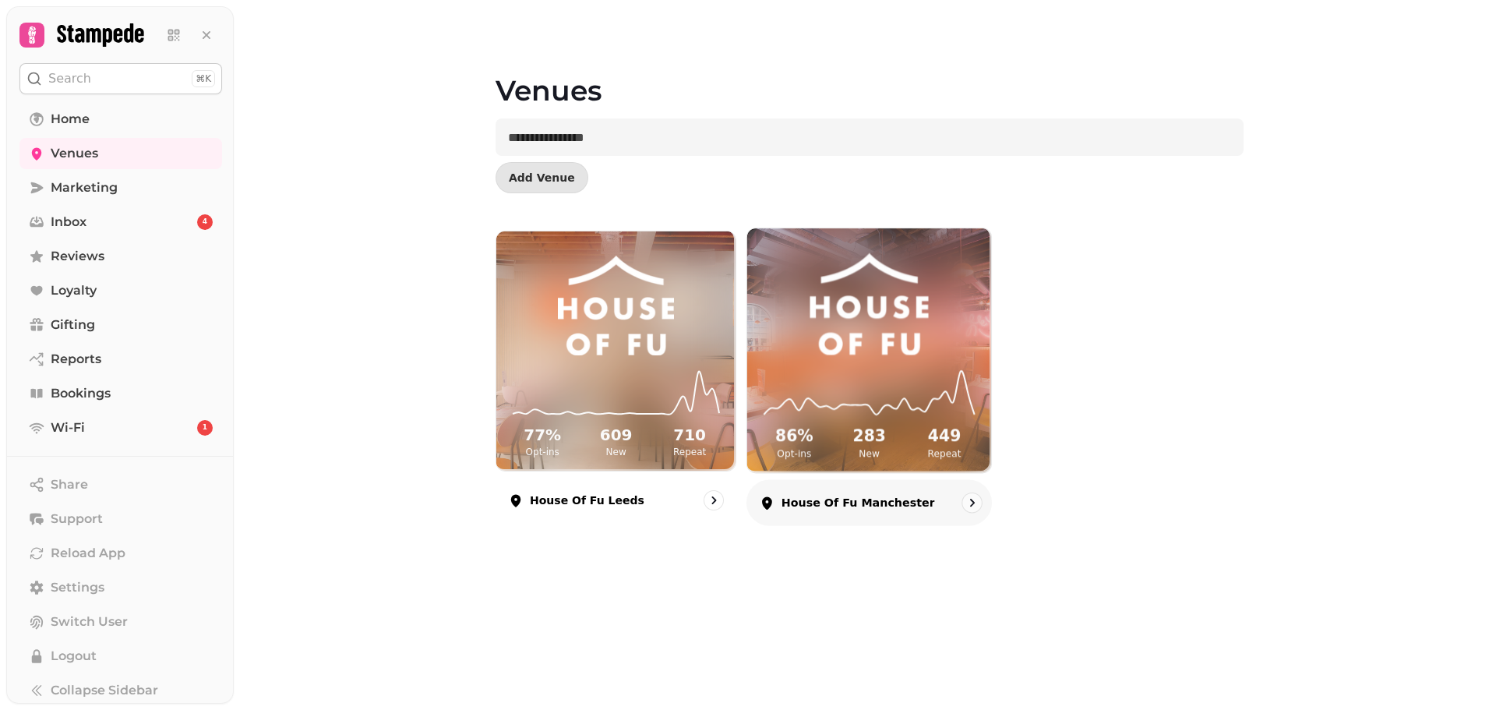
click at [894, 397] on icon at bounding box center [869, 393] width 219 height 51
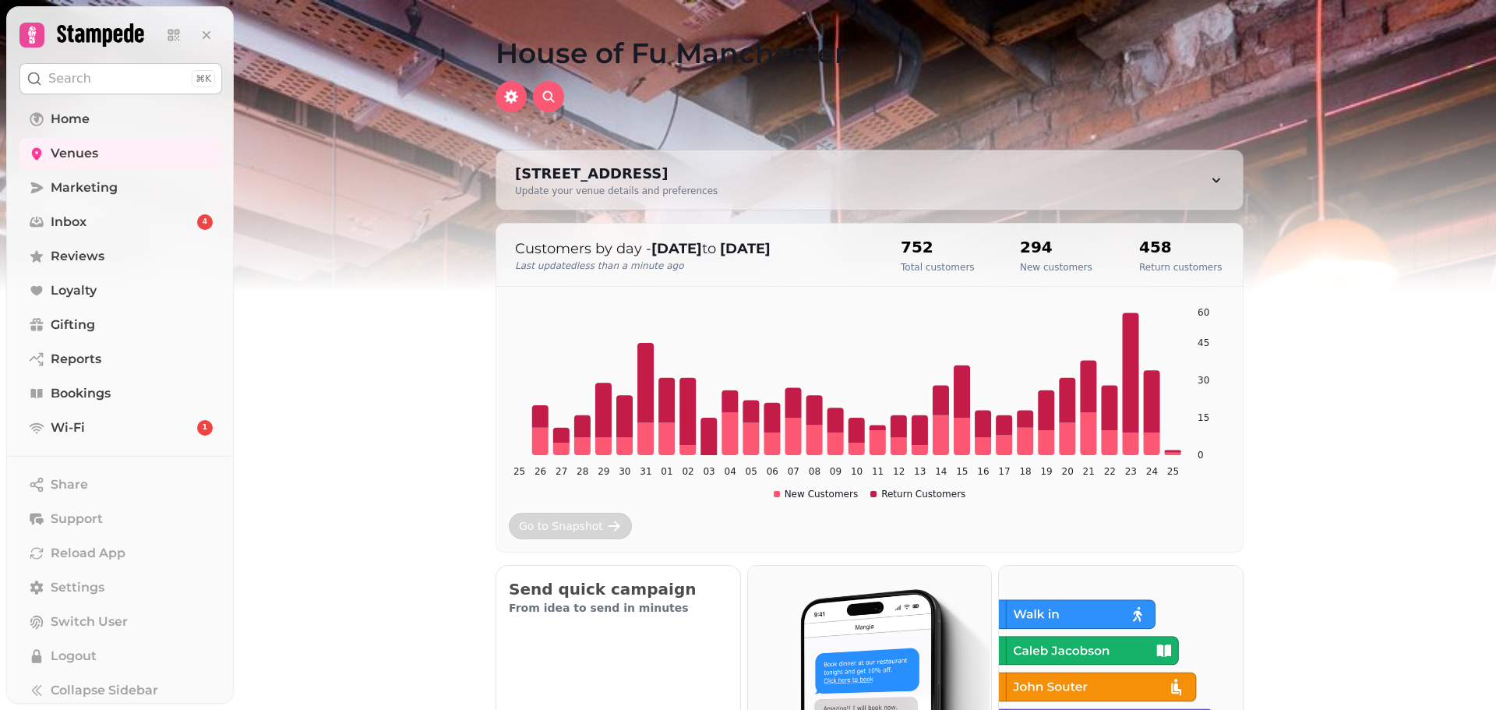
click at [577, 520] on div "Go to Snapshot" at bounding box center [561, 526] width 84 height 16
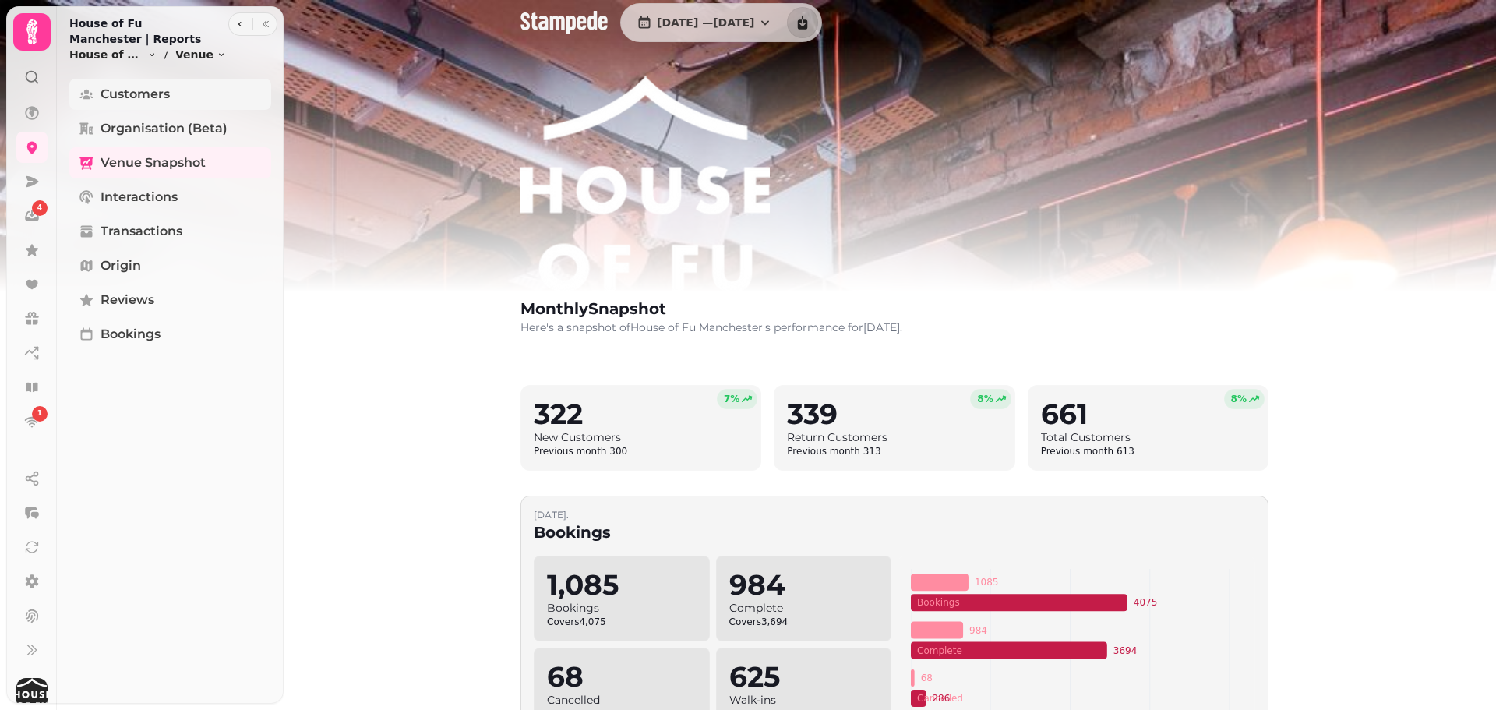
click at [158, 91] on span "Customers" at bounding box center [135, 94] width 69 height 19
select select "**"
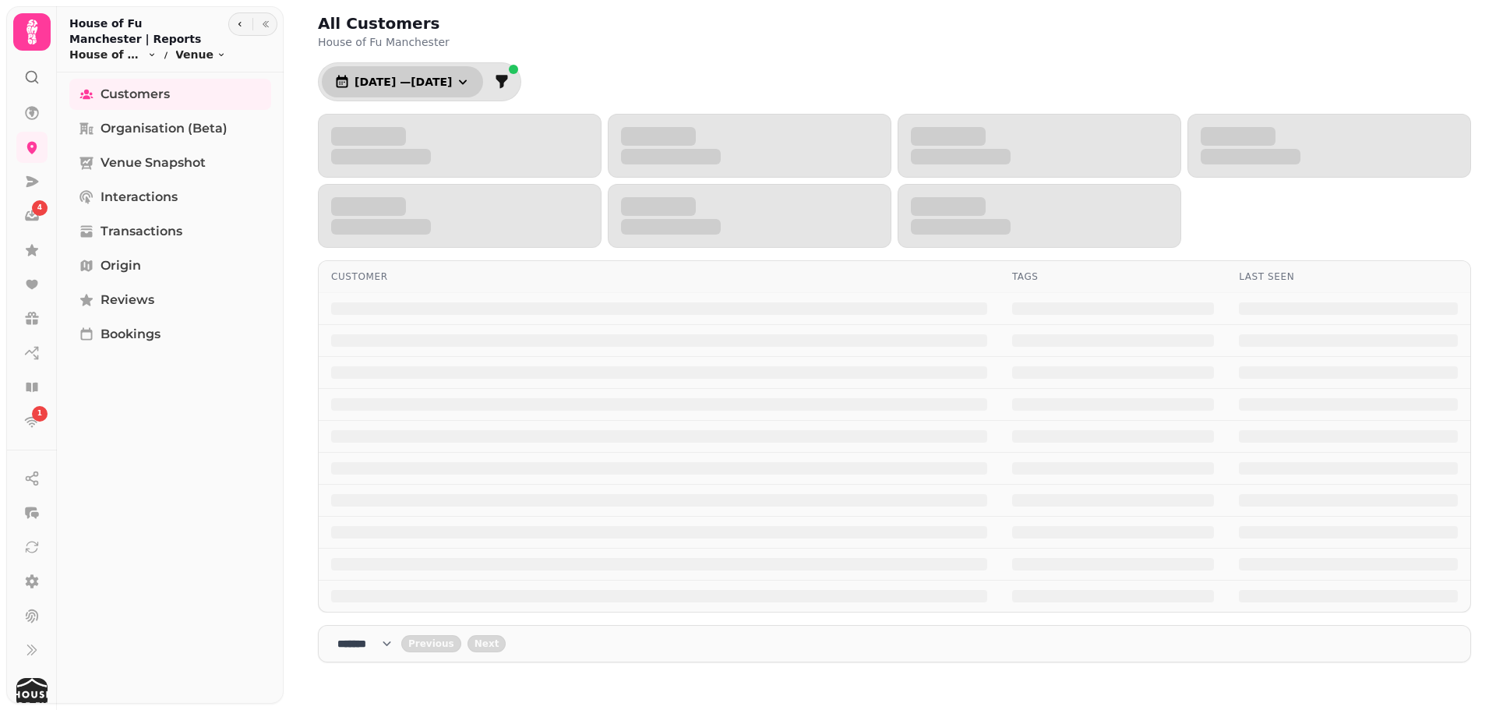
click at [471, 79] on icon "button" at bounding box center [463, 82] width 16 height 16
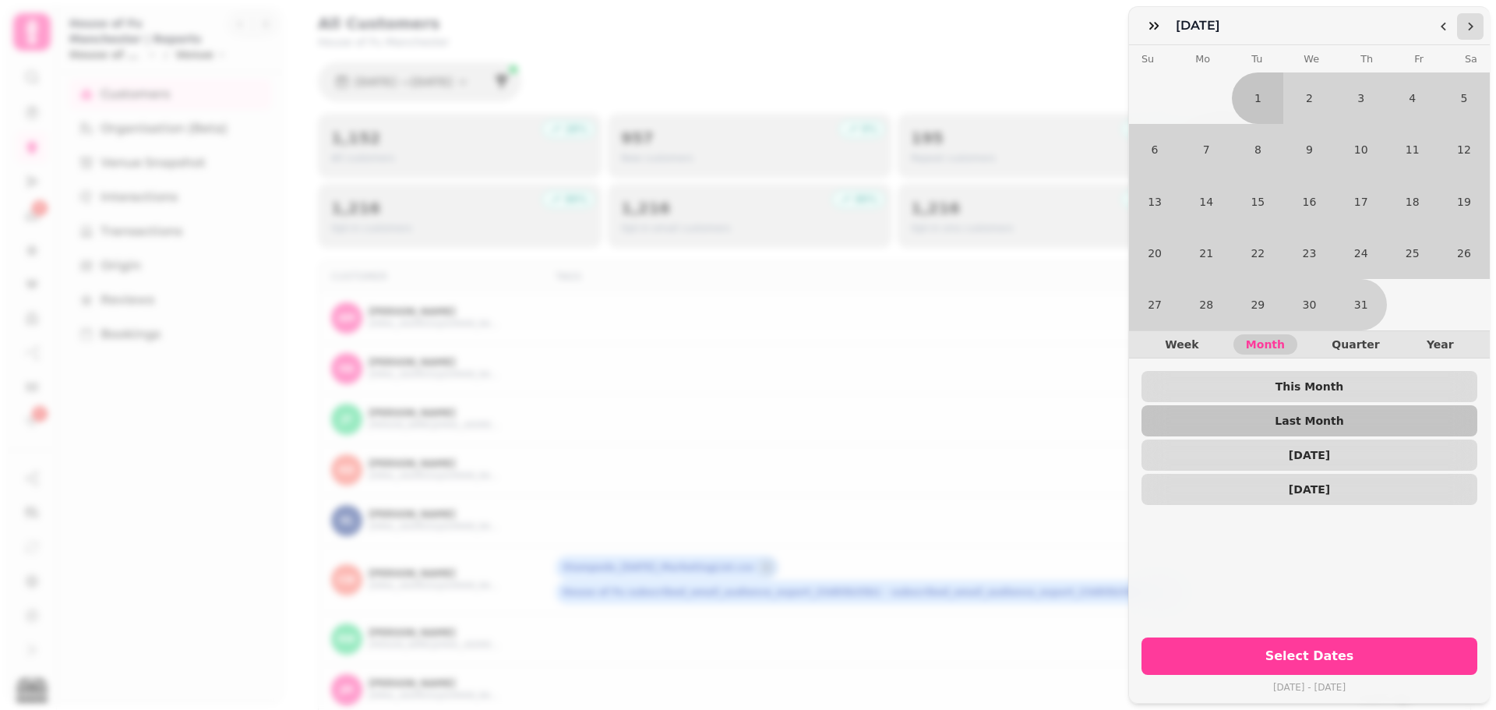
click at [1470, 31] on icon "Go to the Next Month" at bounding box center [1470, 26] width 12 height 12
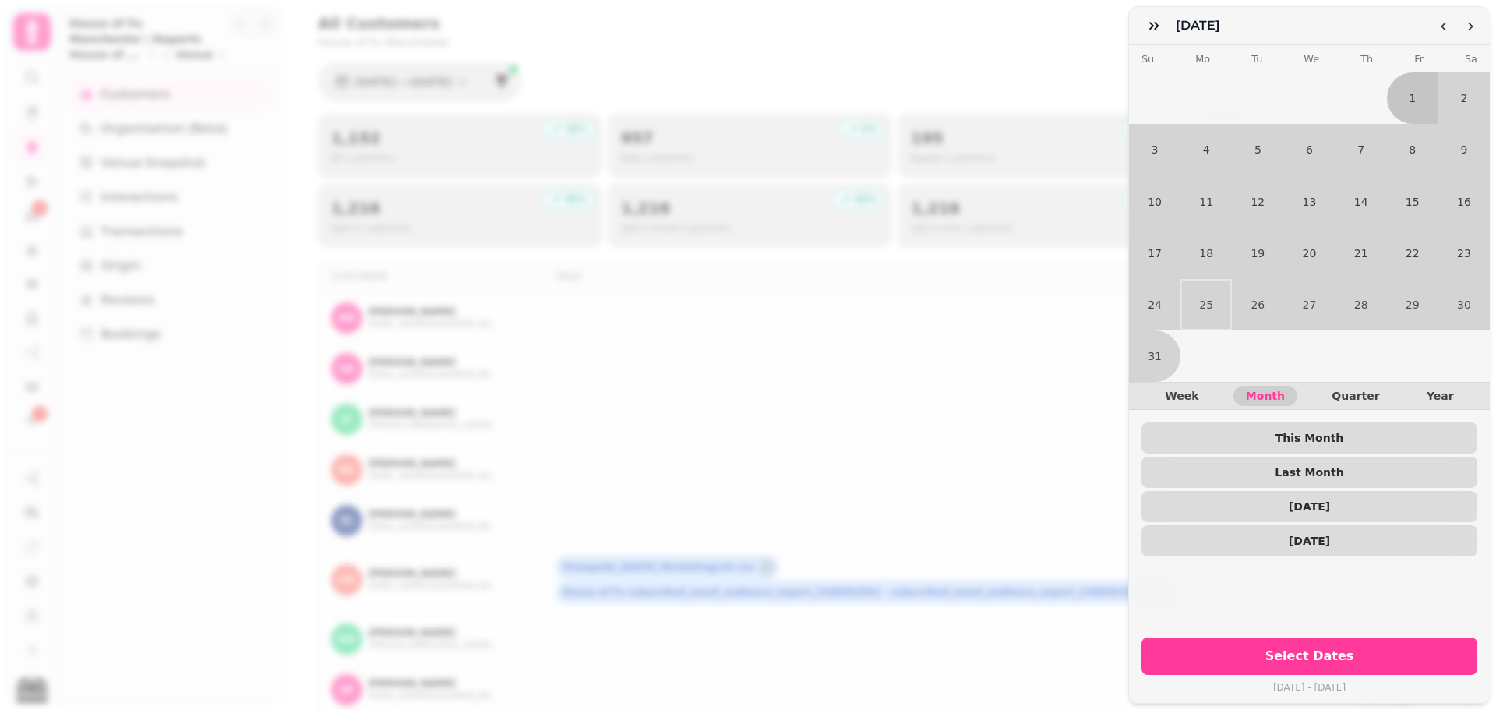
click at [1058, 69] on div "August 25 August 2025 Su Mo Tu We Th Fr Sa 1 2 3 4 5 6 7 8 9 10 11 12 13 14 15 …" at bounding box center [748, 367] width 1496 height 685
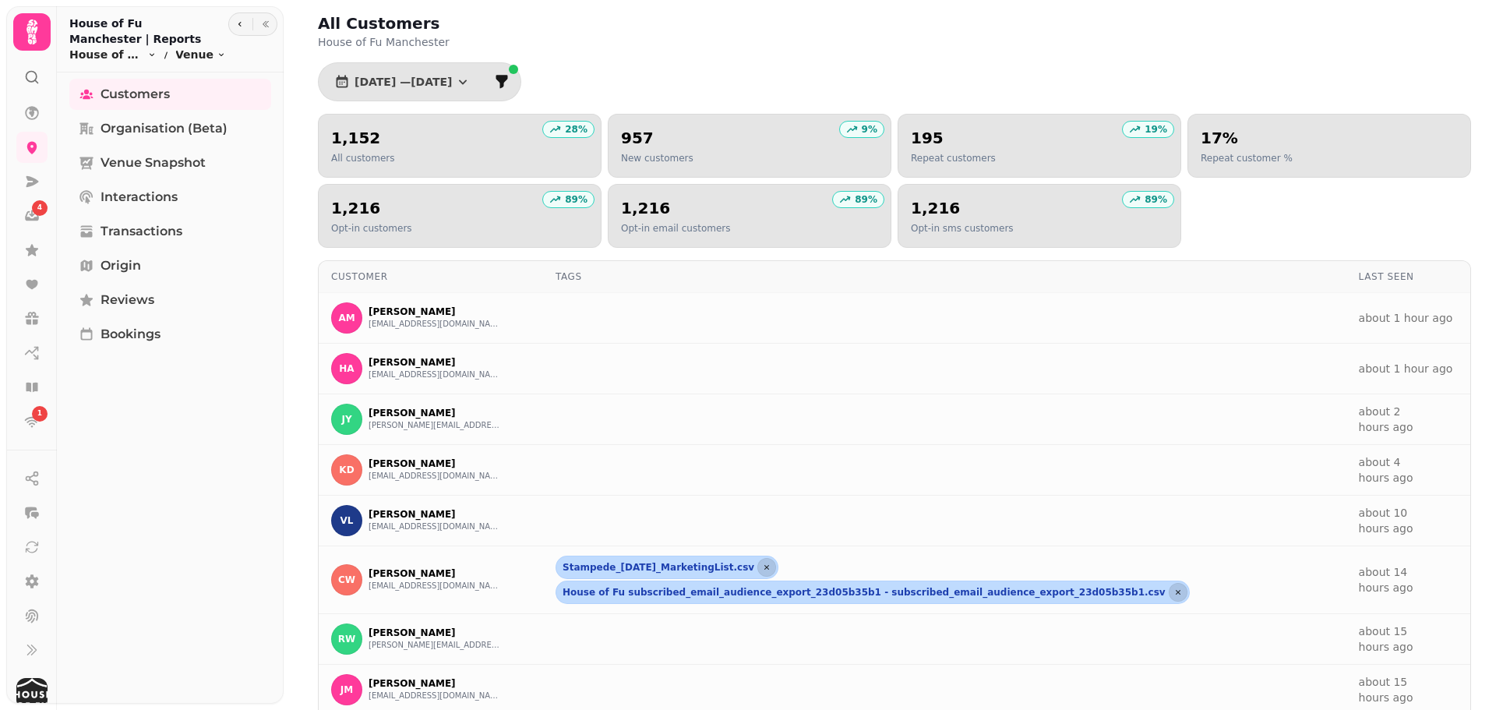
scroll to position [1, 0]
click at [169, 326] on link "Bookings" at bounding box center [170, 334] width 202 height 31
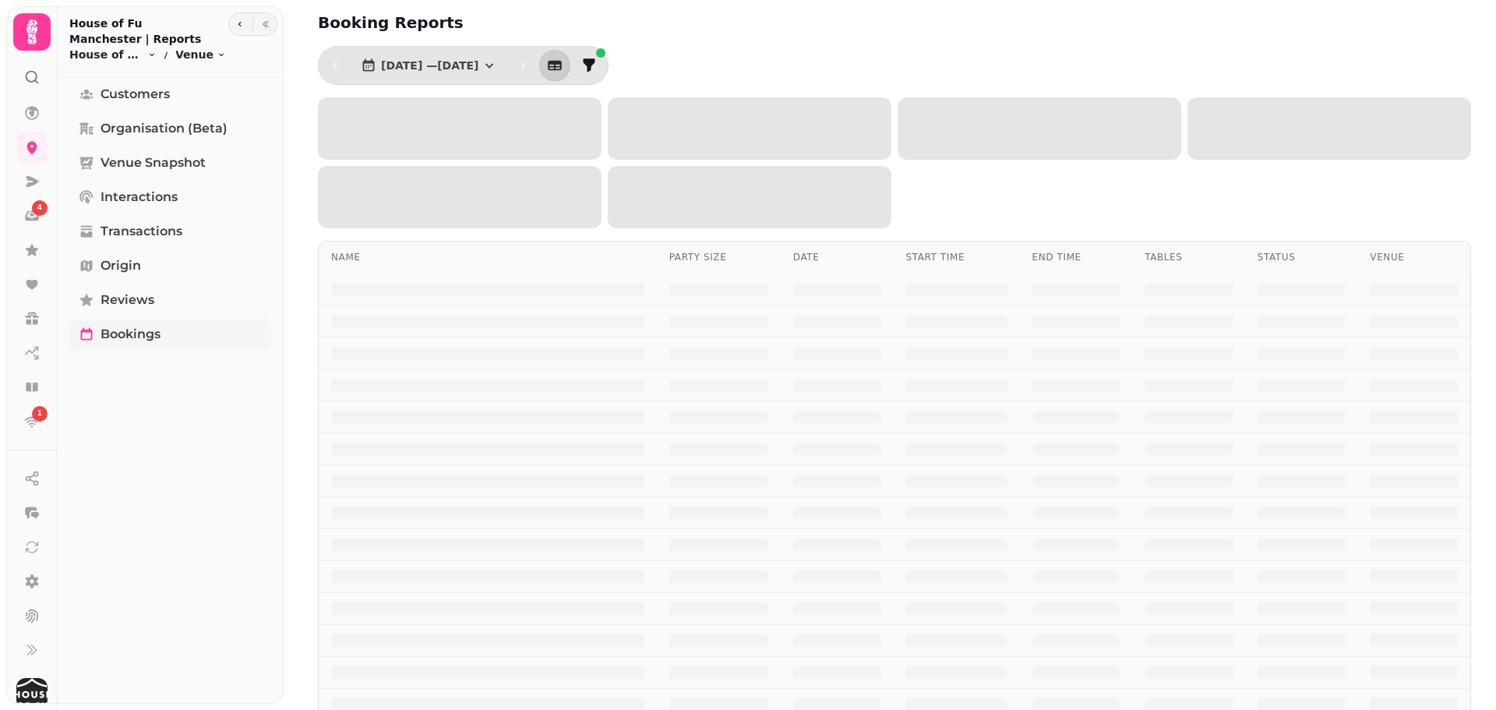
select select "**"
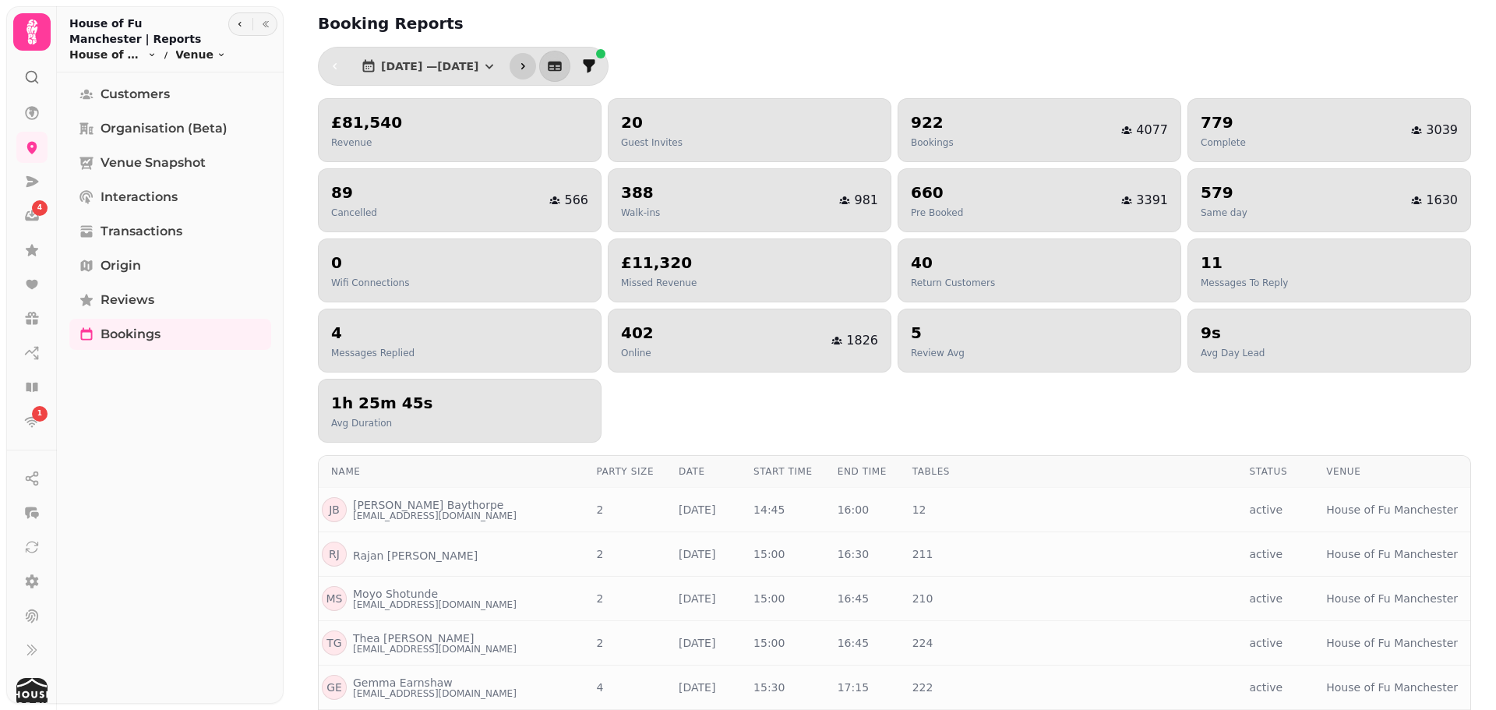
click at [525, 67] on icon "button" at bounding box center [523, 66] width 4 height 6
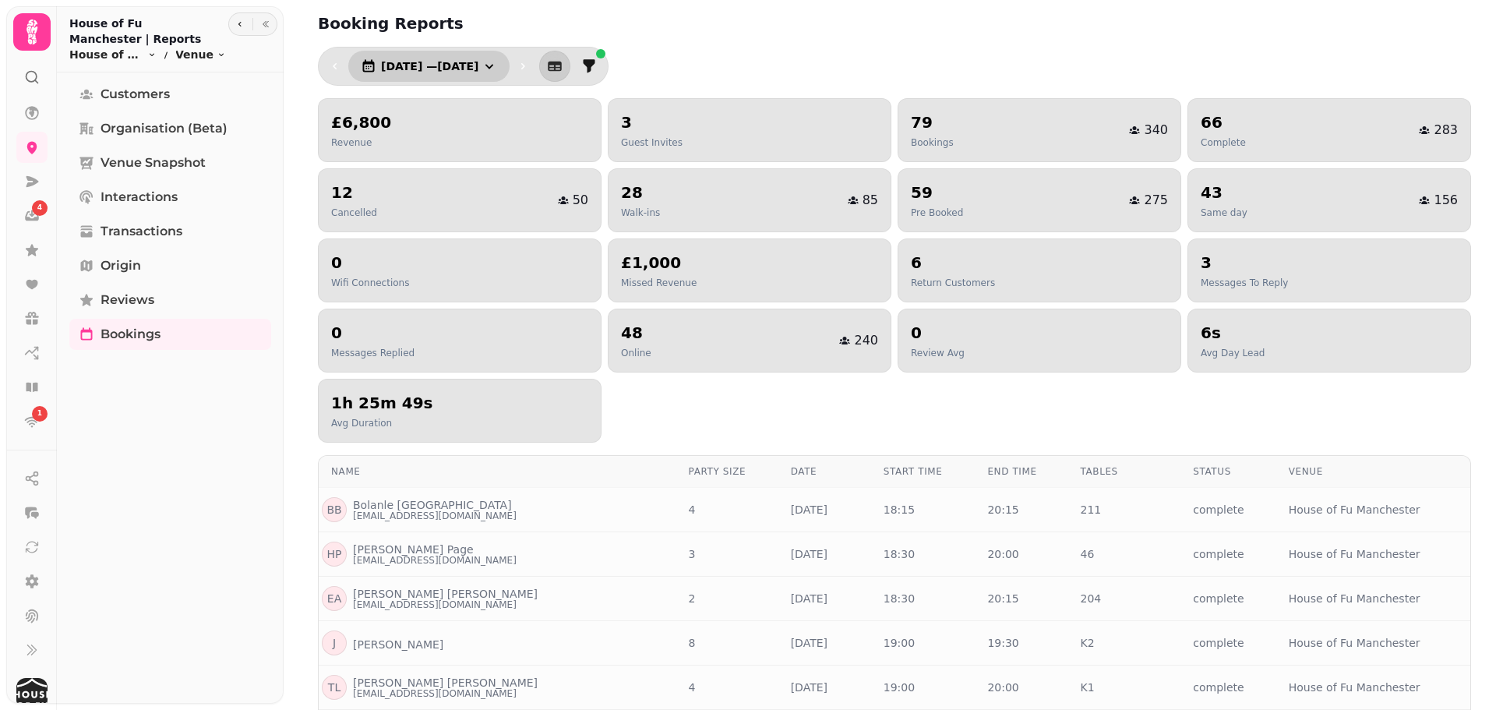
click at [478, 63] on span "2 Aug, 2025 — 2 Aug, 2025" at bounding box center [429, 66] width 97 height 11
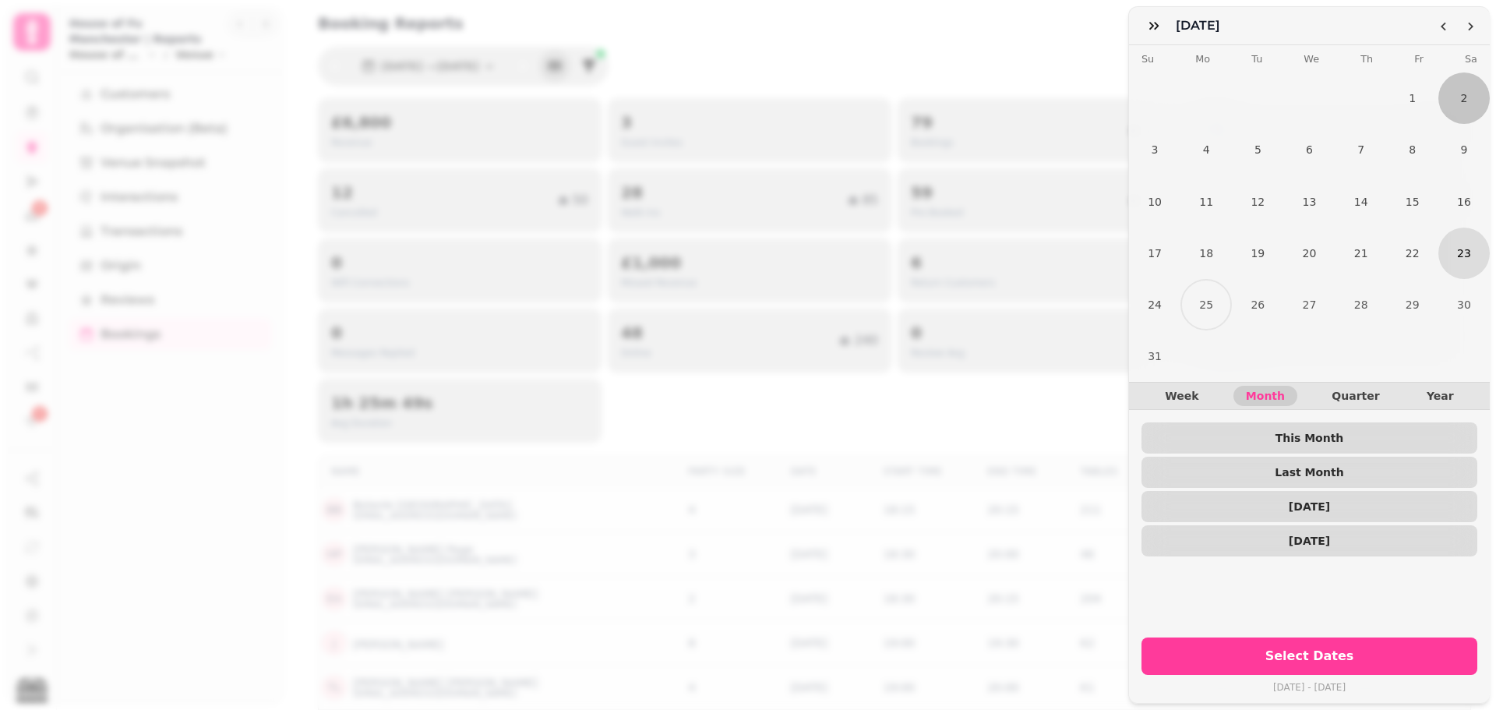
click at [1458, 251] on button "23" at bounding box center [1463, 253] width 51 height 51
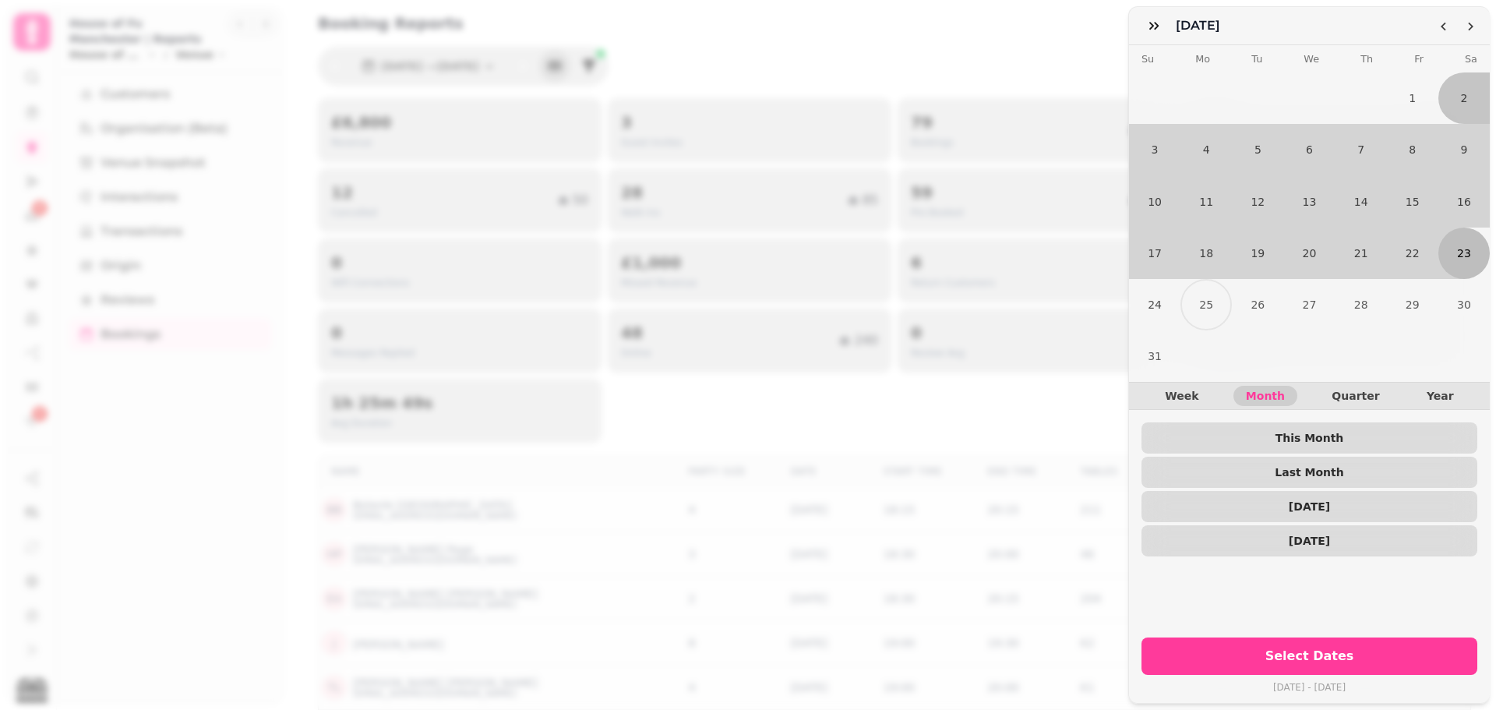
click at [1458, 251] on button "23" at bounding box center [1463, 253] width 51 height 51
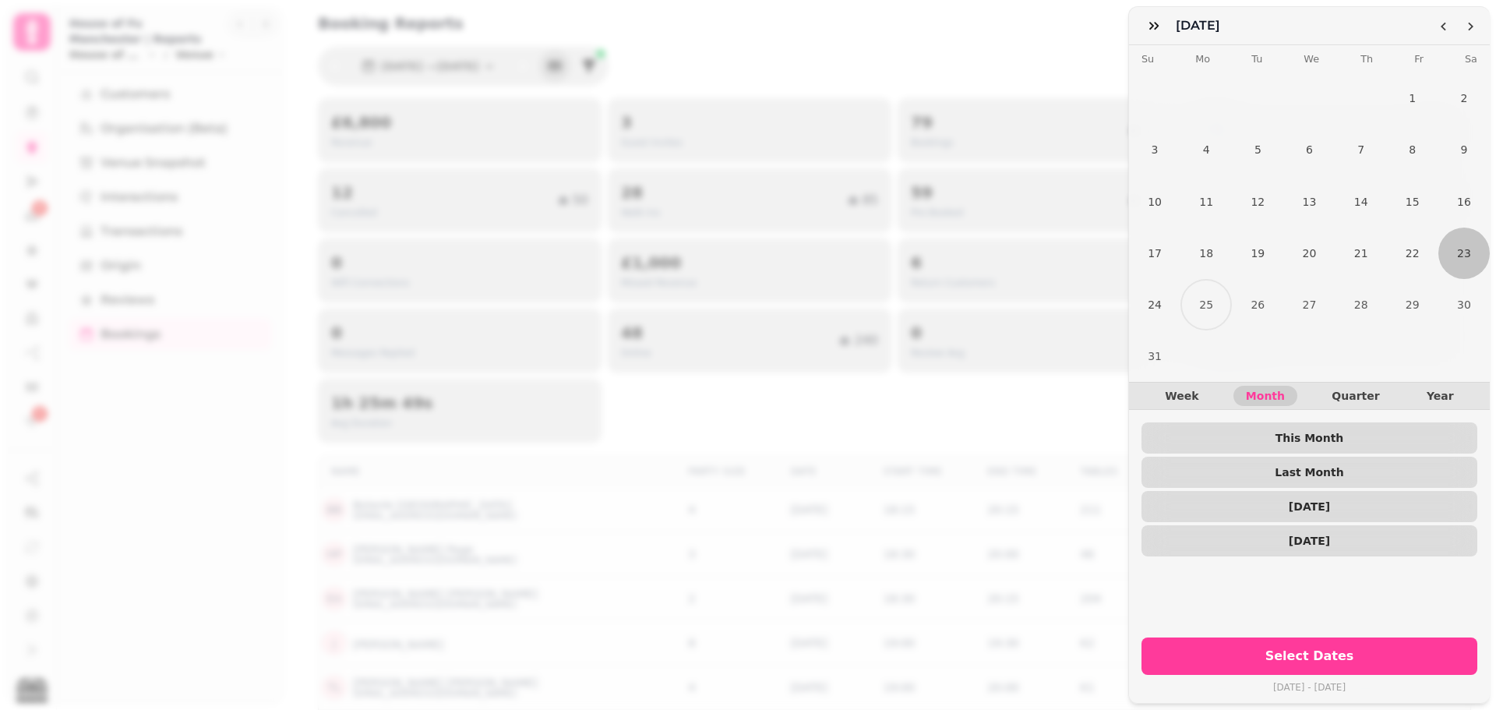
click at [1321, 625] on div "Select Dates Sat 23 Aug, 2025 - Sat 23 Aug, 2025" at bounding box center [1309, 664] width 361 height 78
click at [1325, 637] on button "Select Dates" at bounding box center [1309, 655] width 336 height 37
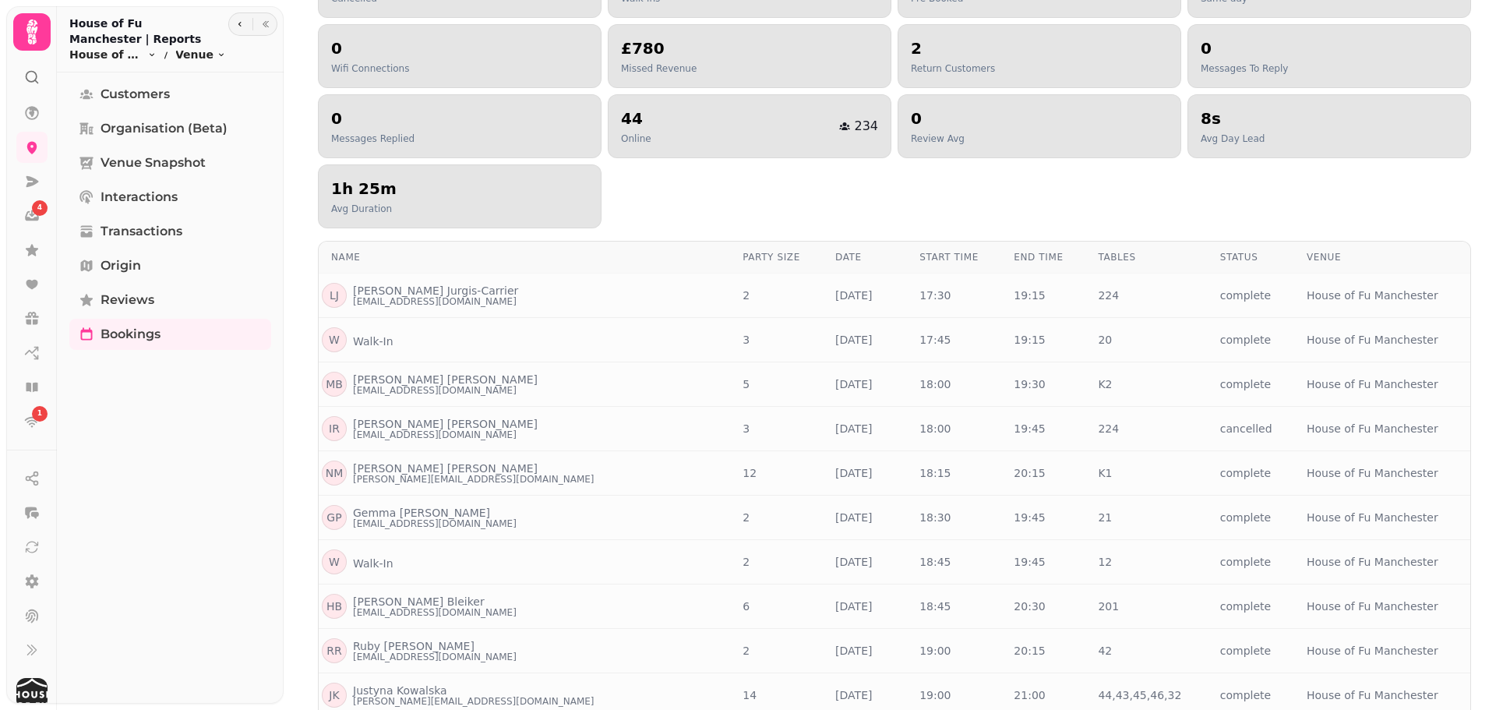
scroll to position [220, 0]
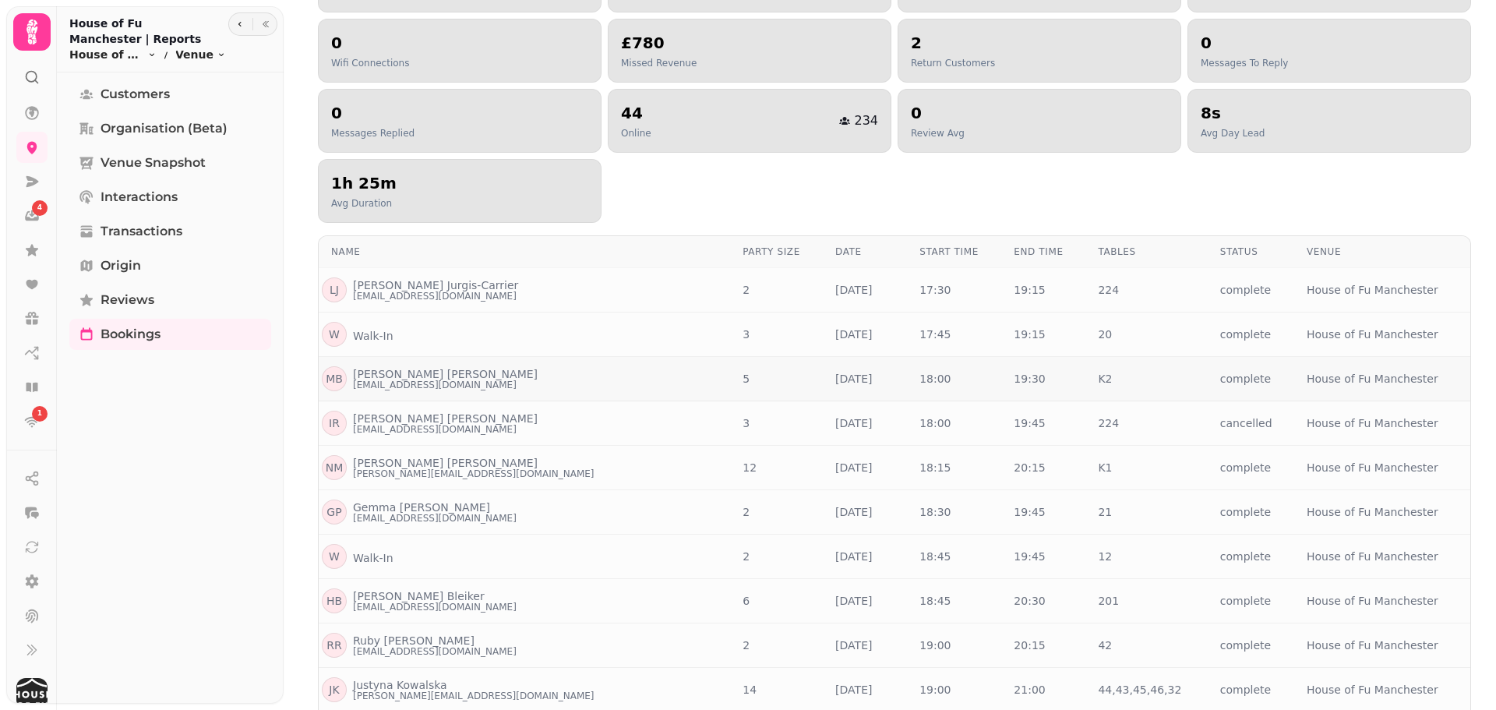
click at [397, 370] on p "Molly Benson" at bounding box center [445, 374] width 185 height 16
click at [416, 371] on p "Molly Benson" at bounding box center [445, 374] width 185 height 16
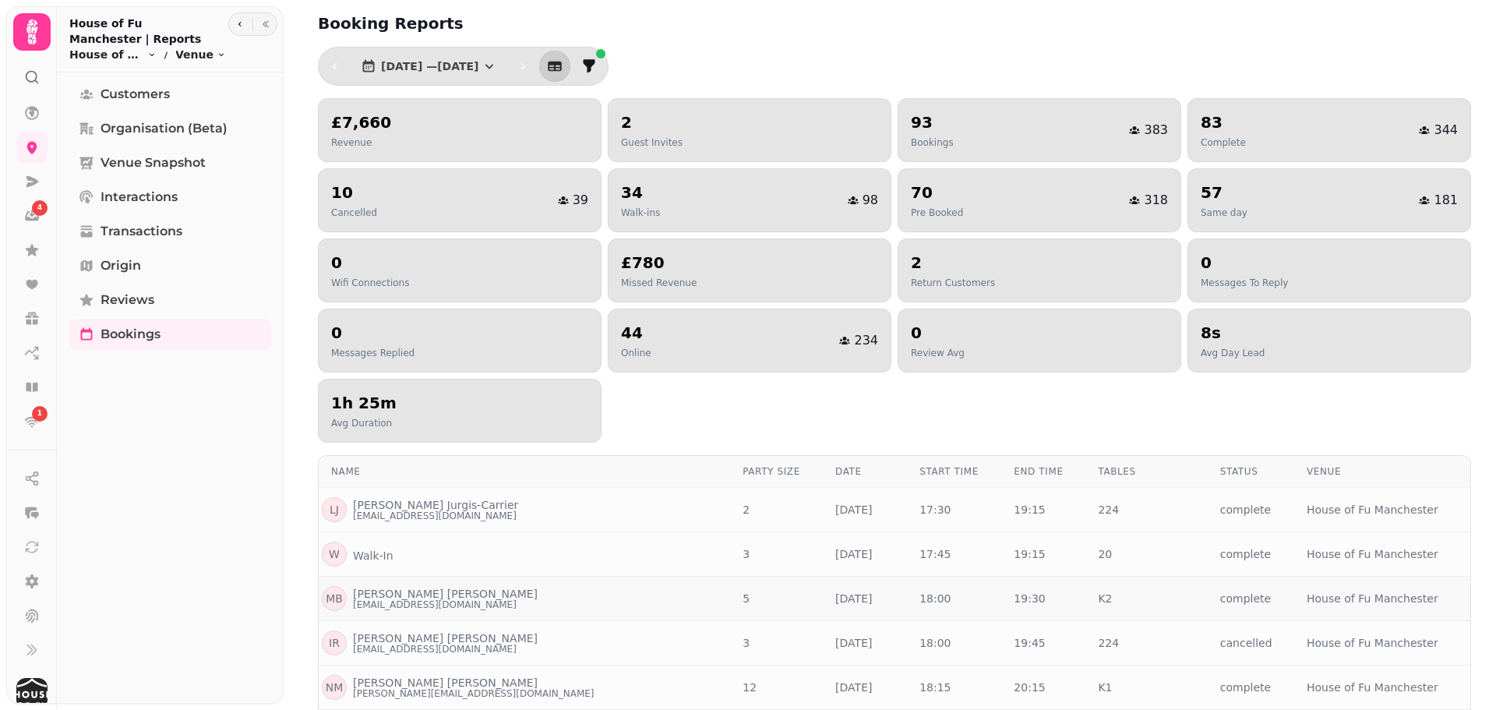
click at [341, 600] on p "M B" at bounding box center [334, 599] width 17 height 16
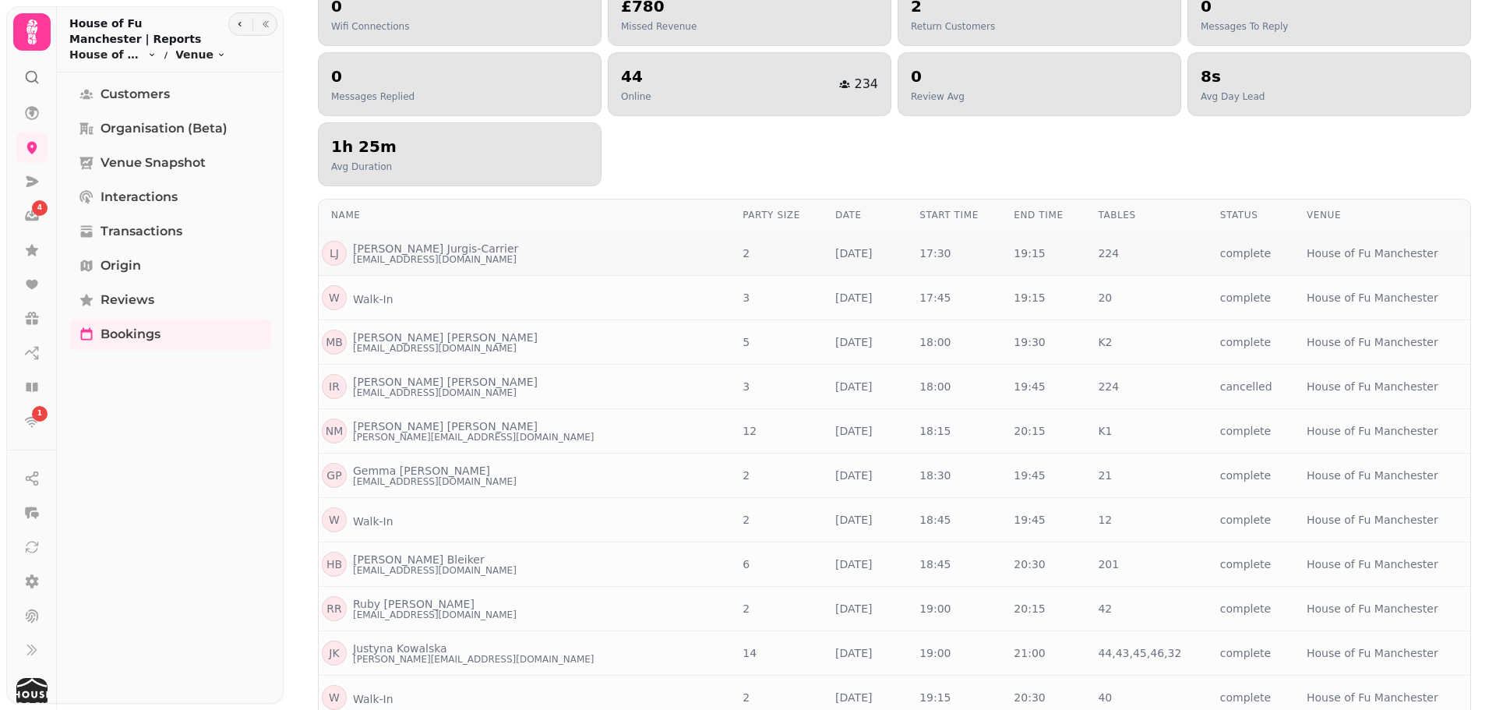
scroll to position [257, 0]
click at [398, 335] on p "Molly Benson" at bounding box center [445, 337] width 185 height 16
click at [410, 374] on p "Ivana Richardson" at bounding box center [445, 381] width 185 height 16
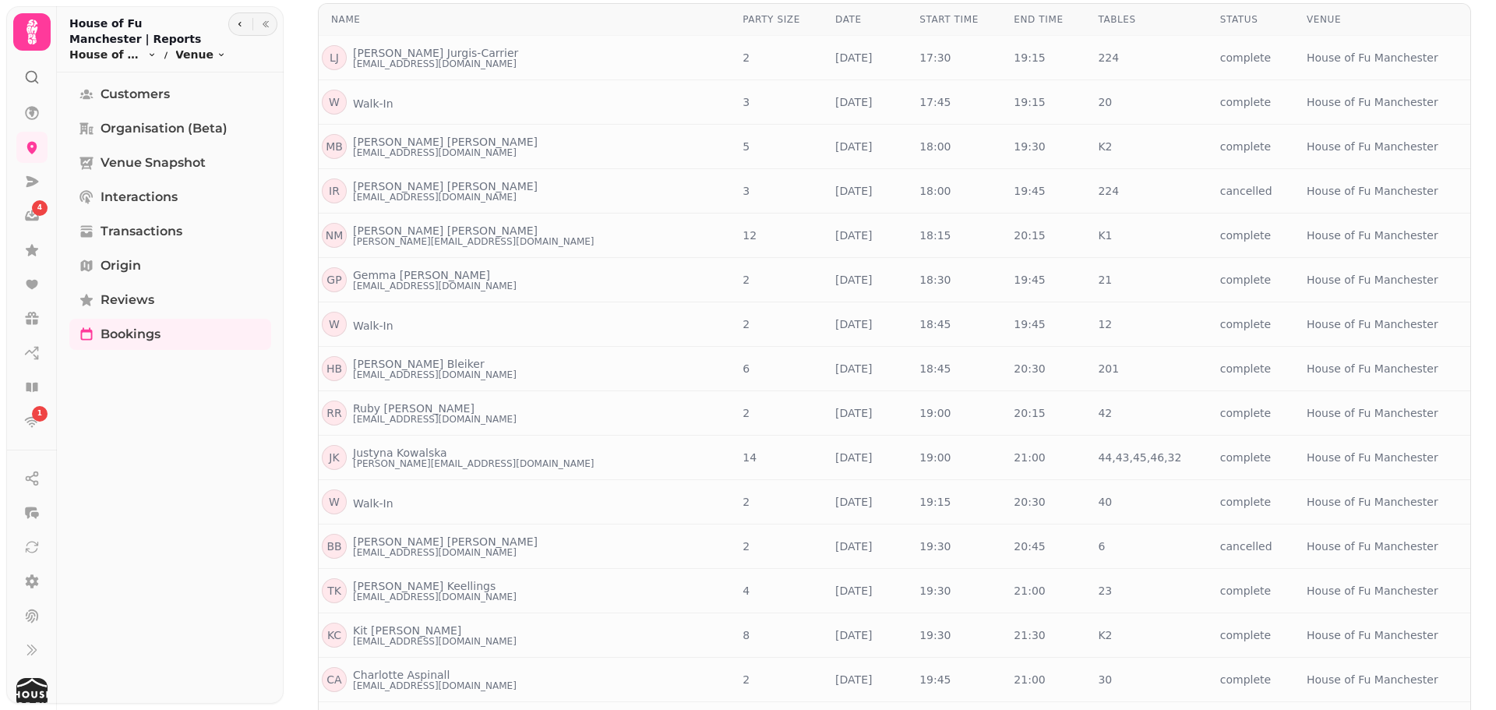
scroll to position [725, 0]
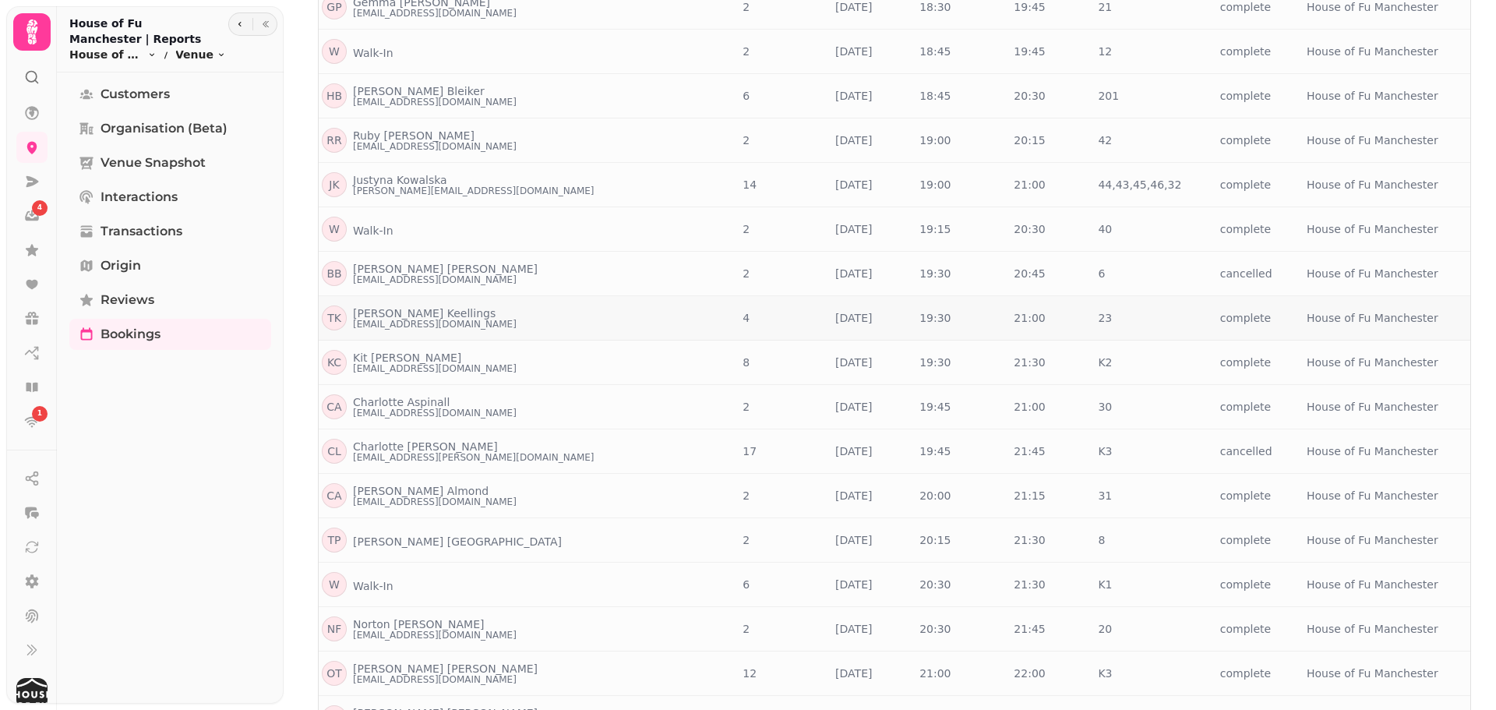
click at [401, 310] on p "Thomas Keellings" at bounding box center [424, 313] width 143 height 16
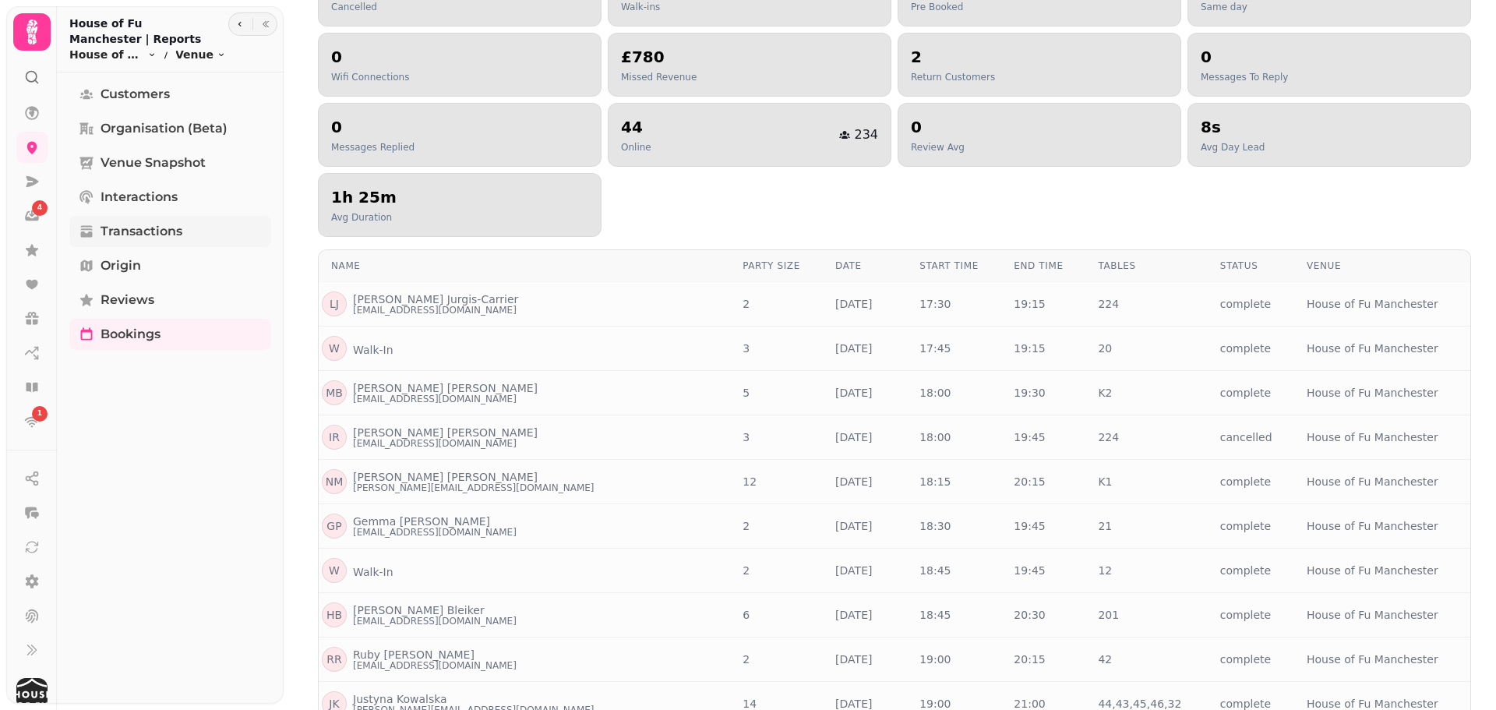
scroll to position [198, 0]
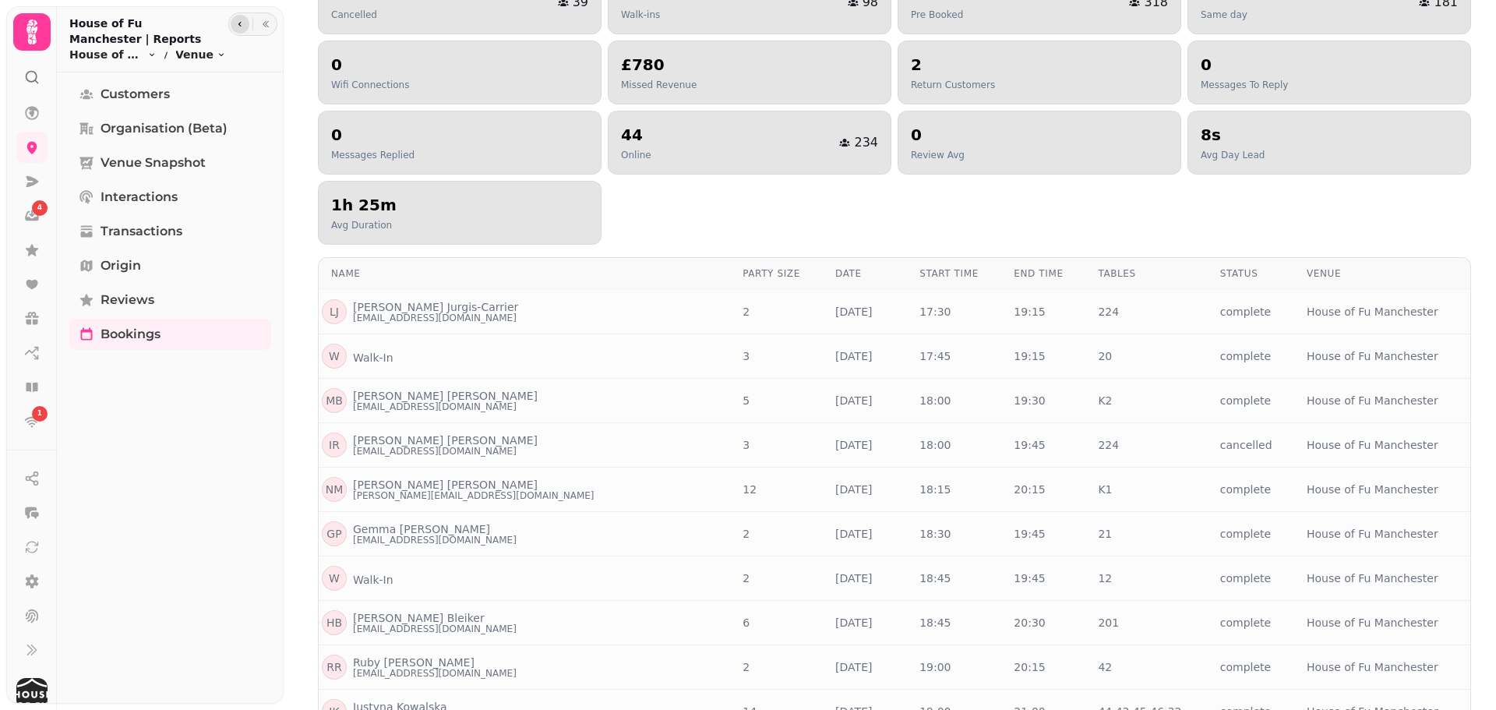
click at [238, 30] on button "button" at bounding box center [240, 24] width 19 height 19
select select "**"
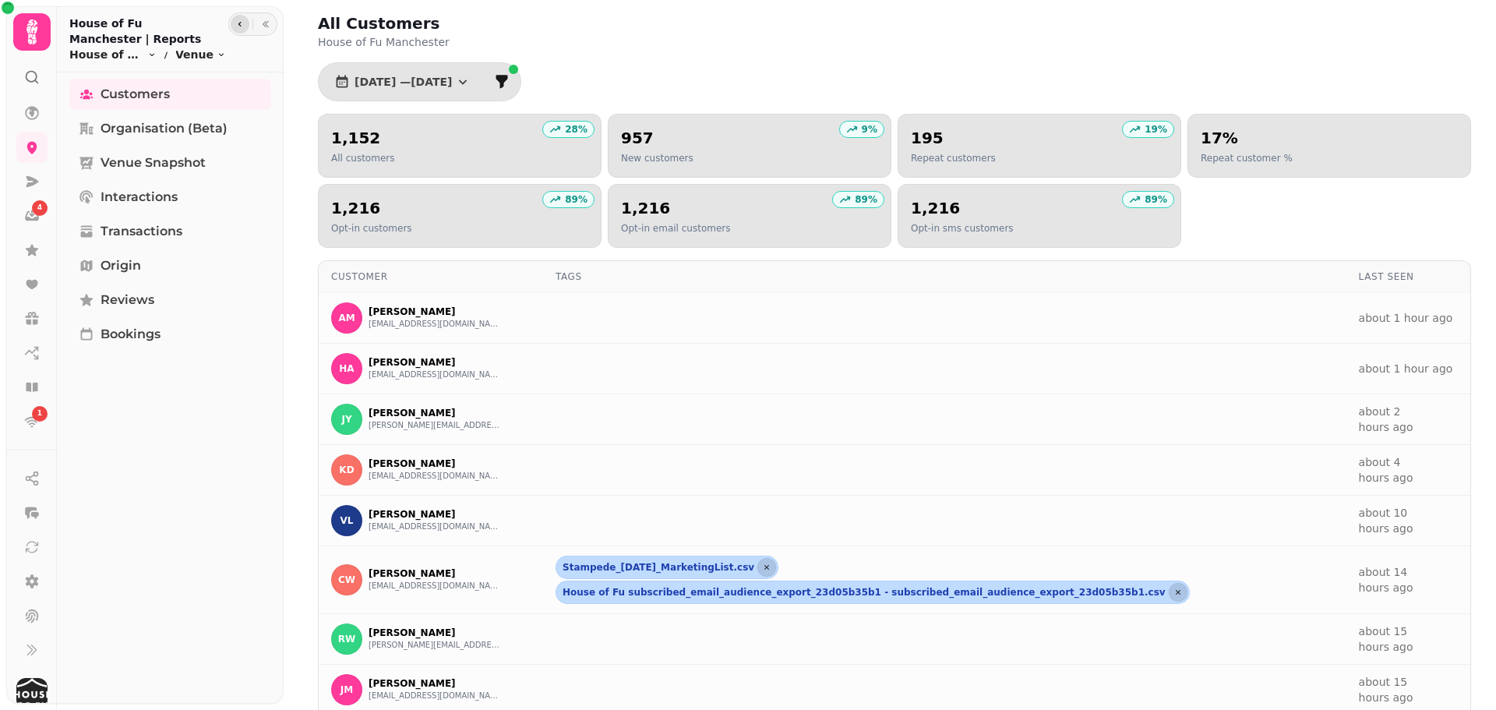
click at [236, 26] on icon "button" at bounding box center [239, 23] width 9 height 9
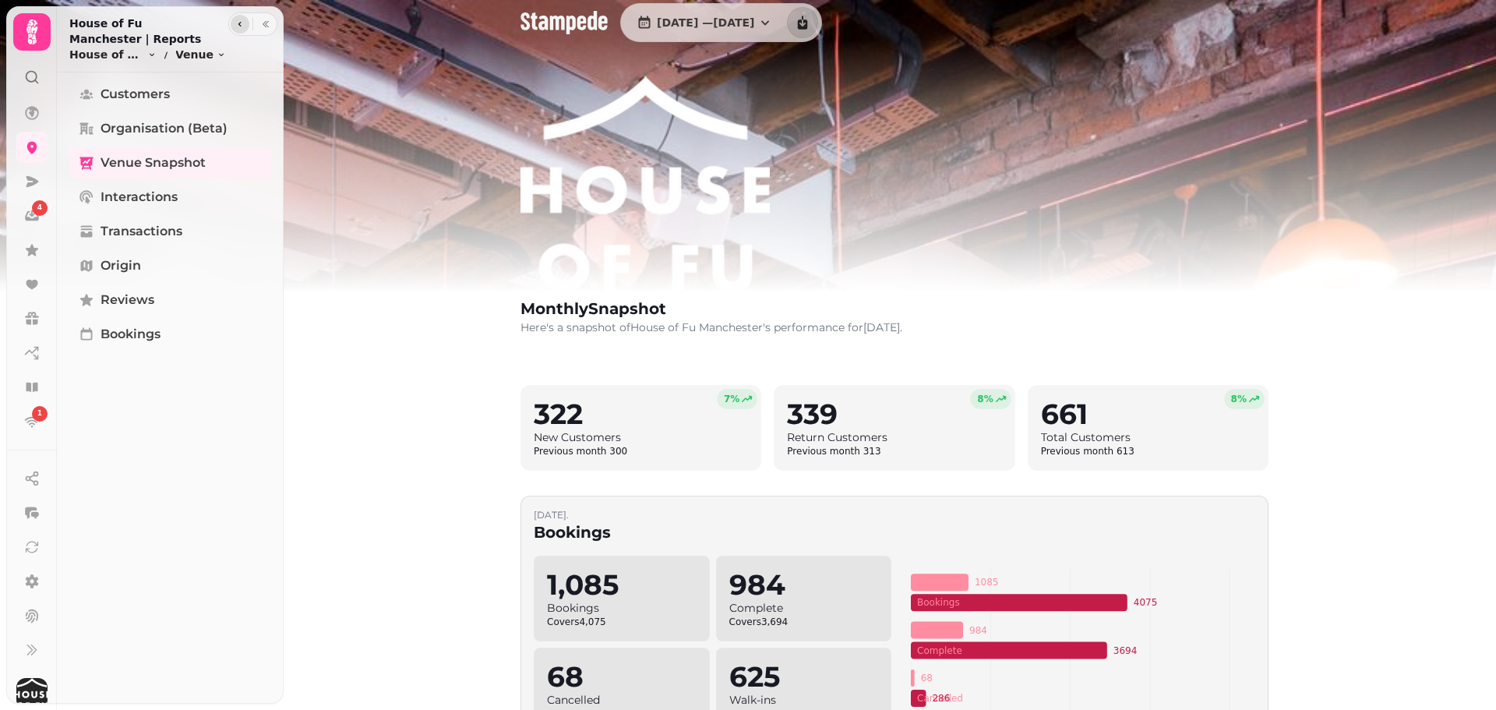
click at [237, 26] on icon "button" at bounding box center [239, 23] width 9 height 9
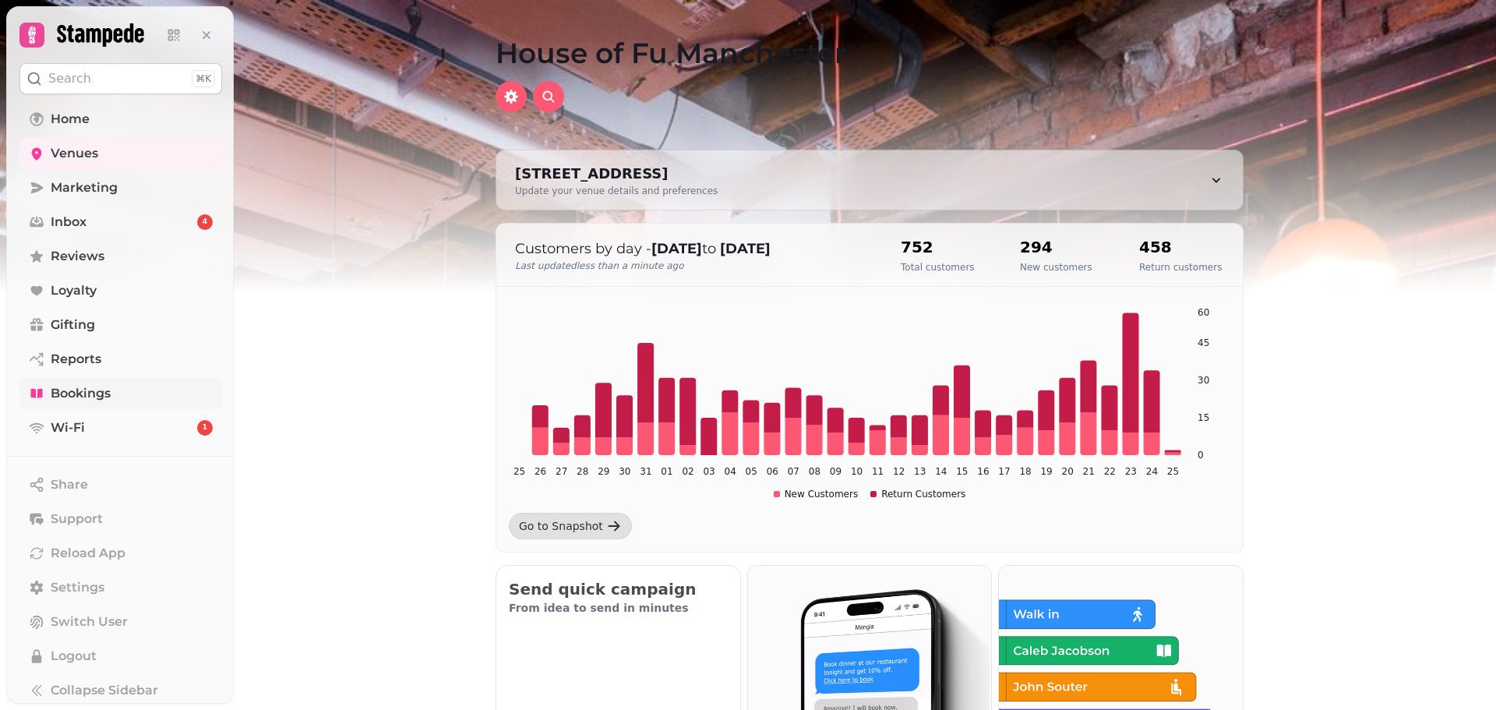
click at [115, 394] on link "Bookings" at bounding box center [120, 393] width 203 height 31
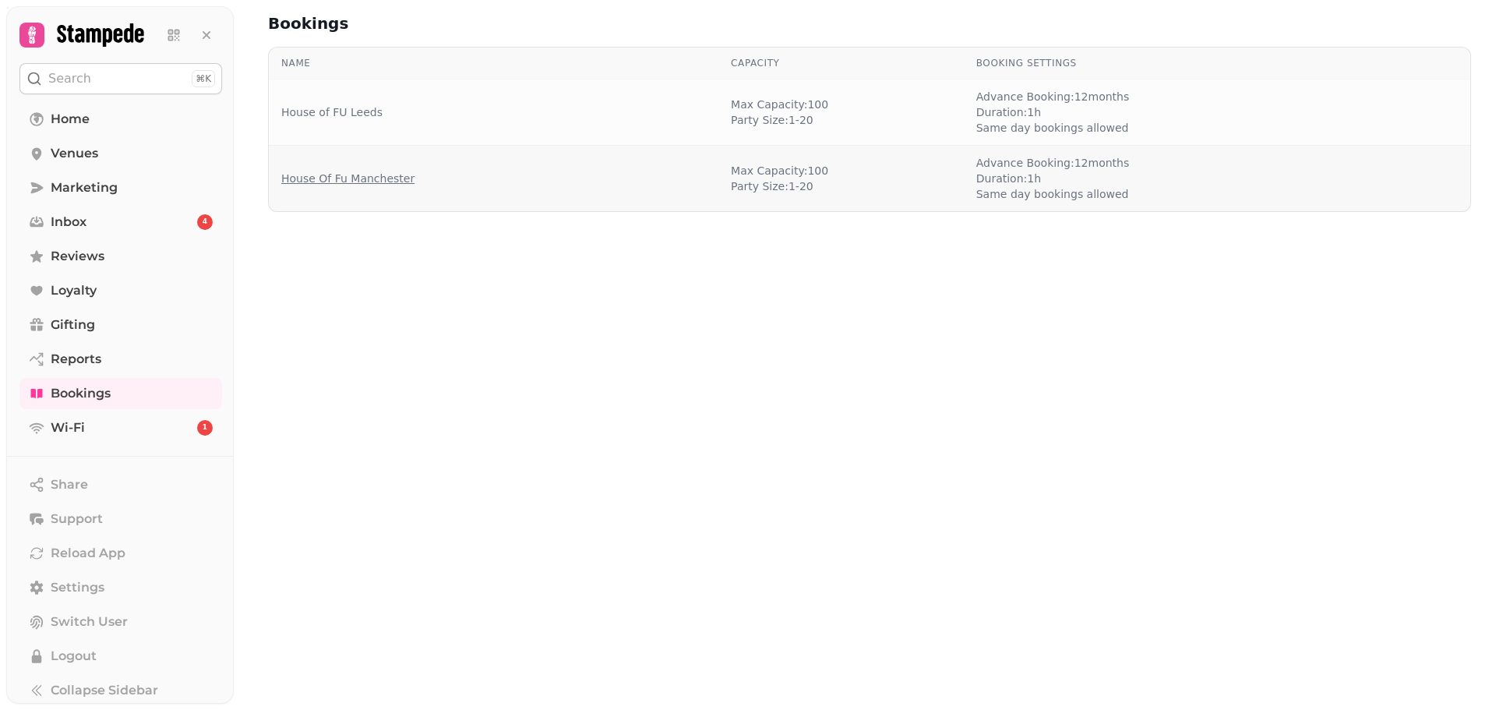
click at [361, 181] on link "House Of Fu Manchester" at bounding box center [347, 179] width 133 height 16
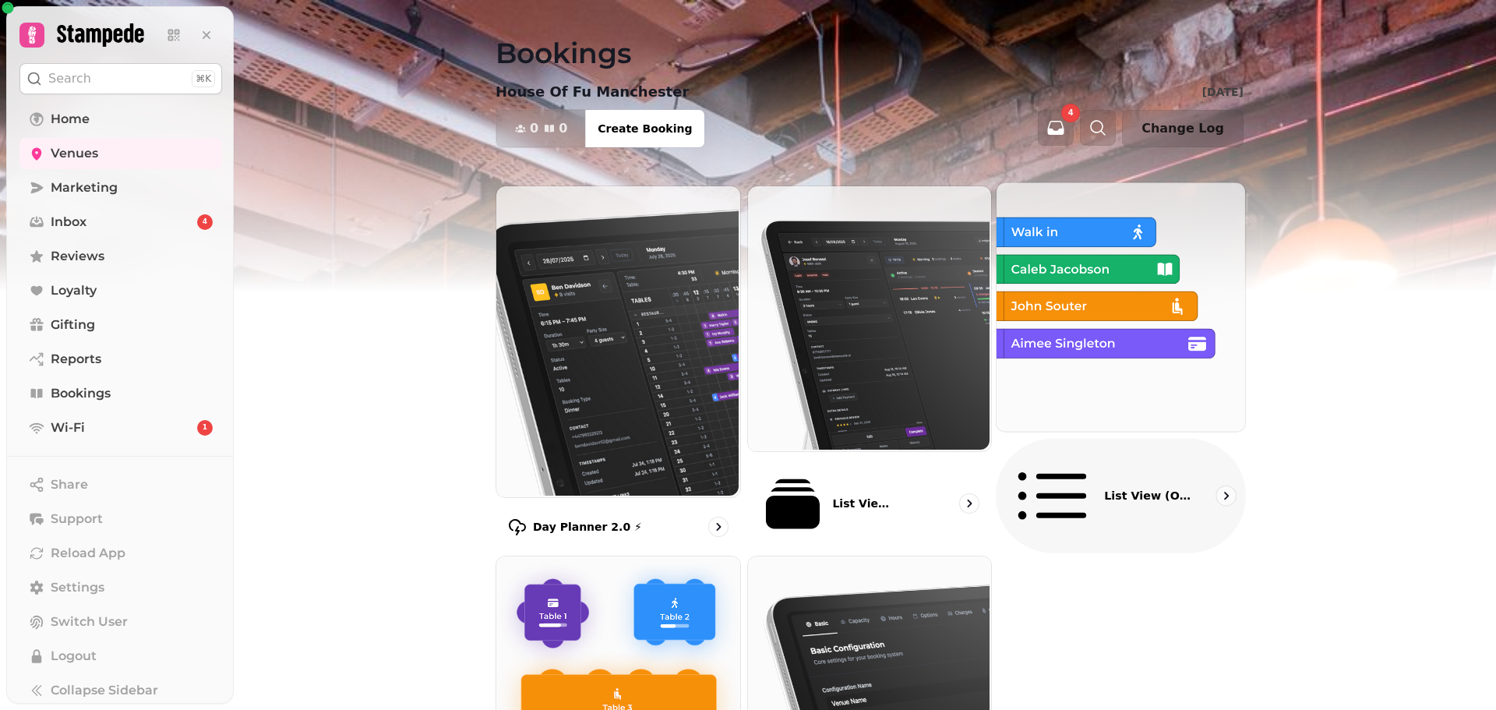
click at [1125, 322] on img at bounding box center [1119, 305] width 249 height 249
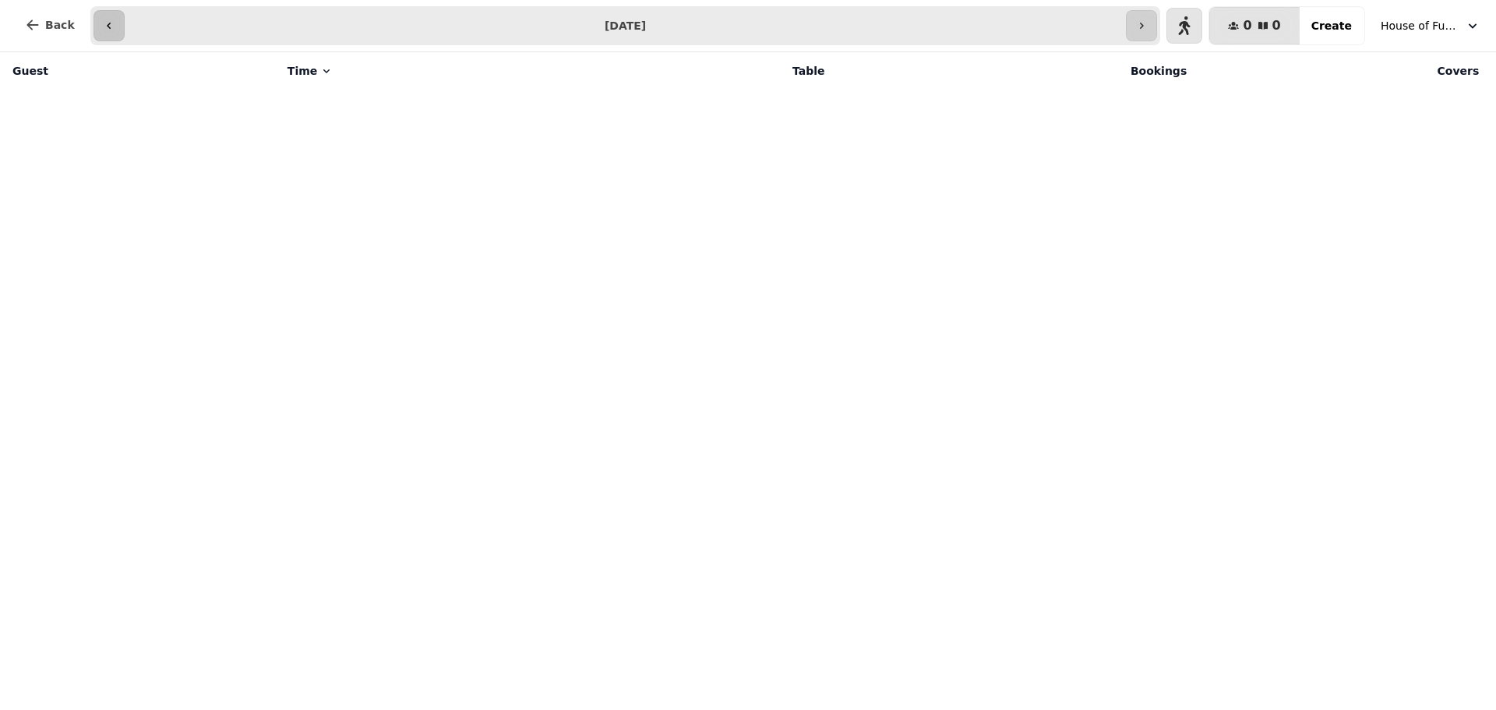
click at [104, 22] on icon "button" at bounding box center [109, 25] width 12 height 12
click at [33, 23] on icon "button" at bounding box center [33, 25] width 16 height 16
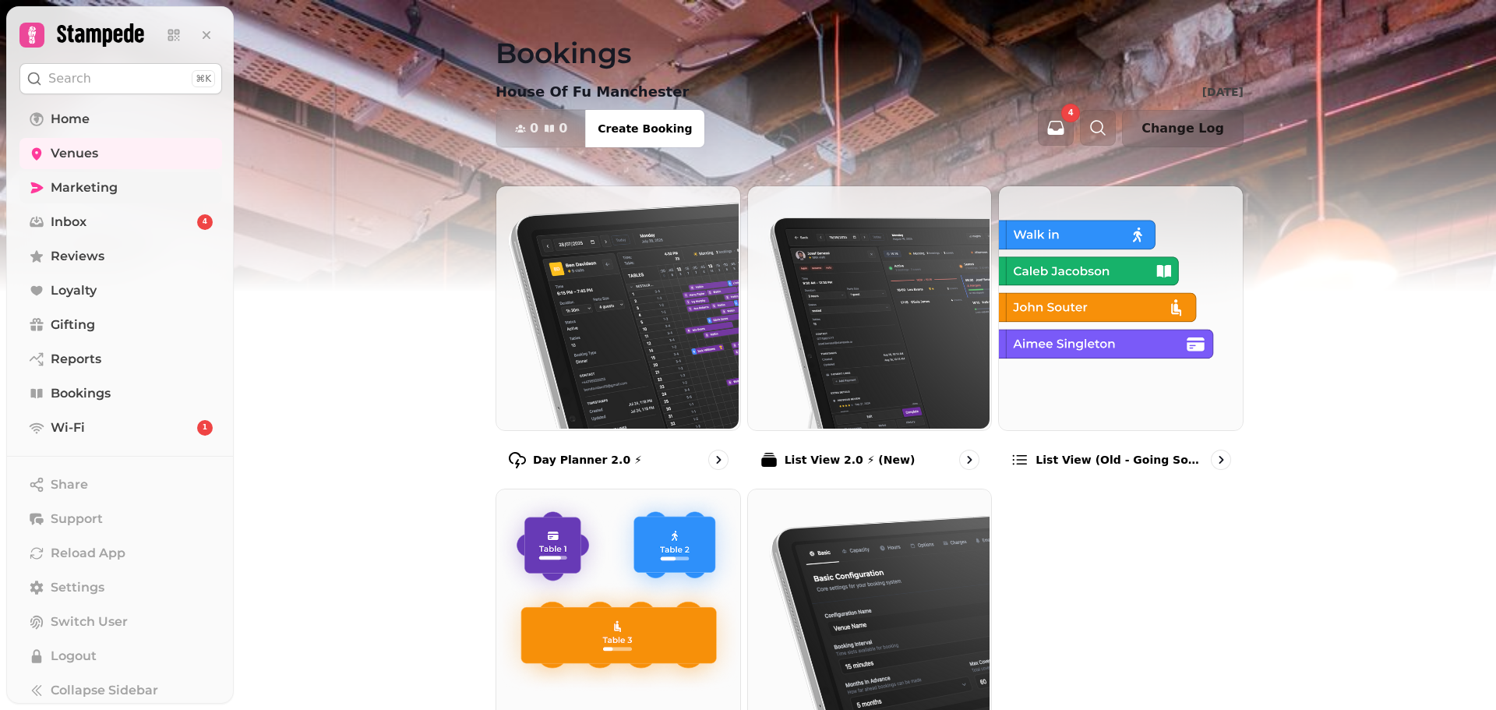
click at [101, 179] on span "Marketing" at bounding box center [84, 187] width 67 height 19
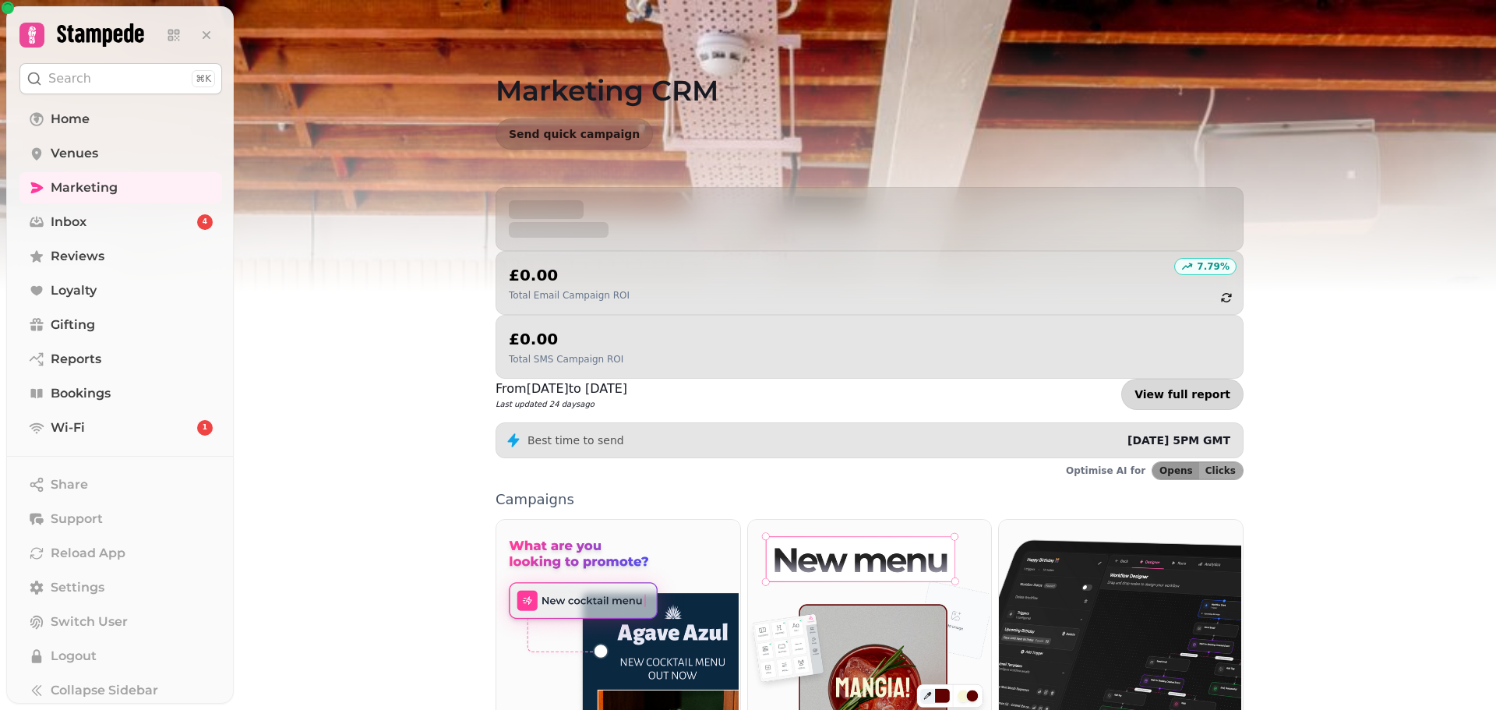
click at [1173, 379] on link "View full report" at bounding box center [1182, 394] width 122 height 31
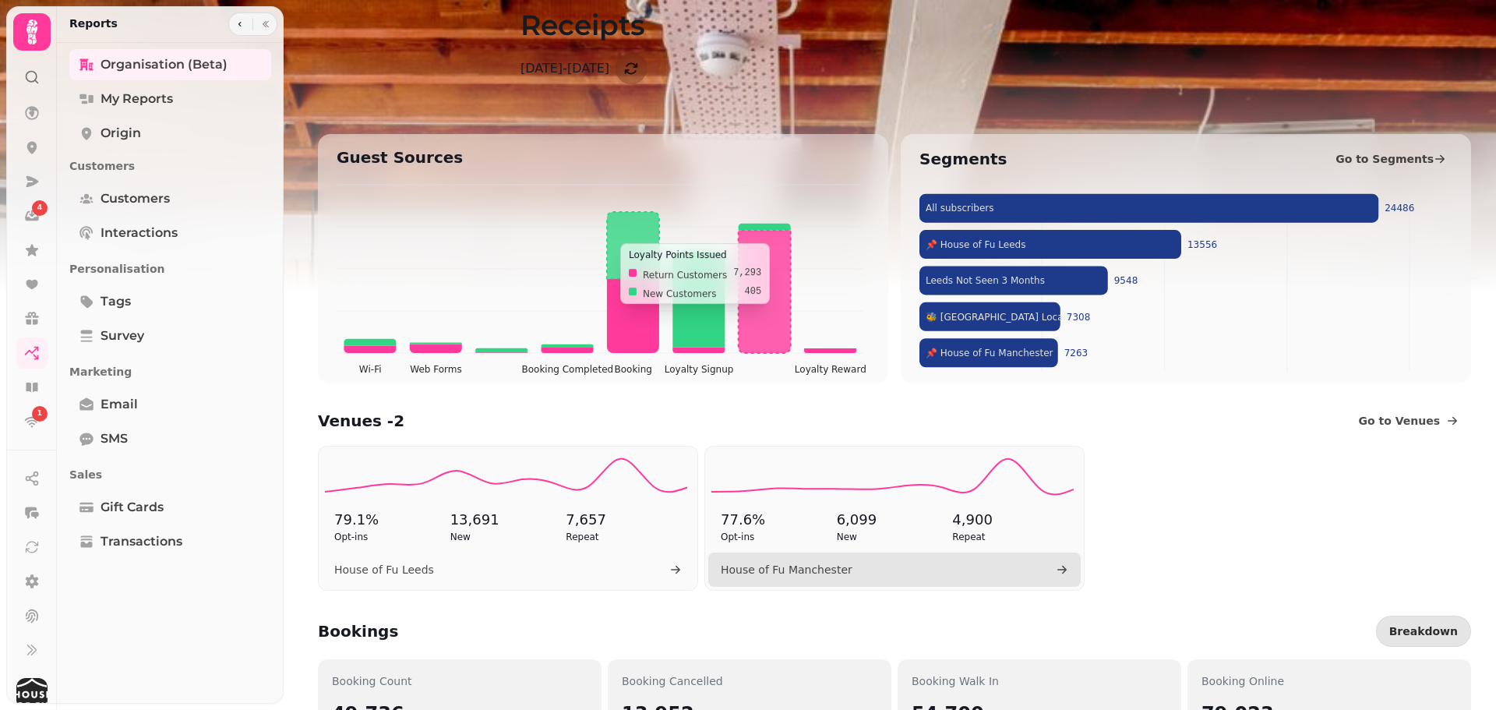
scroll to position [65, 0]
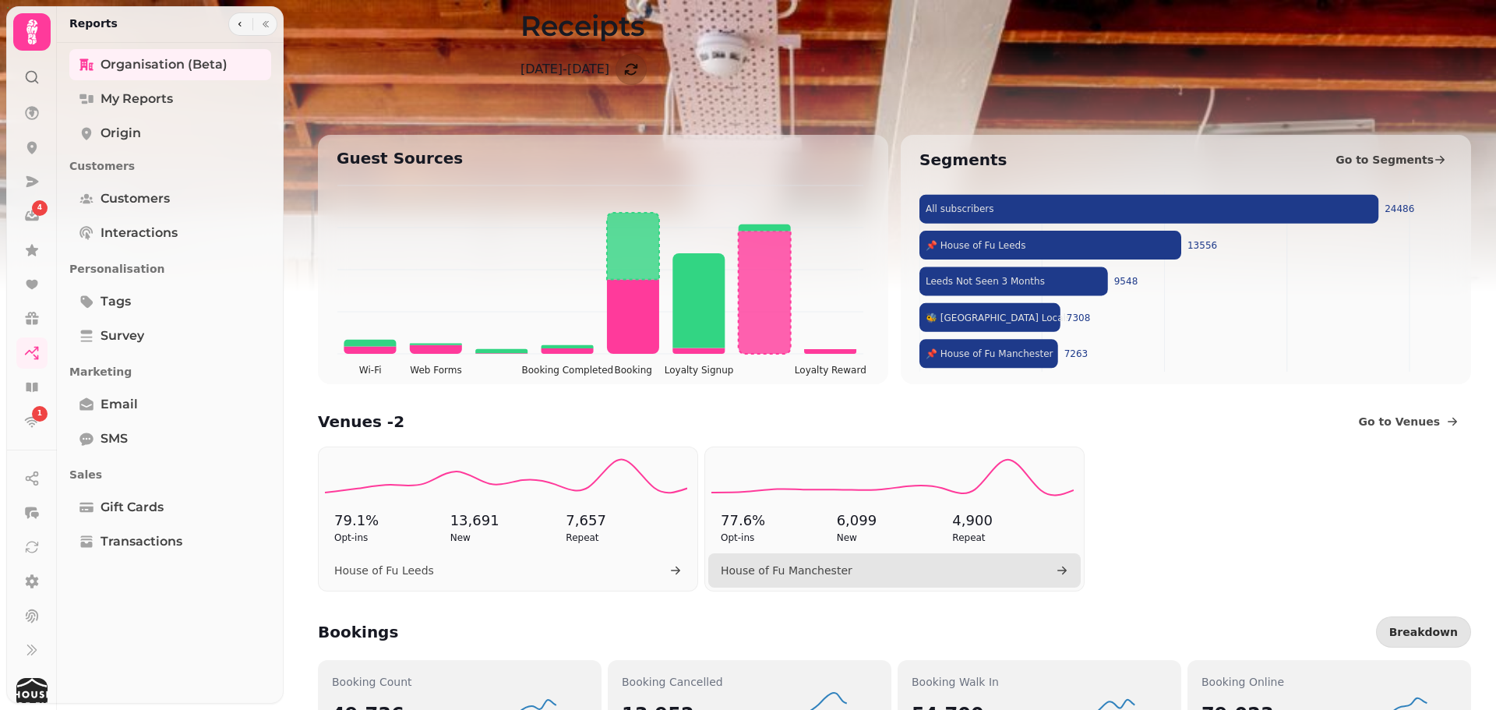
click at [854, 510] on p "6,099" at bounding box center [895, 521] width 116 height 22
click at [931, 573] on link "House of Fu Manchester" at bounding box center [894, 570] width 372 height 34
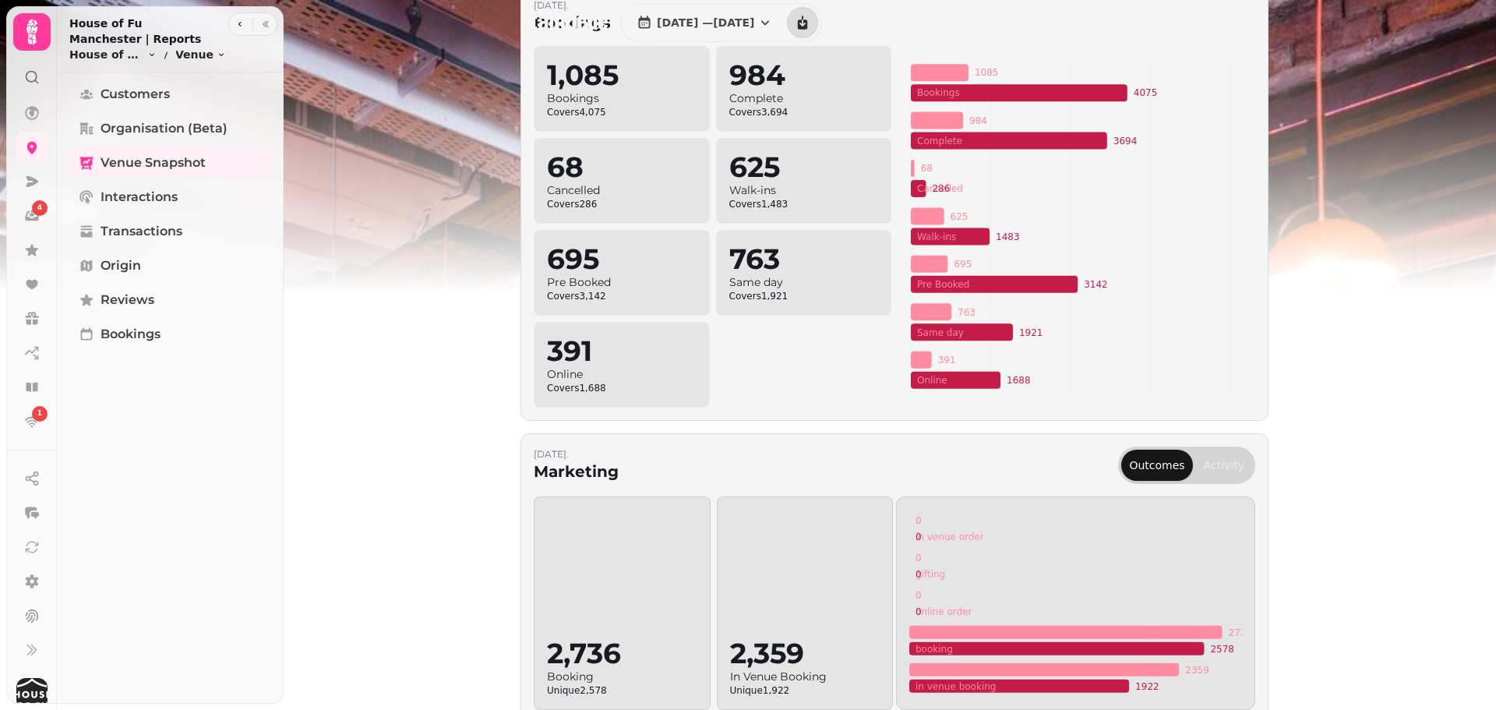
scroll to position [511, 0]
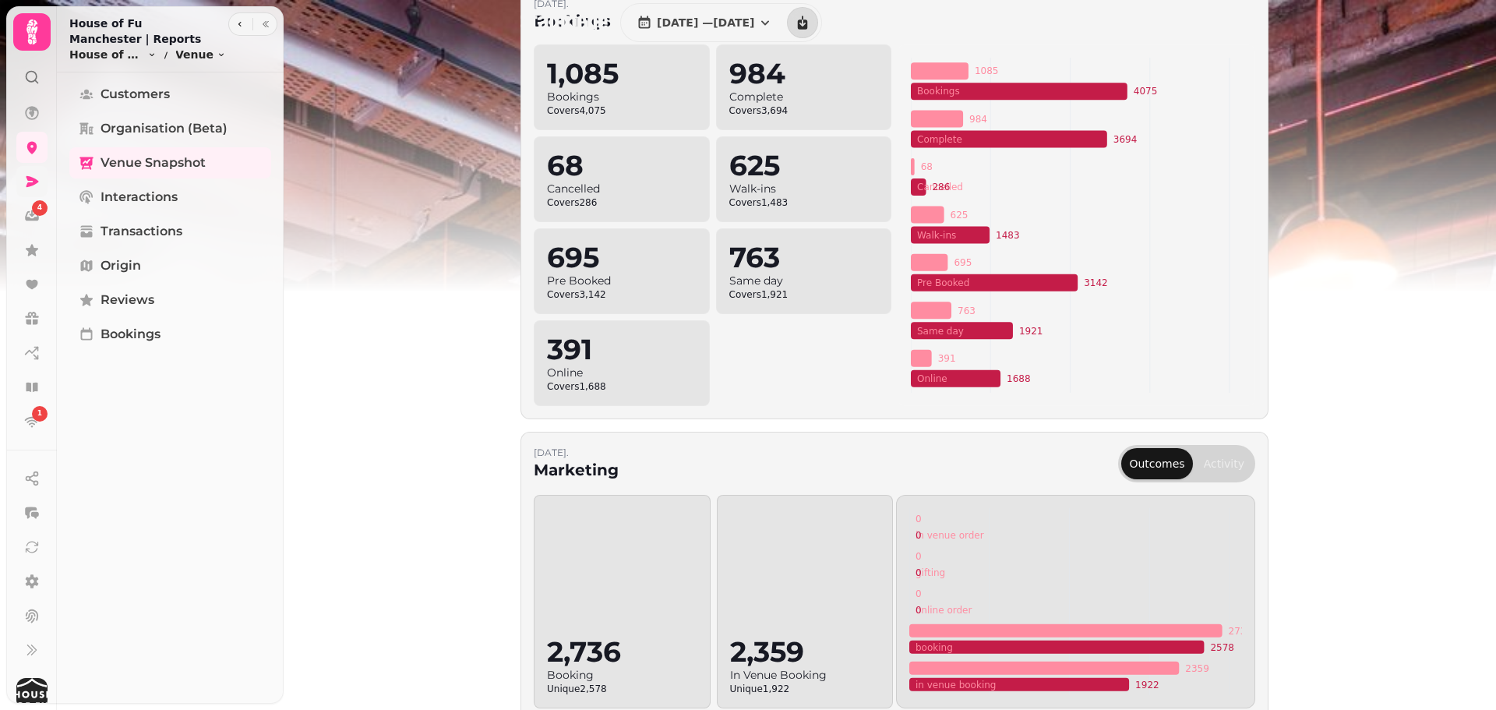
click at [34, 182] on icon at bounding box center [32, 181] width 12 height 11
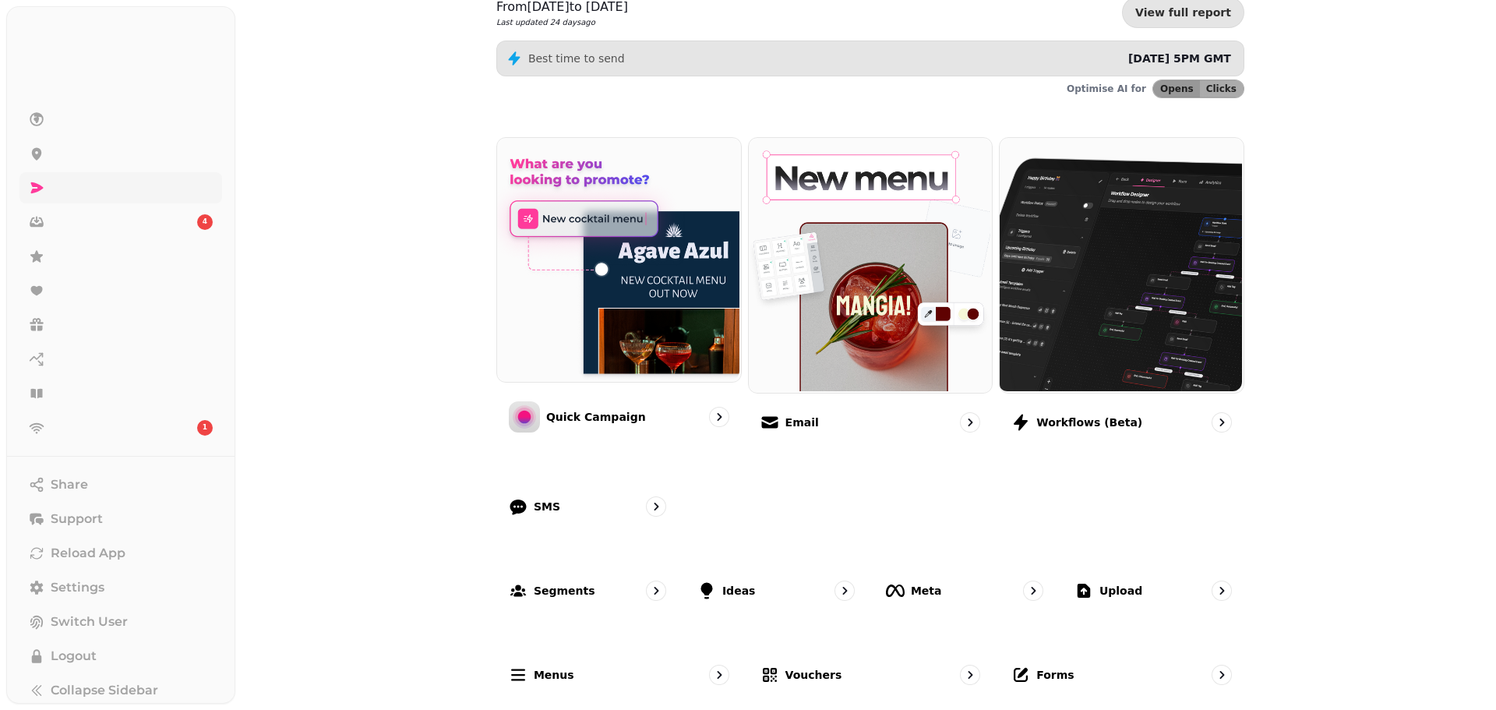
scroll to position [263, 0]
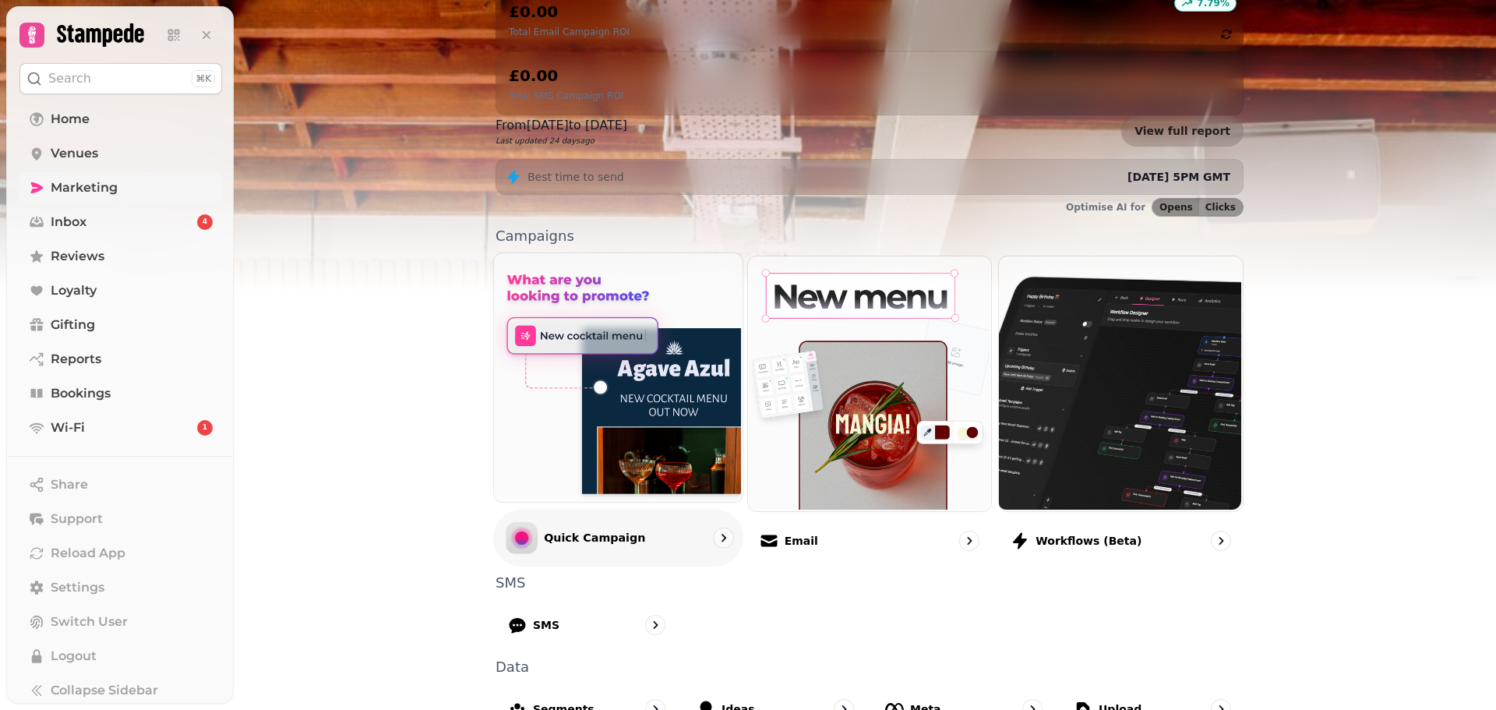
click at [619, 530] on p "Quick Campaign" at bounding box center [594, 538] width 101 height 16
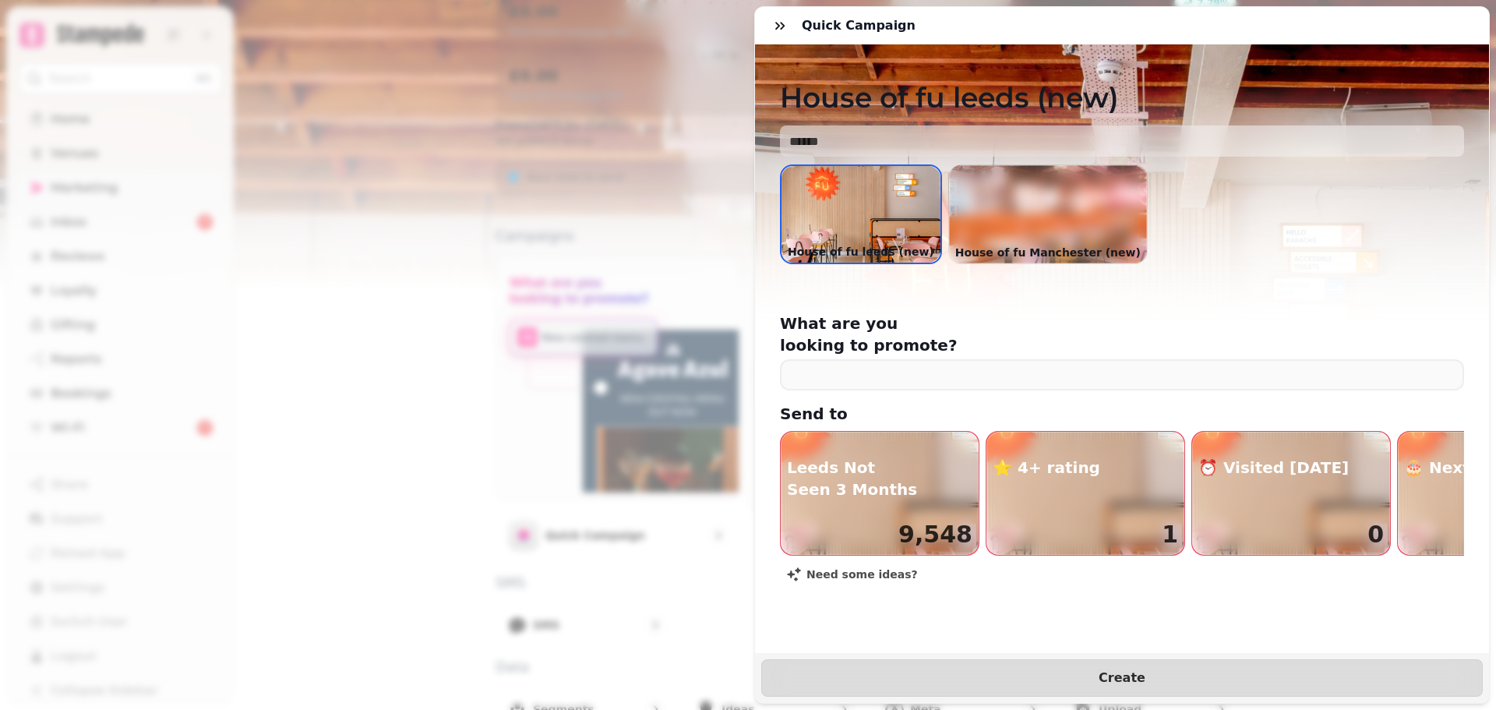
click at [995, 213] on div at bounding box center [1048, 214] width 198 height 98
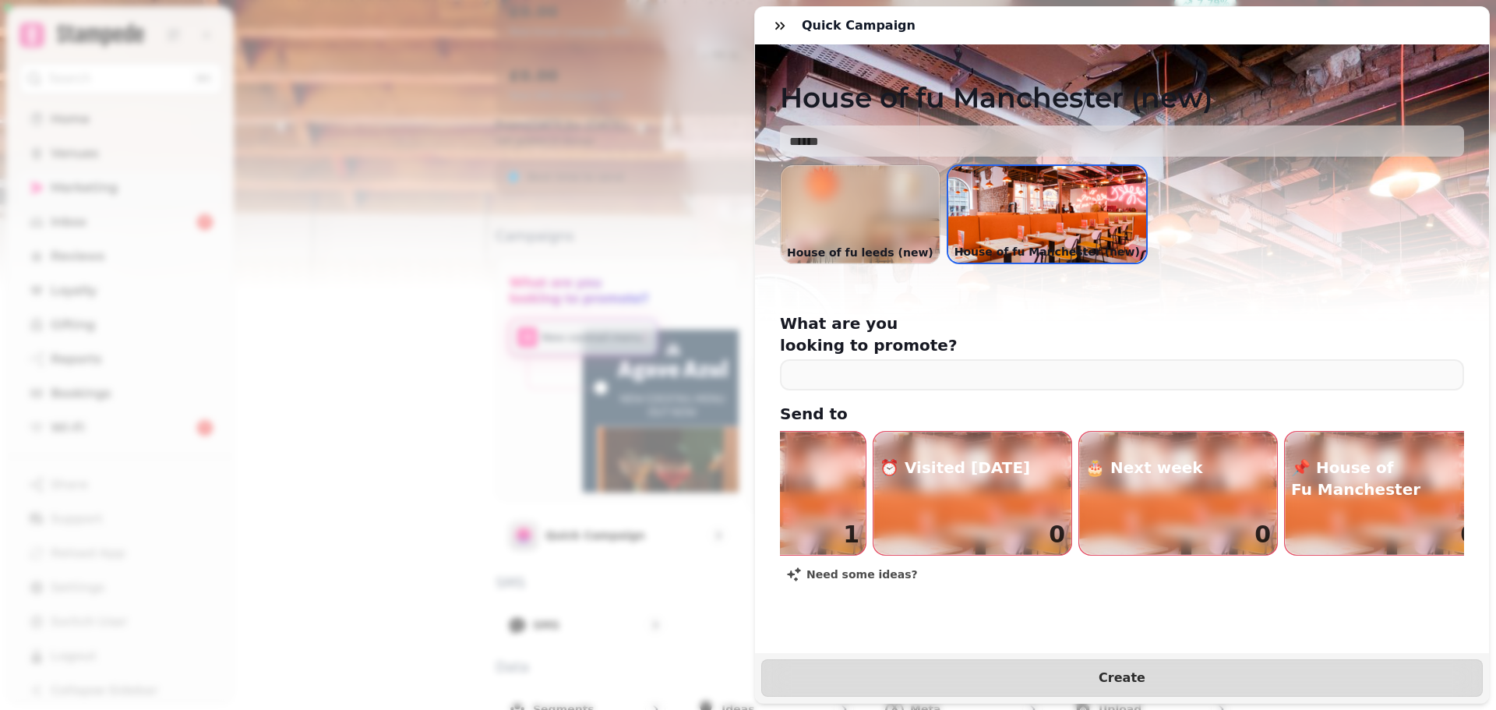
scroll to position [0, 761]
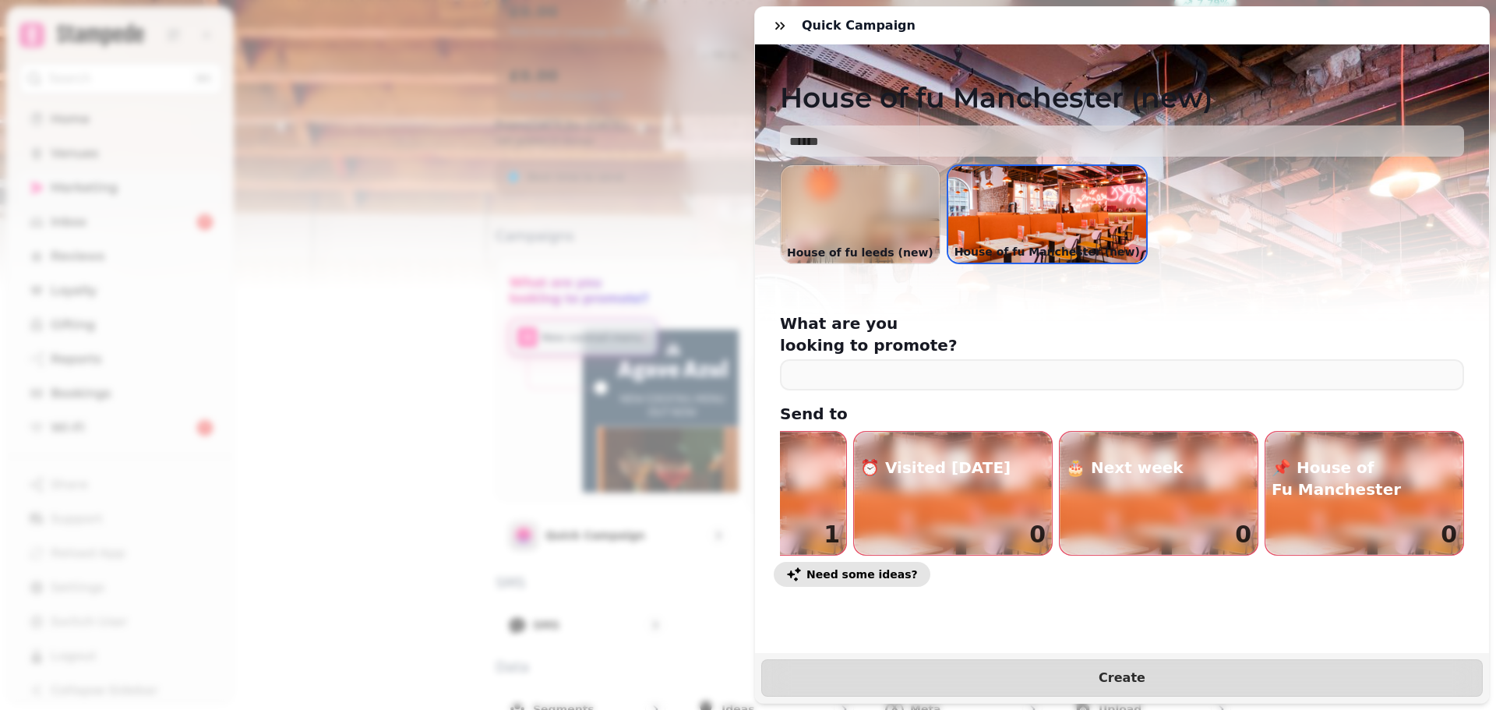
click at [880, 569] on span "Need some ideas?" at bounding box center [861, 574] width 111 height 11
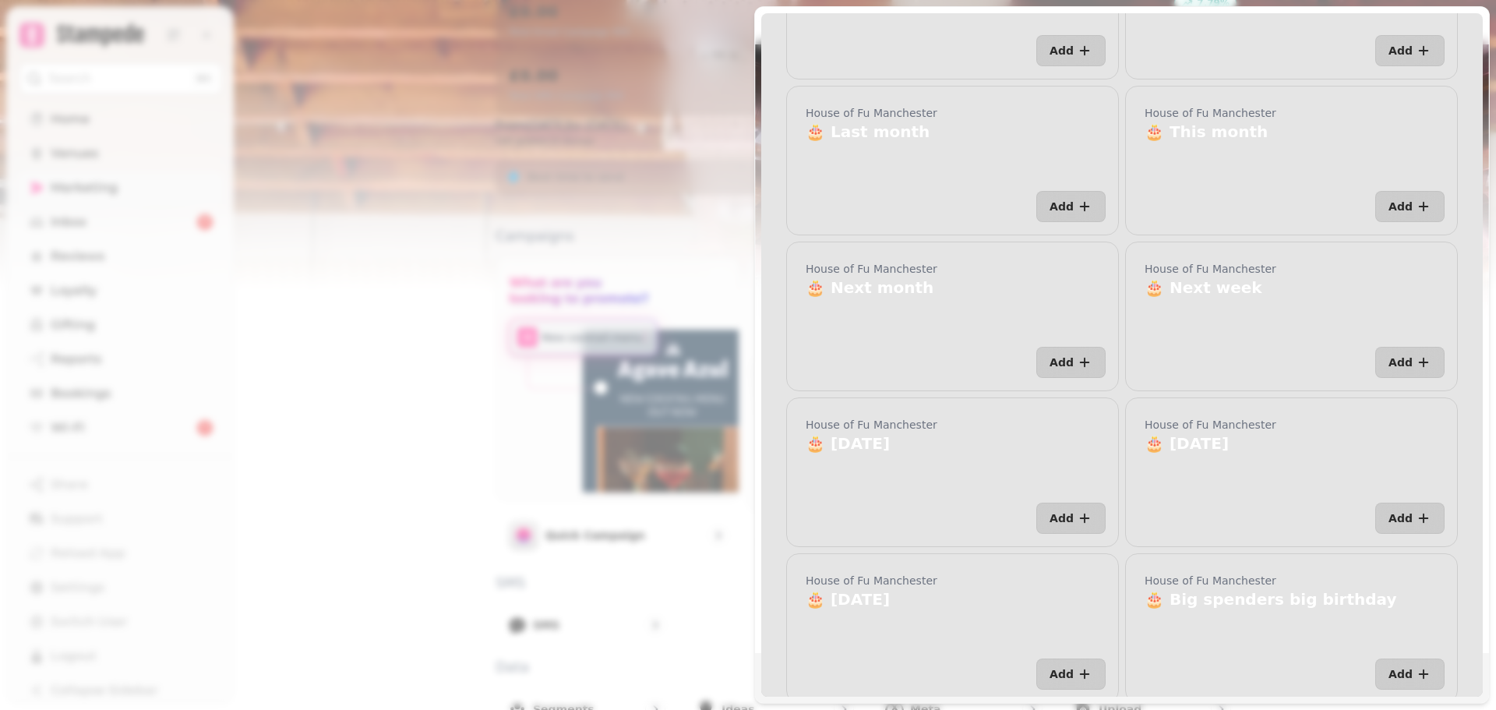
scroll to position [711, 0]
click at [1385, 371] on button "Add" at bounding box center [1409, 363] width 69 height 31
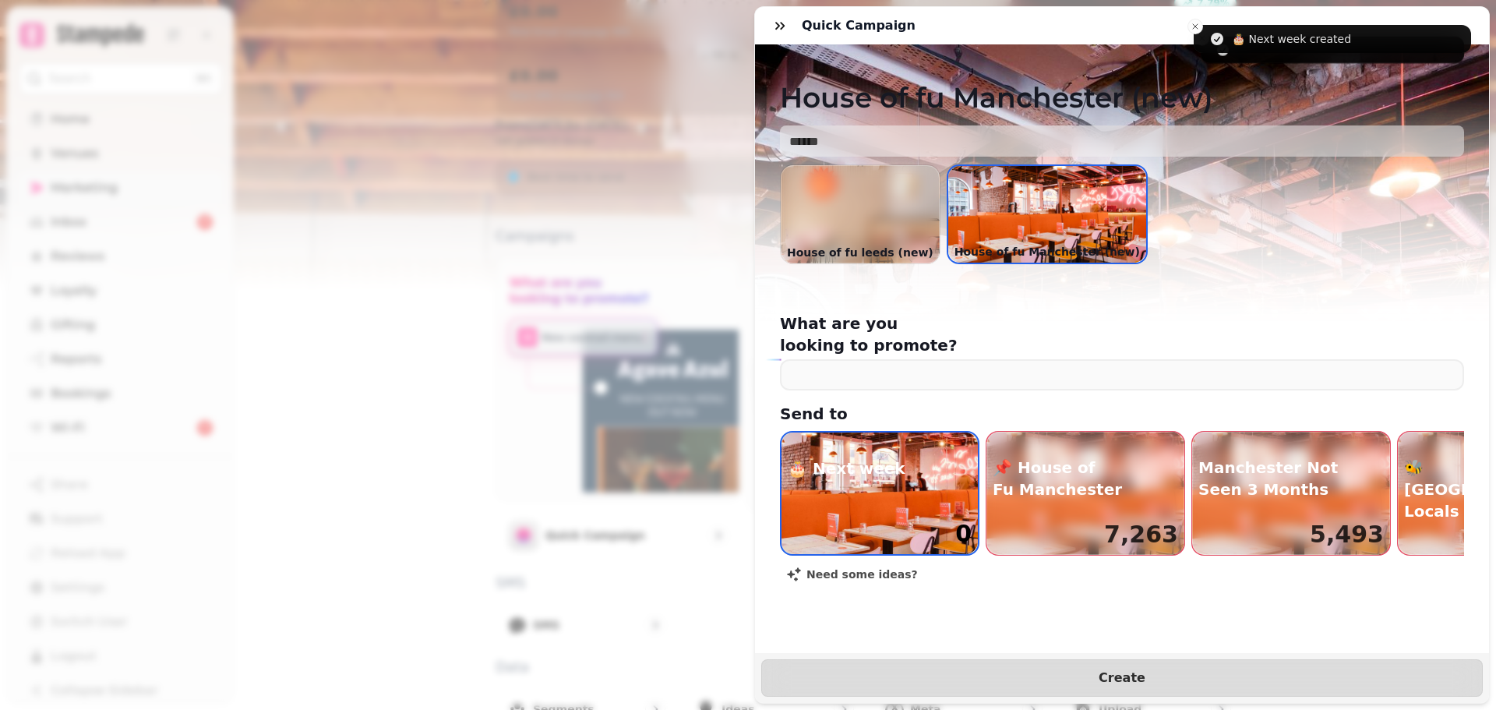
click at [941, 491] on img "button" at bounding box center [879, 493] width 196 height 122
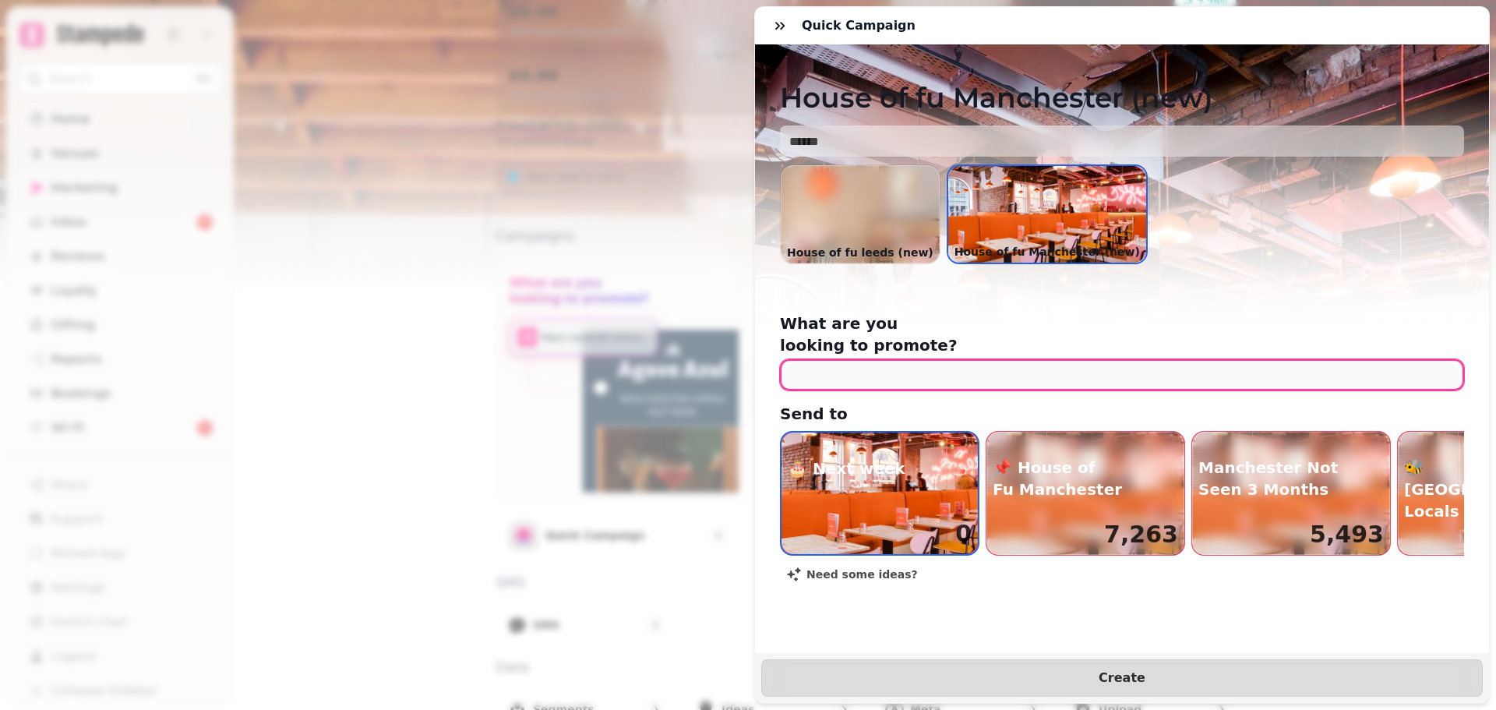
click at [1060, 364] on input "text" at bounding box center [1122, 374] width 684 height 31
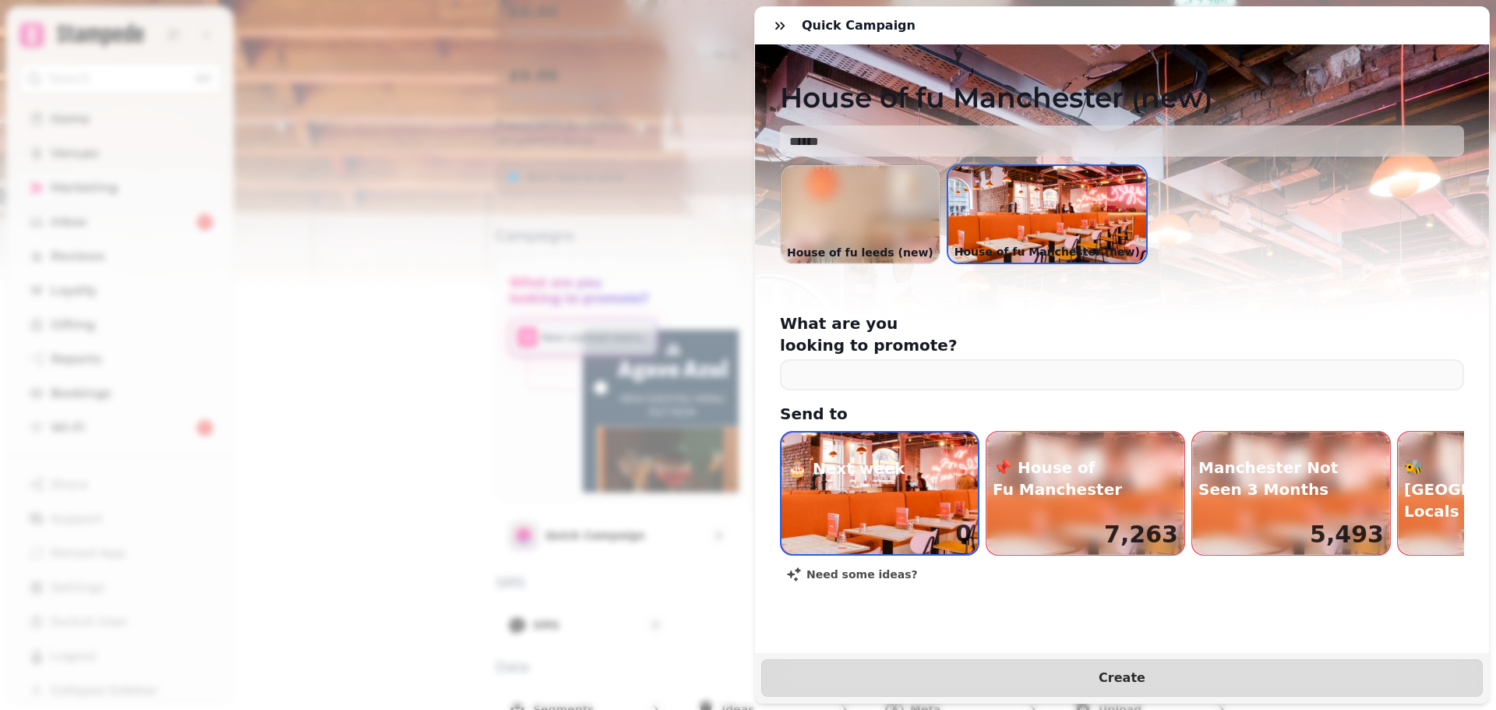
click at [1072, 403] on h2 "Send to" at bounding box center [929, 414] width 299 height 22
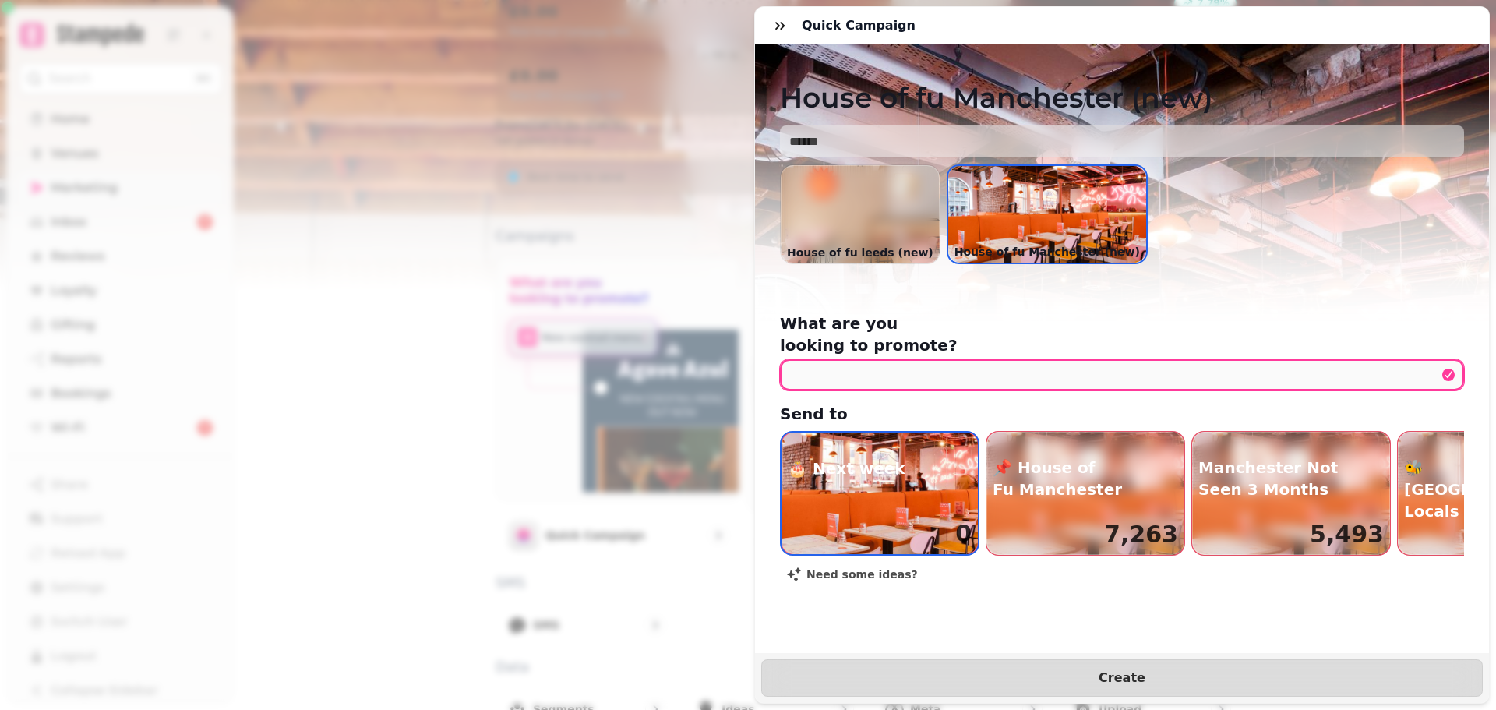
click at [975, 367] on input "text" at bounding box center [1122, 374] width 684 height 31
click at [1072, 359] on input "text" at bounding box center [1122, 374] width 684 height 31
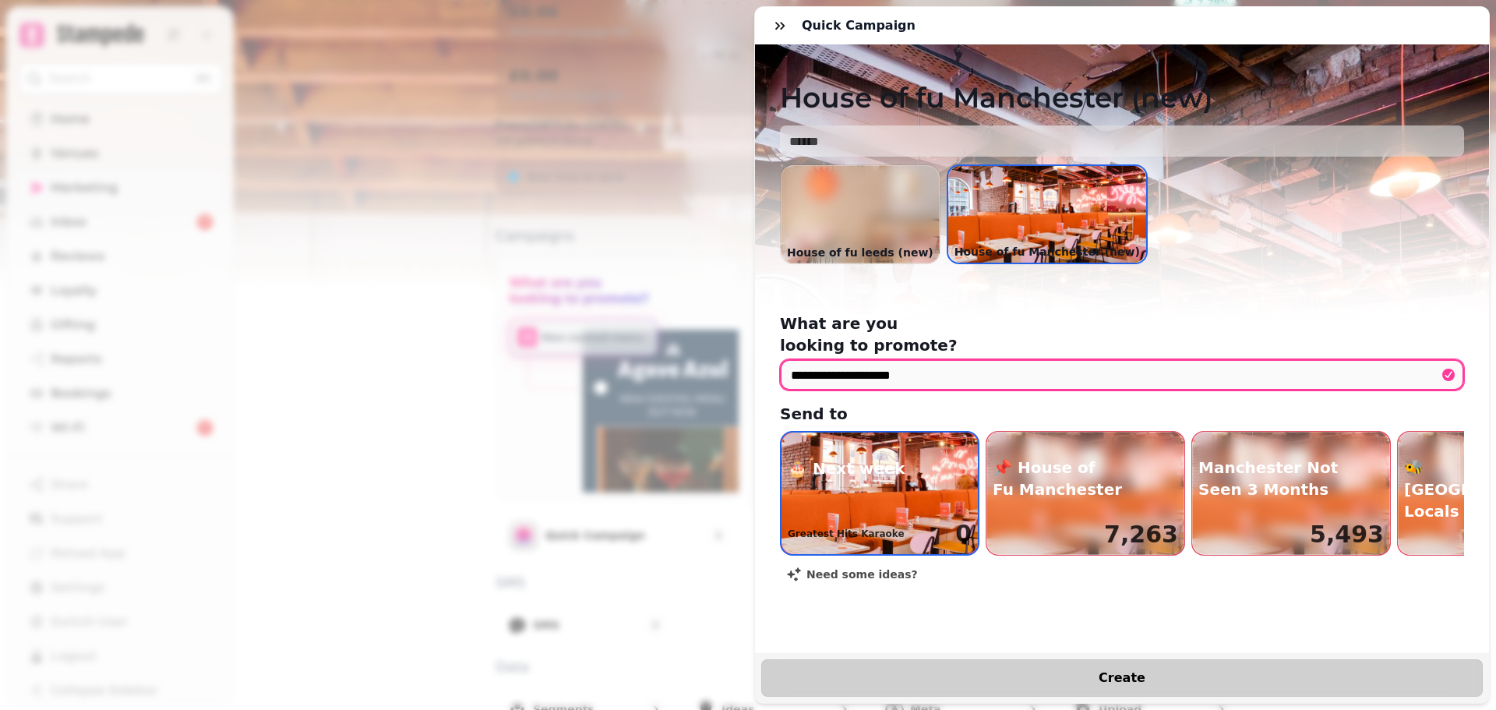
type input "**********"
click at [1144, 672] on span "Create" at bounding box center [1122, 678] width 683 height 12
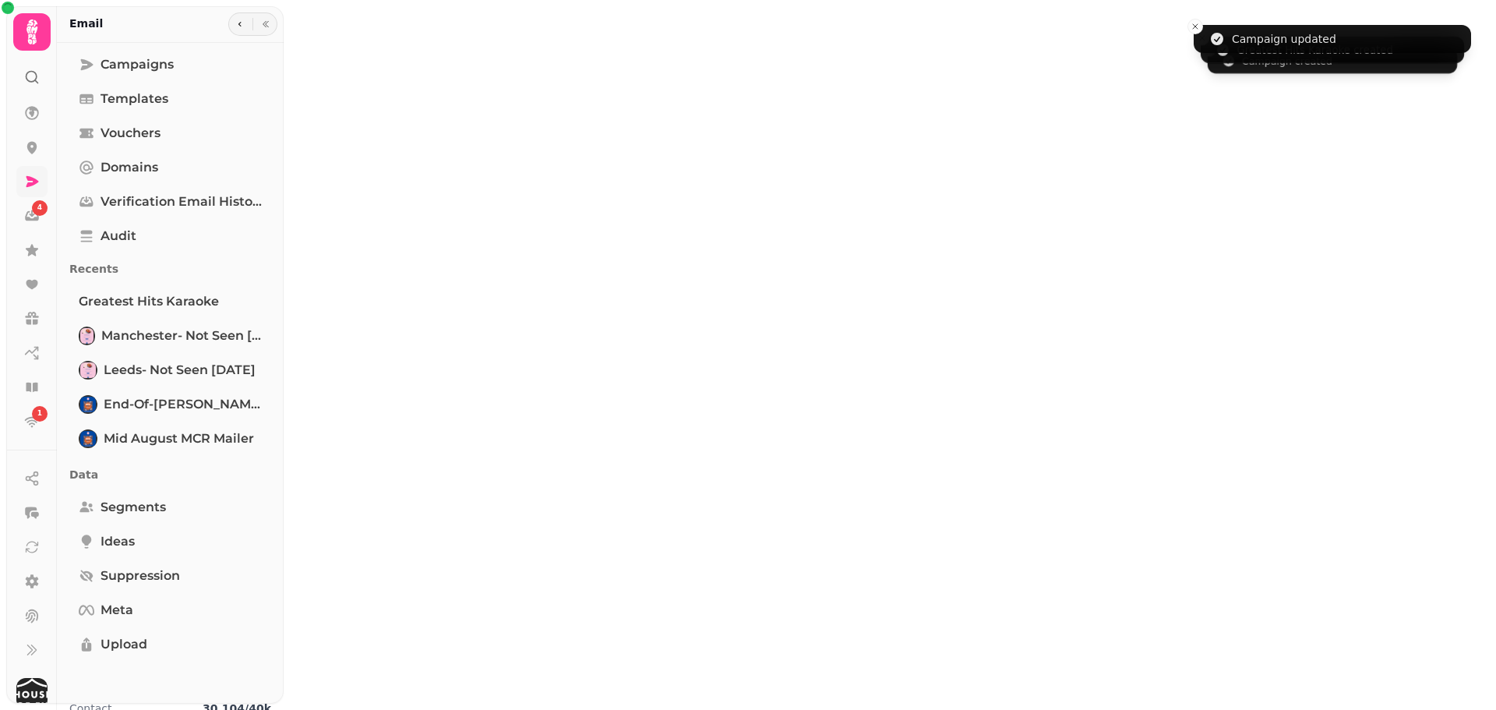
select select "**********"
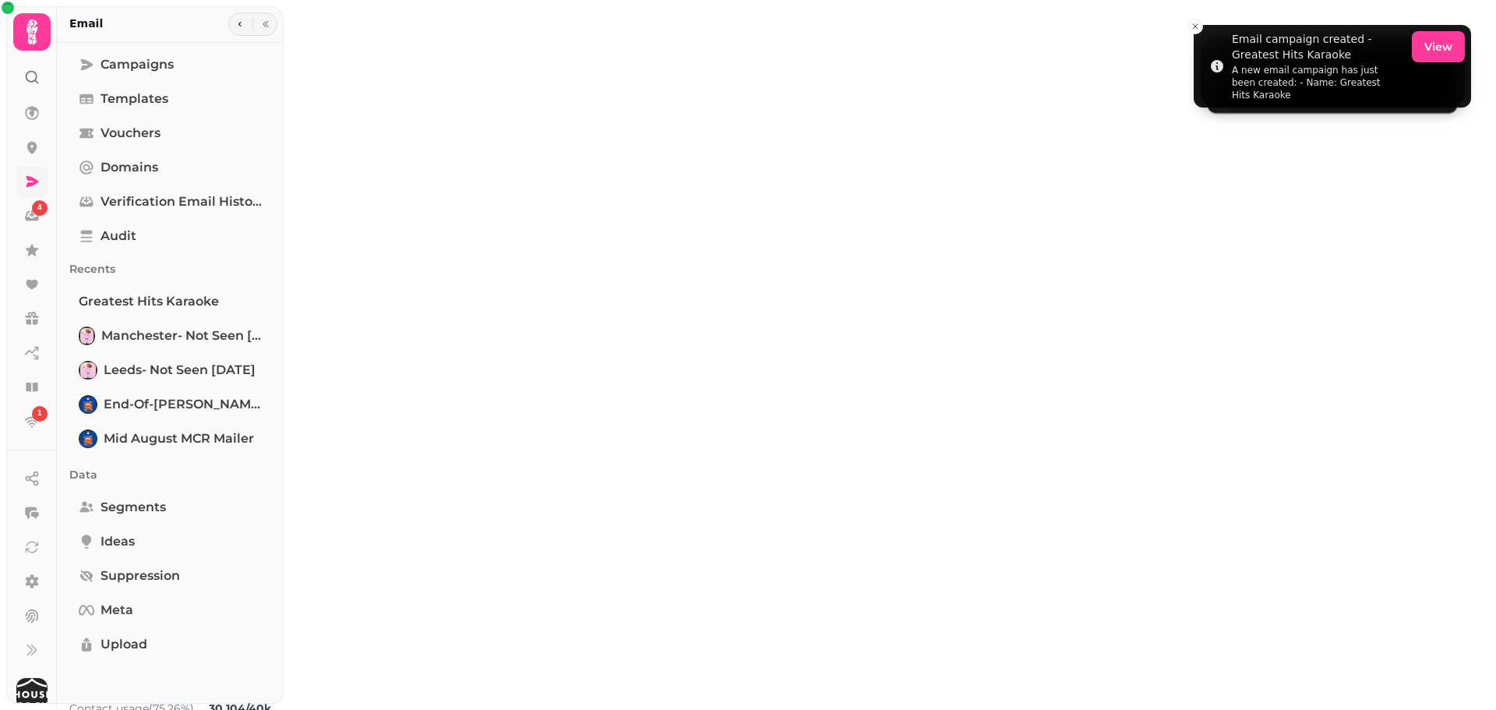
type input "**********"
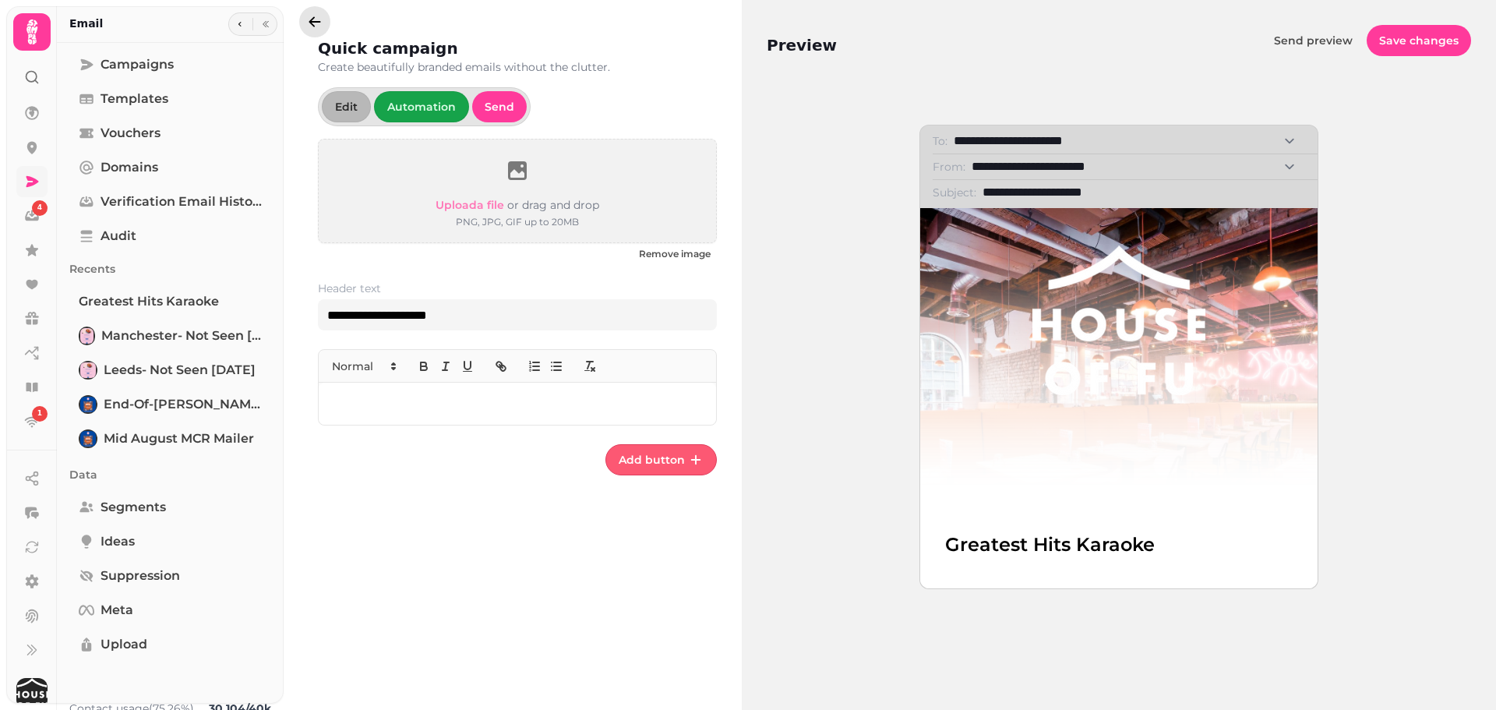
click at [305, 17] on button "button" at bounding box center [314, 21] width 31 height 31
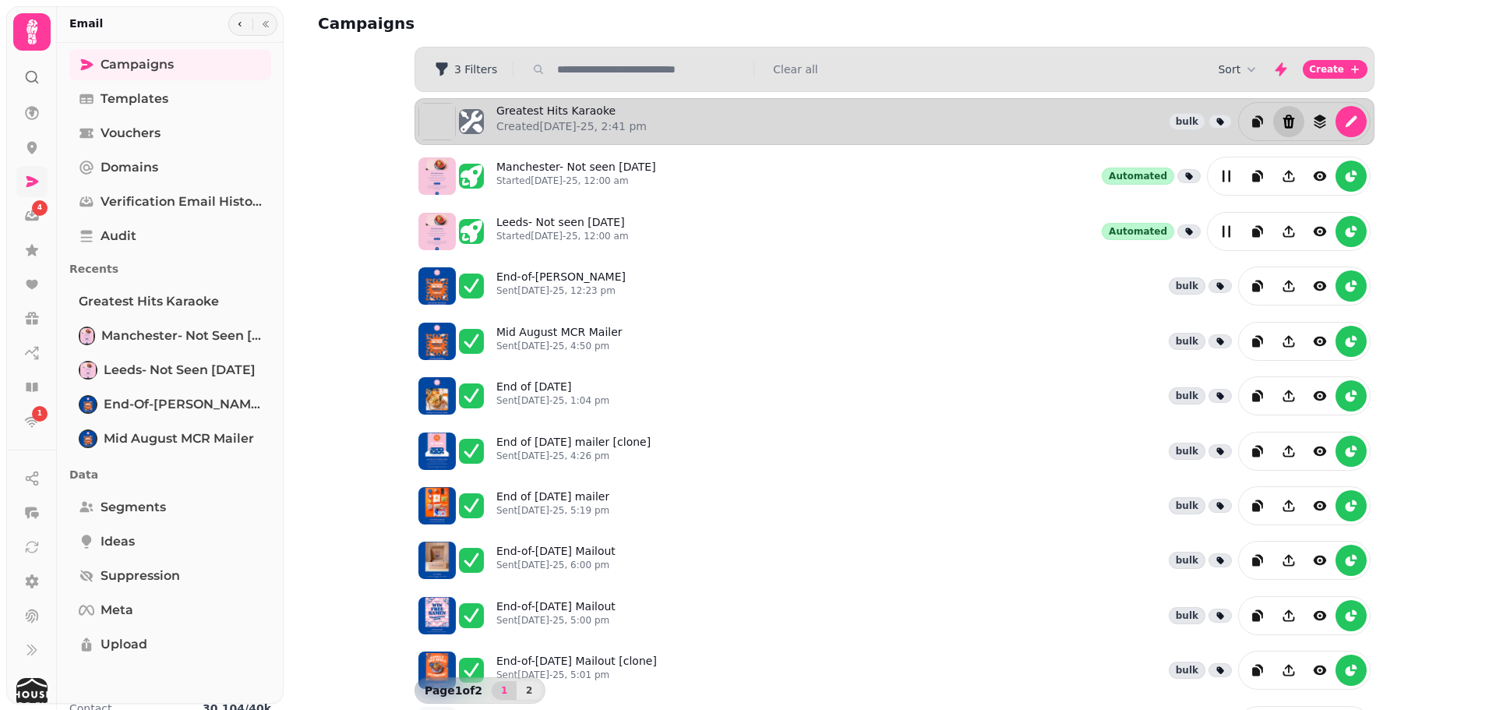
click at [1284, 121] on icon "Delete" at bounding box center [1289, 122] width 16 height 16
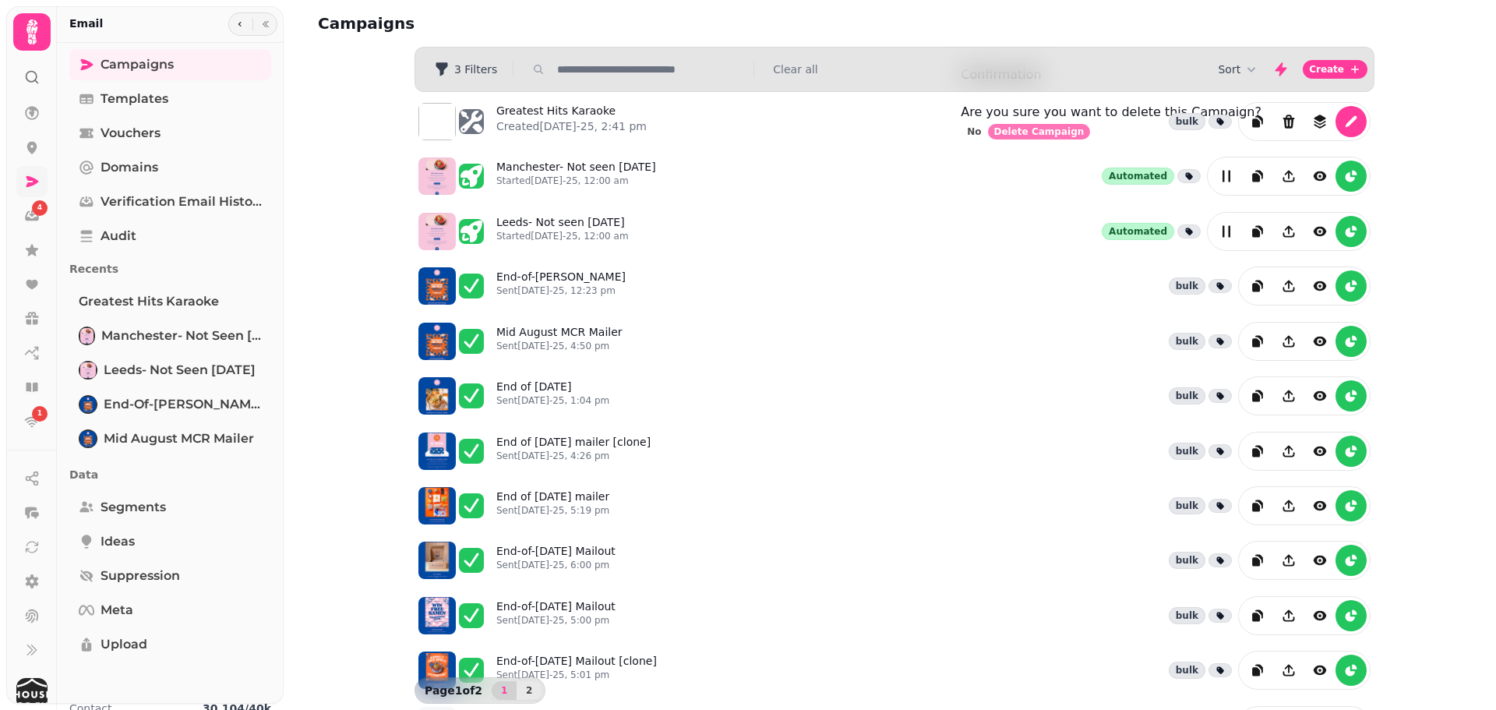
click at [1085, 136] on span "Delete Campaign" at bounding box center [1039, 131] width 90 height 9
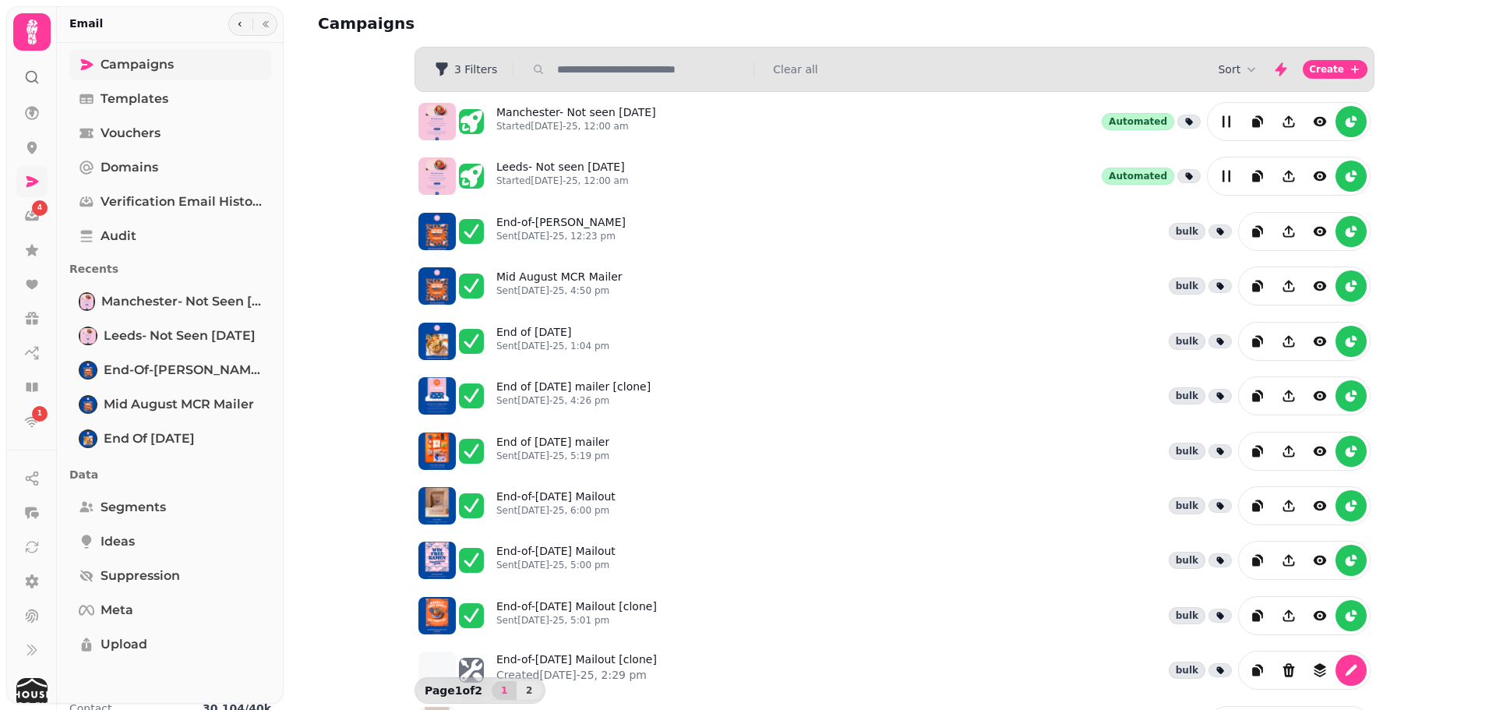
click at [172, 69] on span "Campaigns" at bounding box center [137, 64] width 73 height 19
click at [126, 62] on span "Campaigns" at bounding box center [137, 64] width 73 height 19
click at [30, 174] on icon at bounding box center [32, 182] width 16 height 16
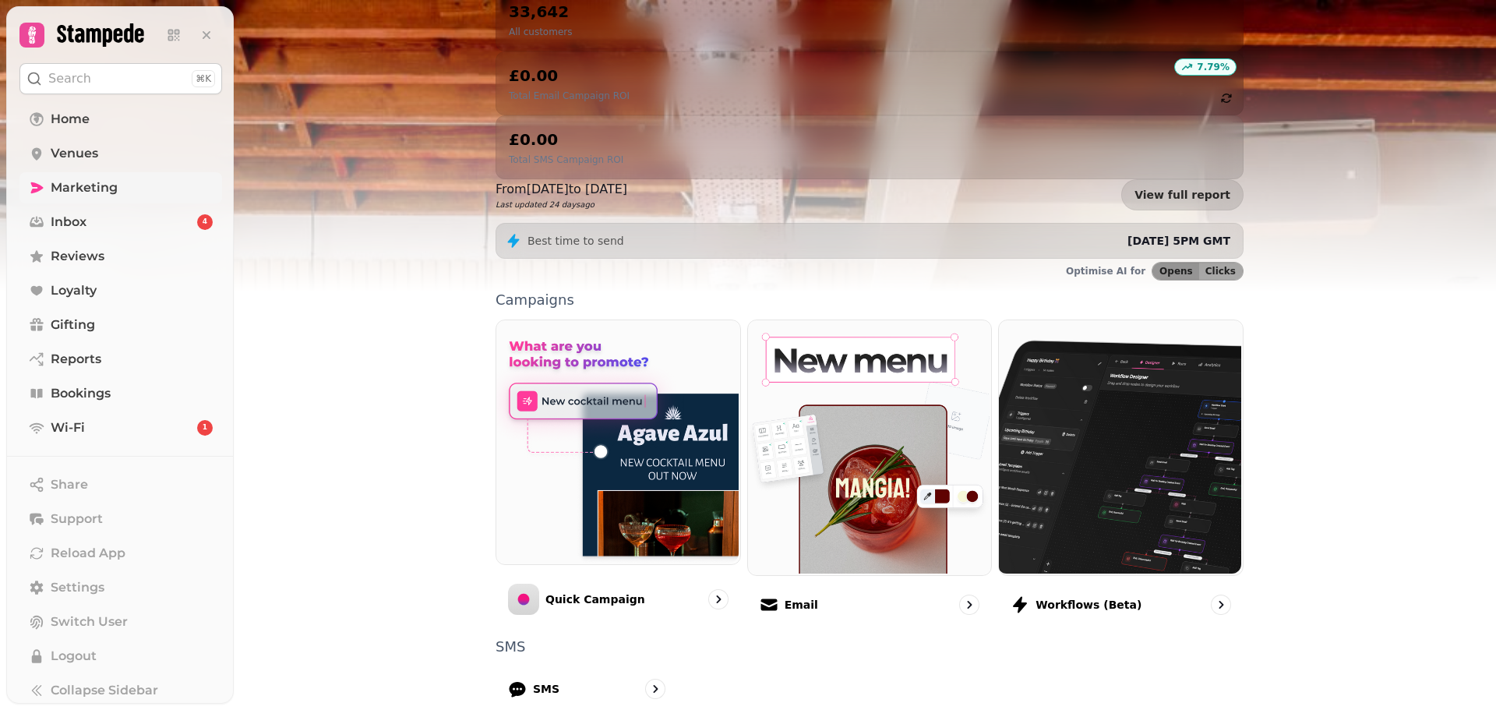
scroll to position [263, 0]
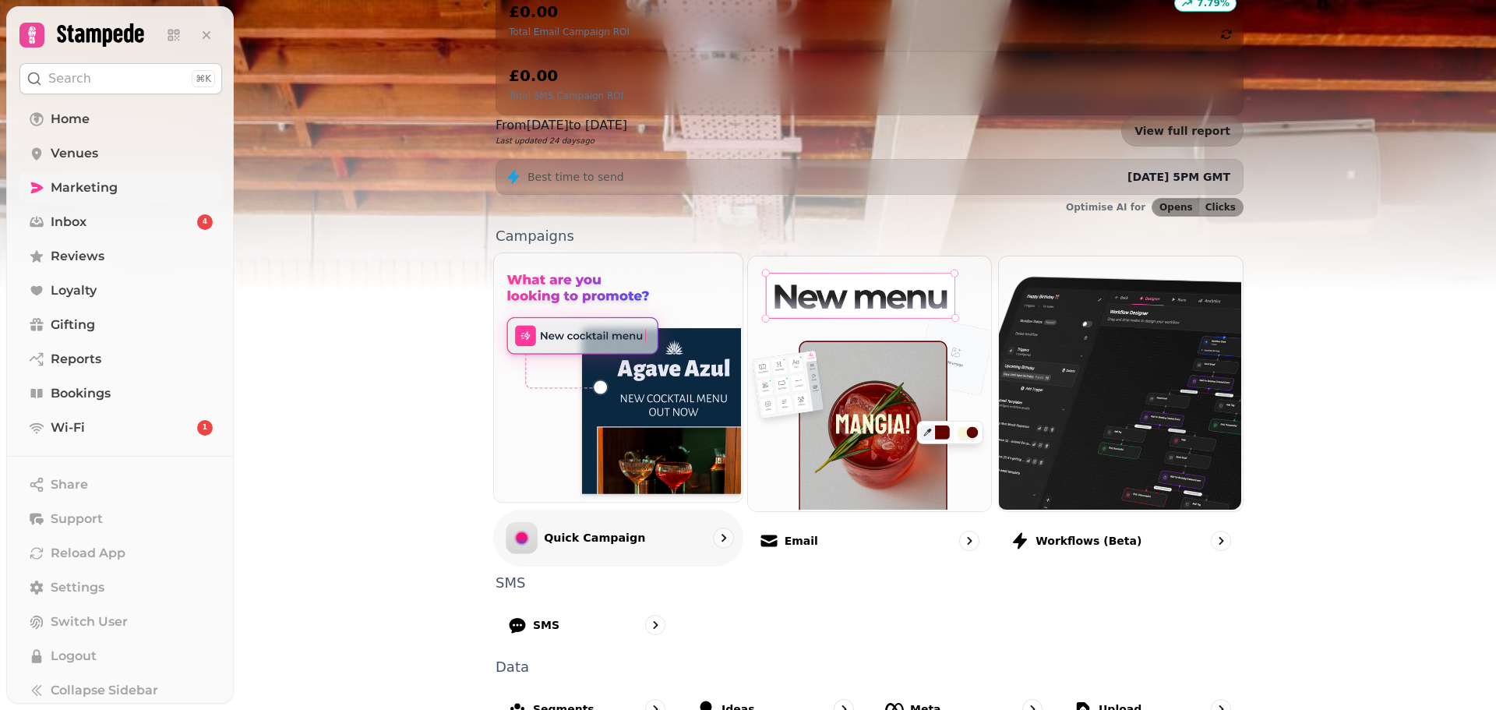
click at [609, 521] on div "Quick Campaign" at bounding box center [575, 537] width 139 height 32
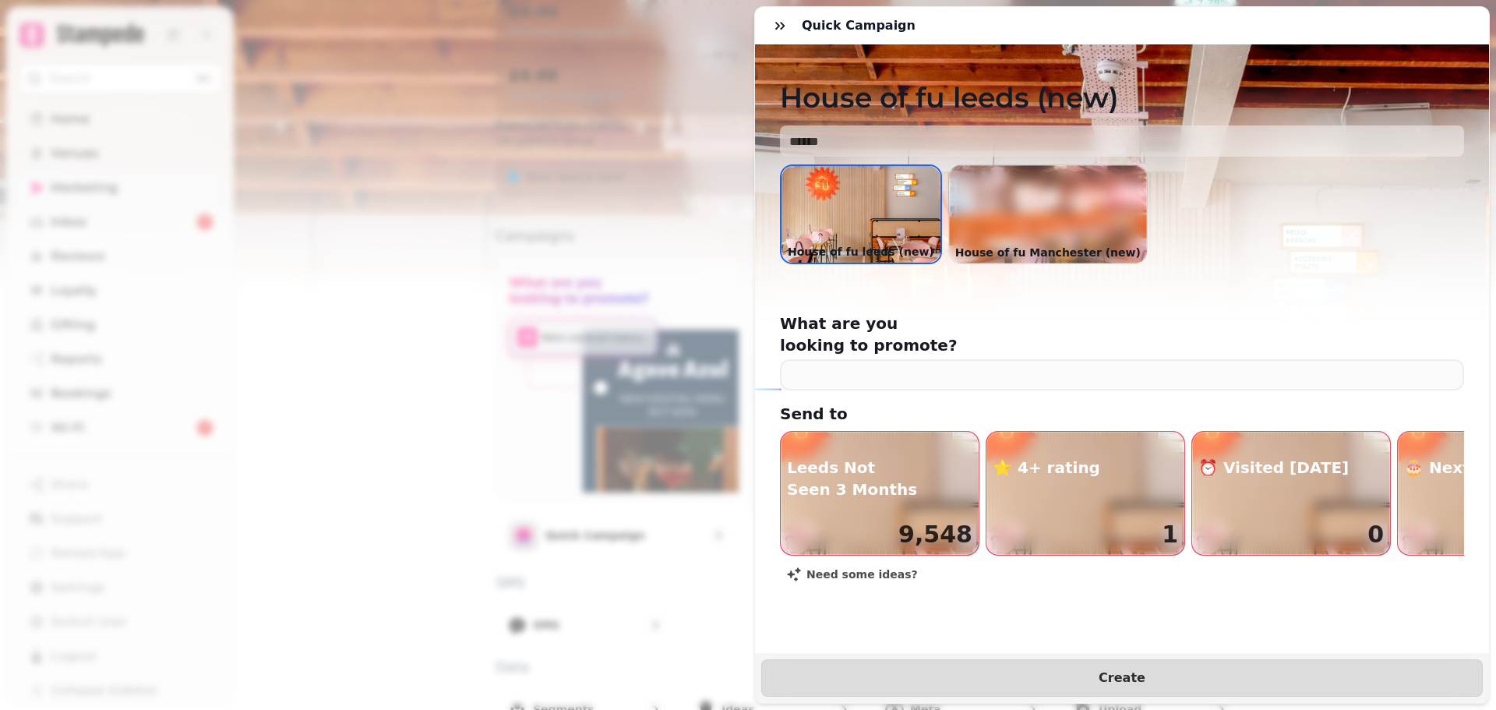
click at [1011, 230] on div at bounding box center [1048, 214] width 198 height 98
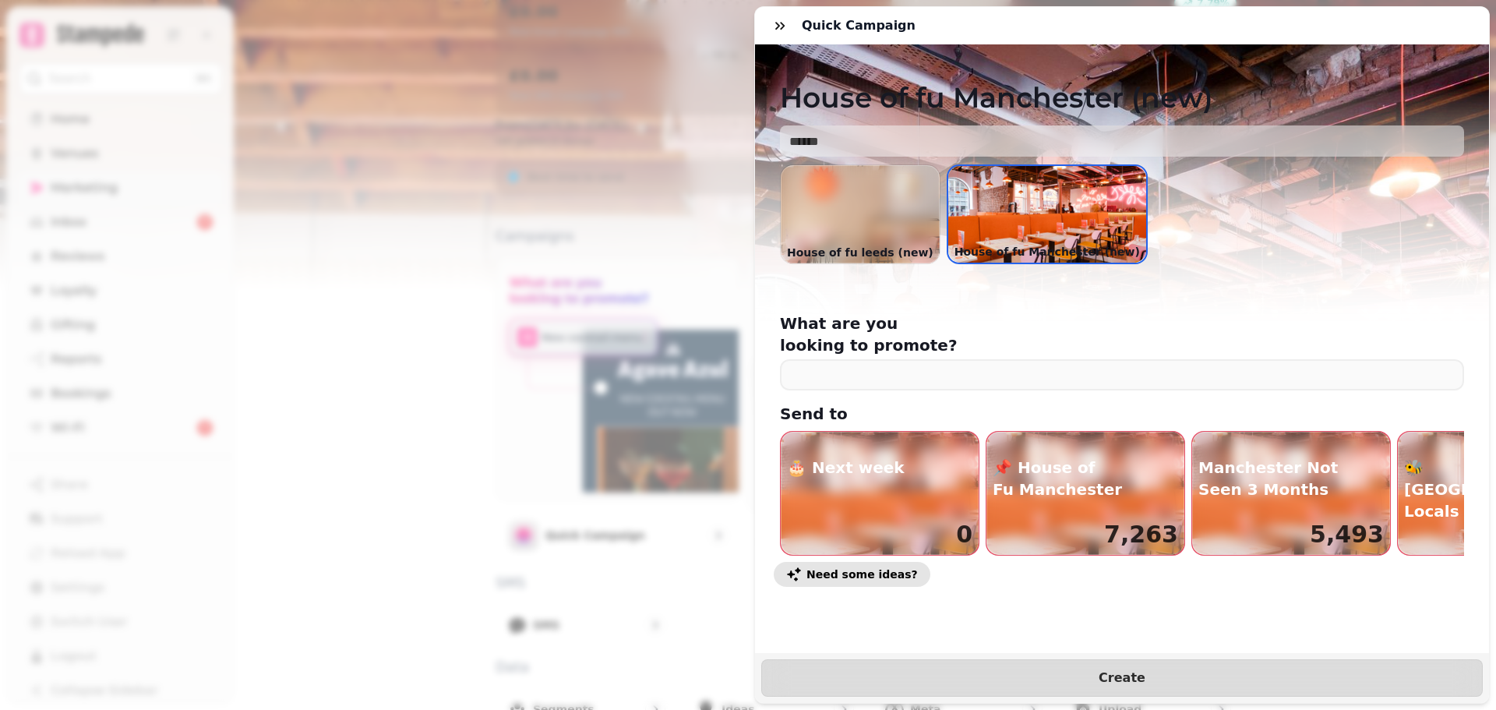
click at [866, 569] on span "Need some ideas?" at bounding box center [861, 574] width 111 height 11
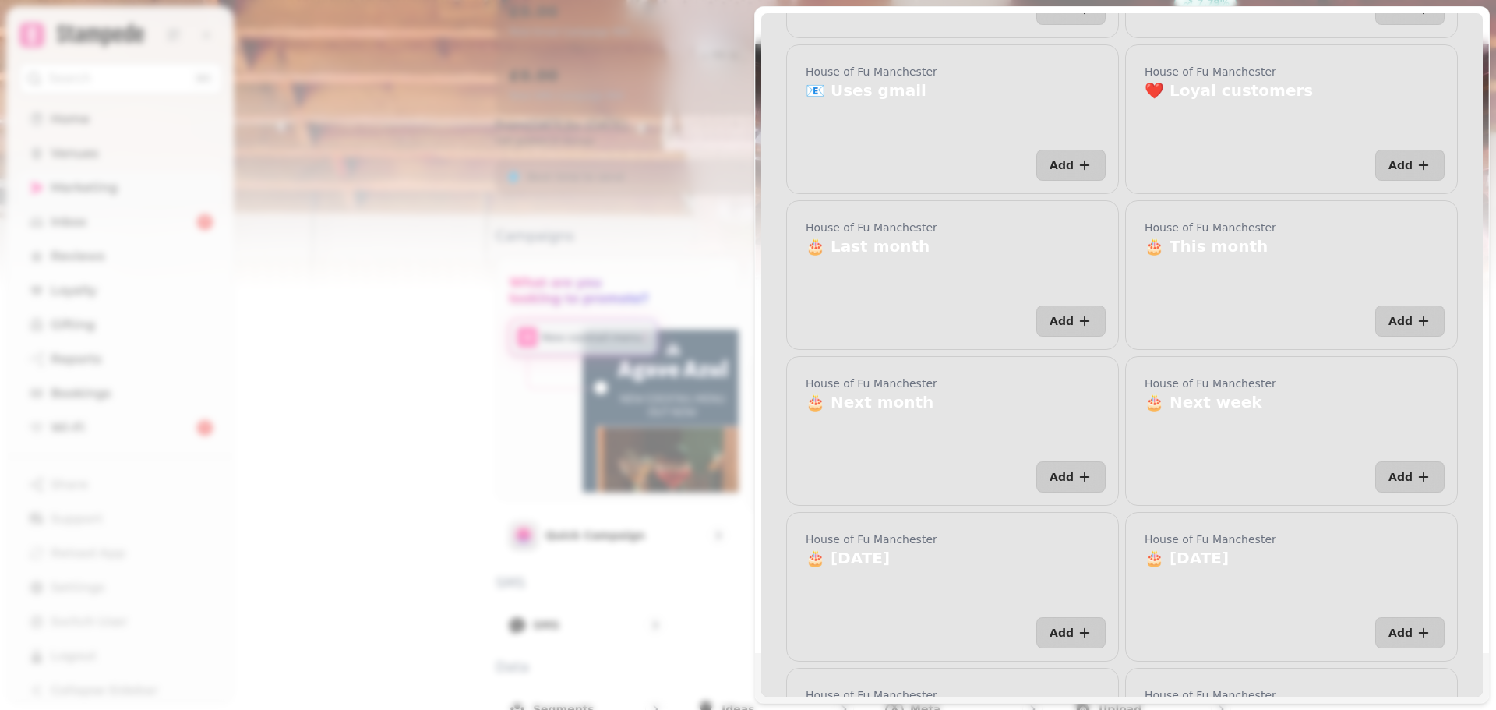
scroll to position [597, 0]
click at [1402, 309] on button "Add" at bounding box center [1409, 322] width 69 height 31
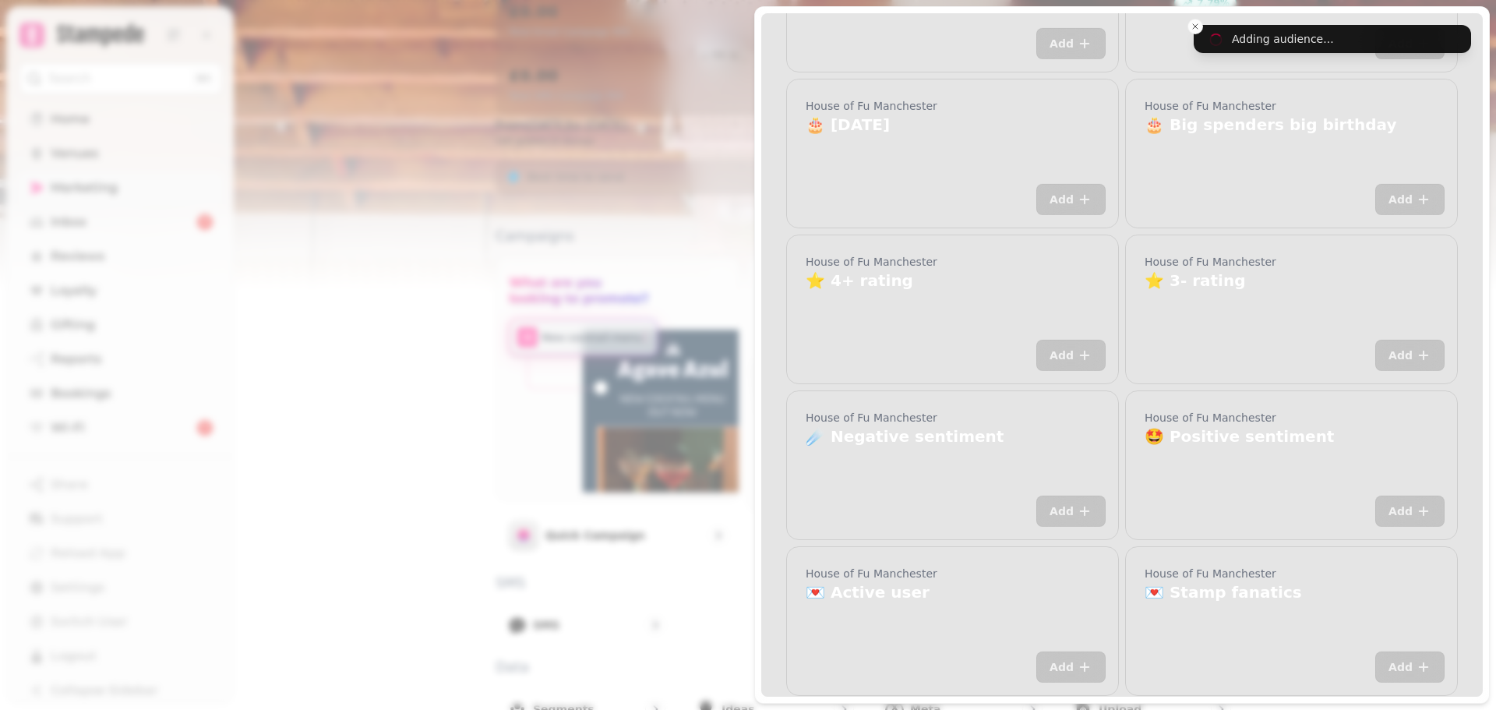
scroll to position [0, 0]
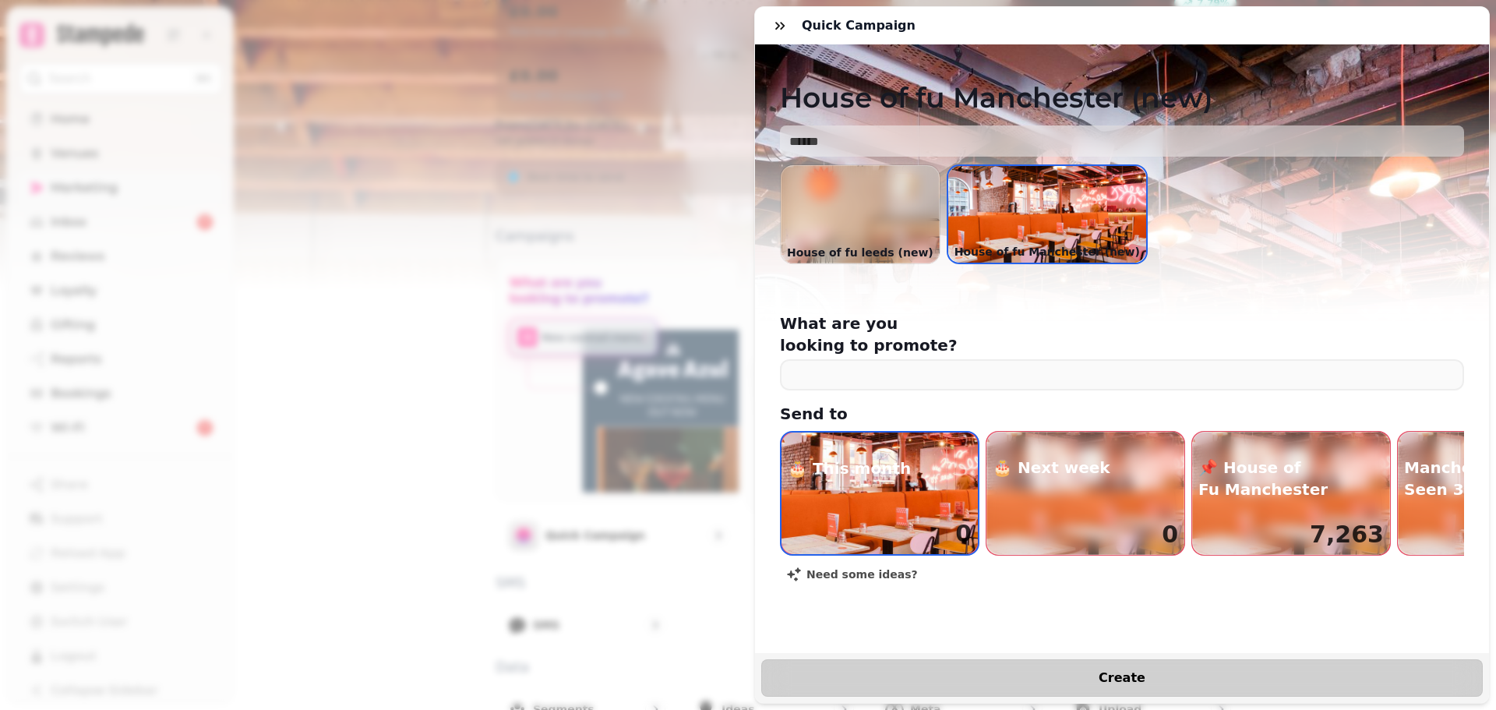
drag, startPoint x: 1135, startPoint y: 661, endPoint x: 1067, endPoint y: 664, distance: 68.6
click at [1067, 672] on span "Create" at bounding box center [1122, 678] width 683 height 12
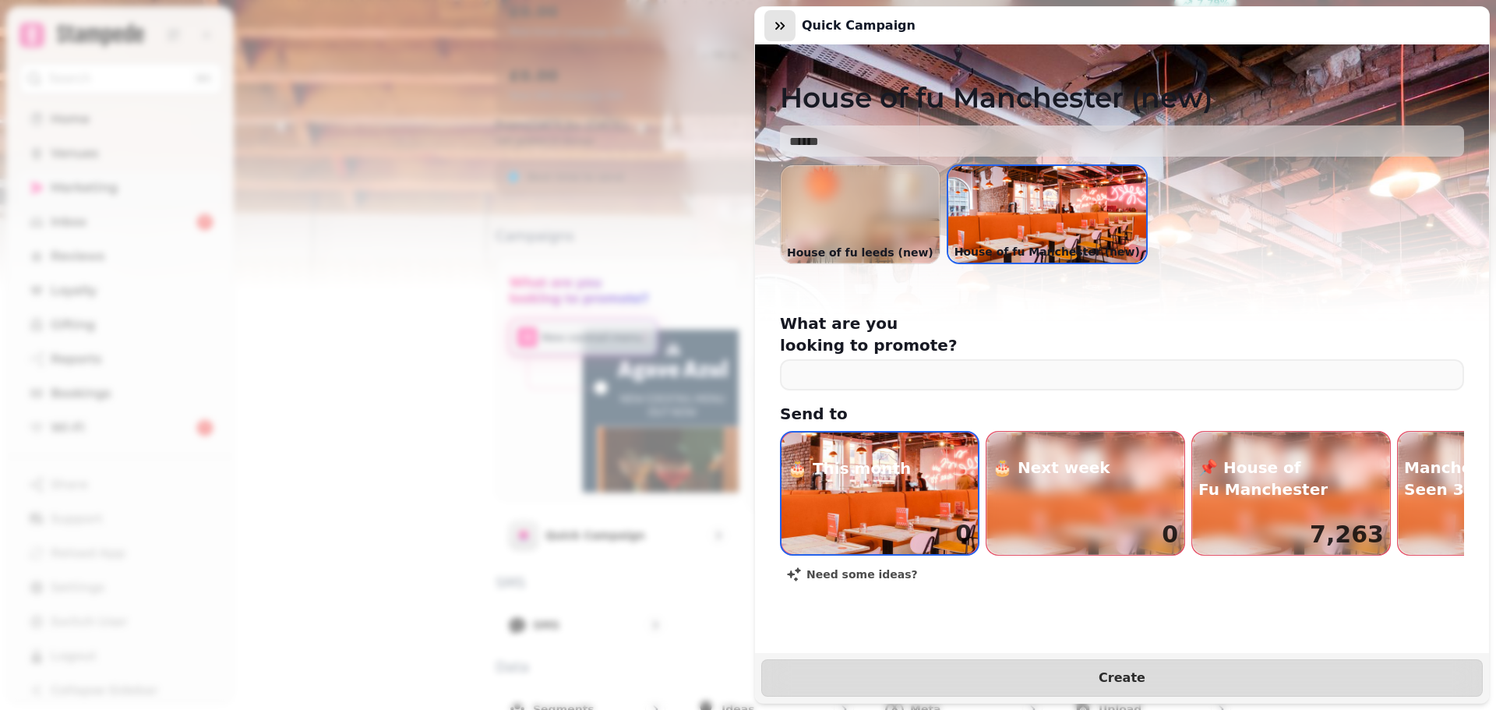
click at [785, 24] on icon "button" at bounding box center [780, 26] width 16 height 16
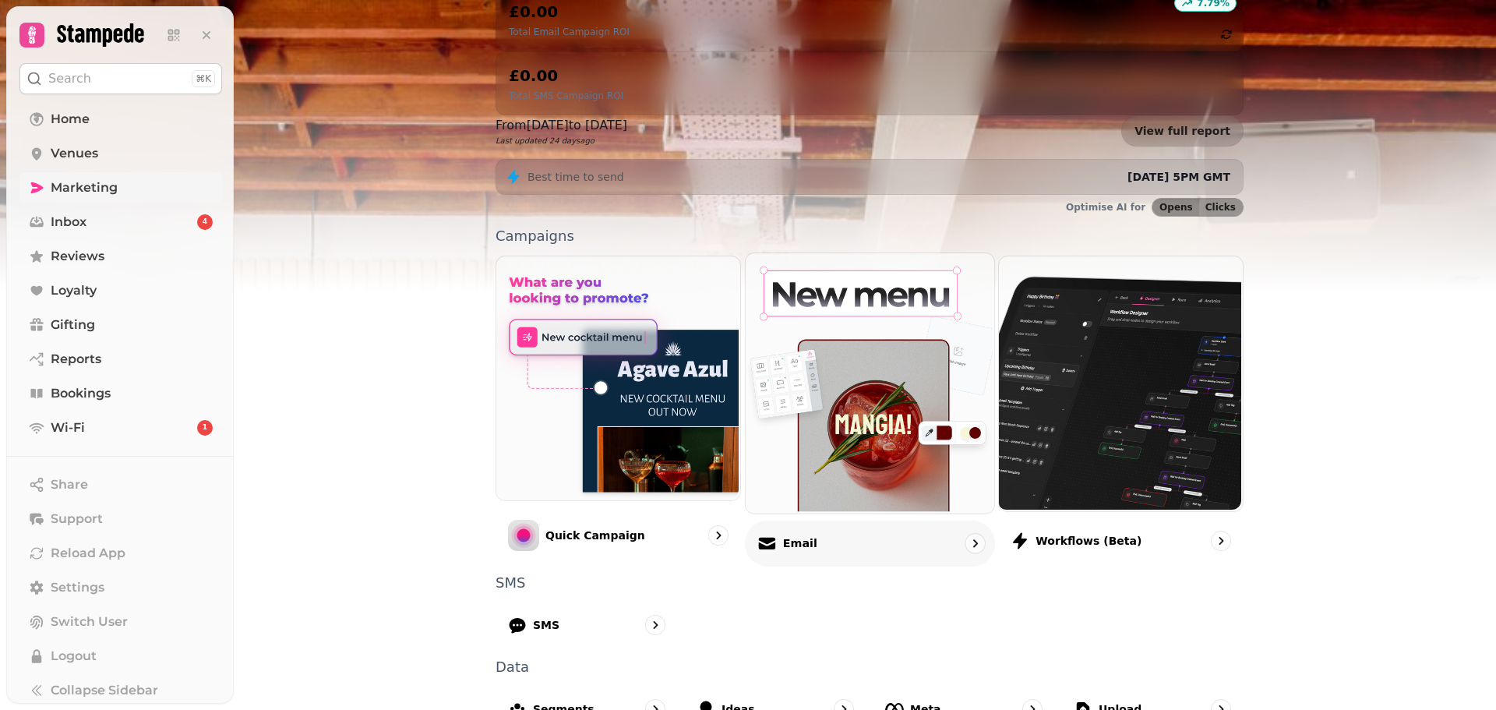
click at [922, 520] on div "Email" at bounding box center [870, 543] width 250 height 46
